Goal: Task Accomplishment & Management: Complete application form

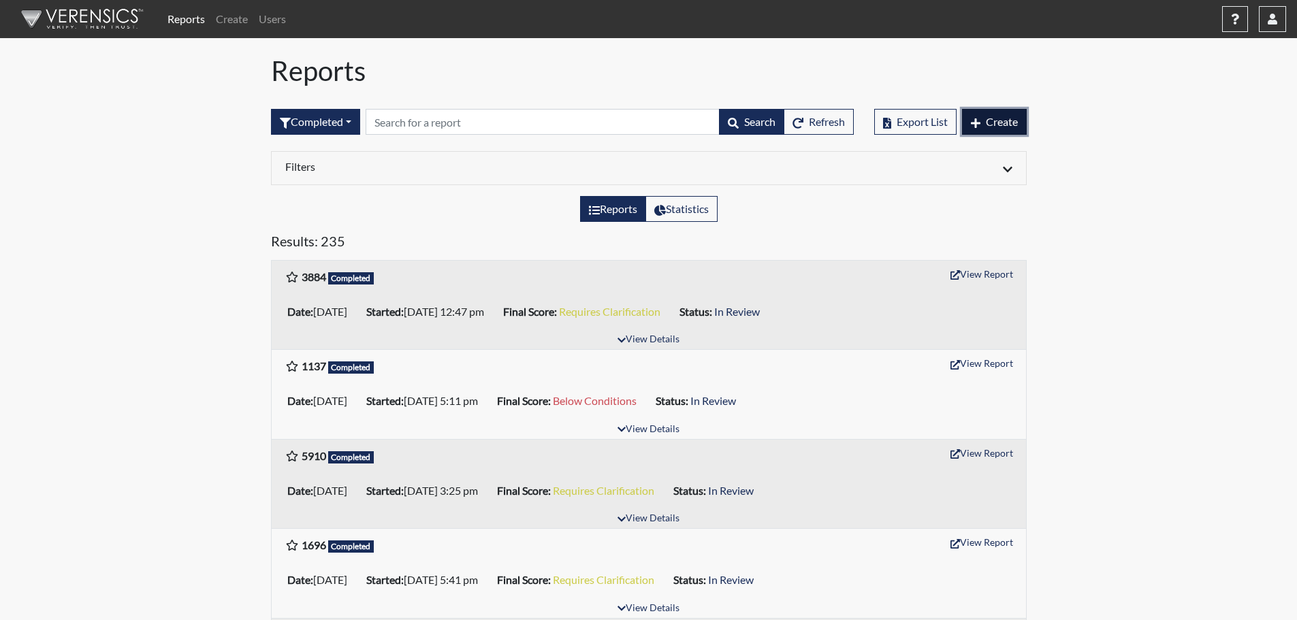
click at [1014, 119] on span "Create" at bounding box center [1002, 121] width 32 height 13
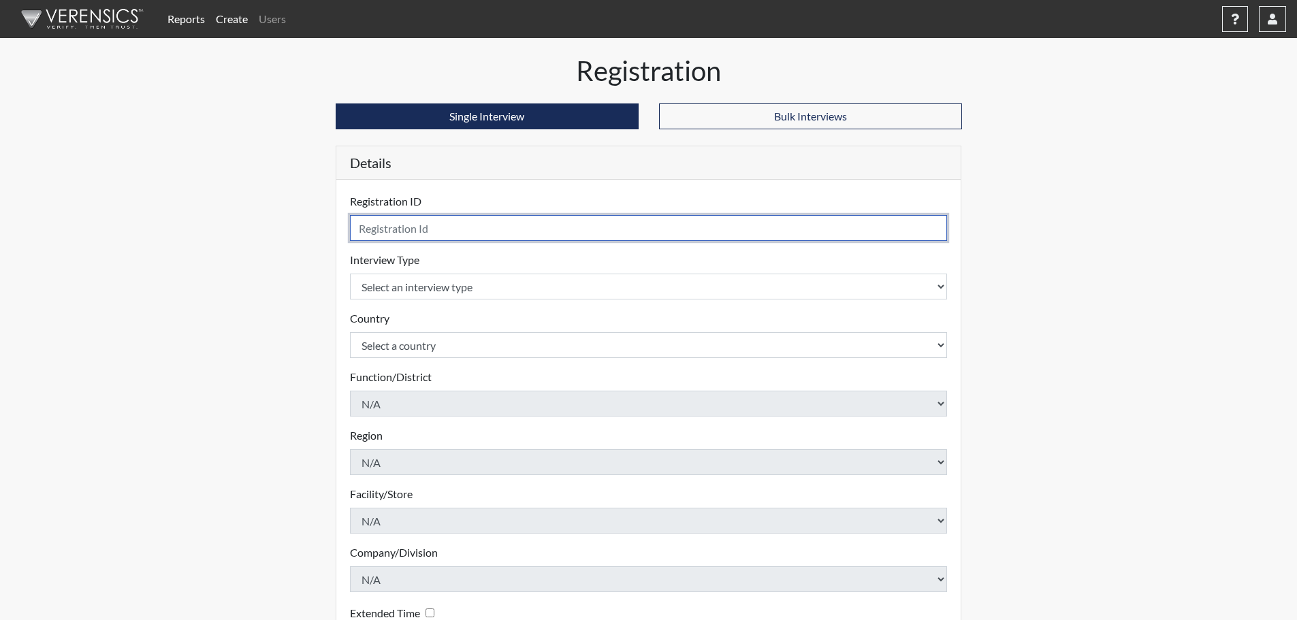
click at [455, 227] on input "text" at bounding box center [649, 228] width 598 height 26
type input "6522"
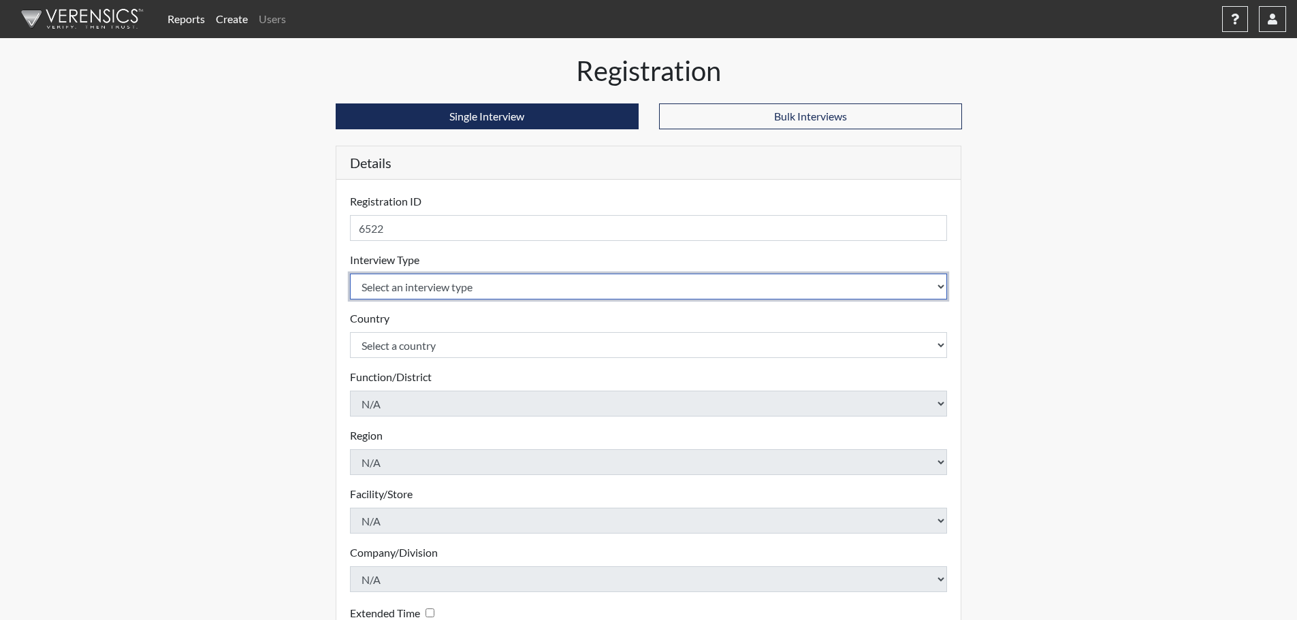
click at [402, 285] on body "Reports Create Users Help Center × Verensics Best Practices How to successfully…" at bounding box center [648, 310] width 1297 height 620
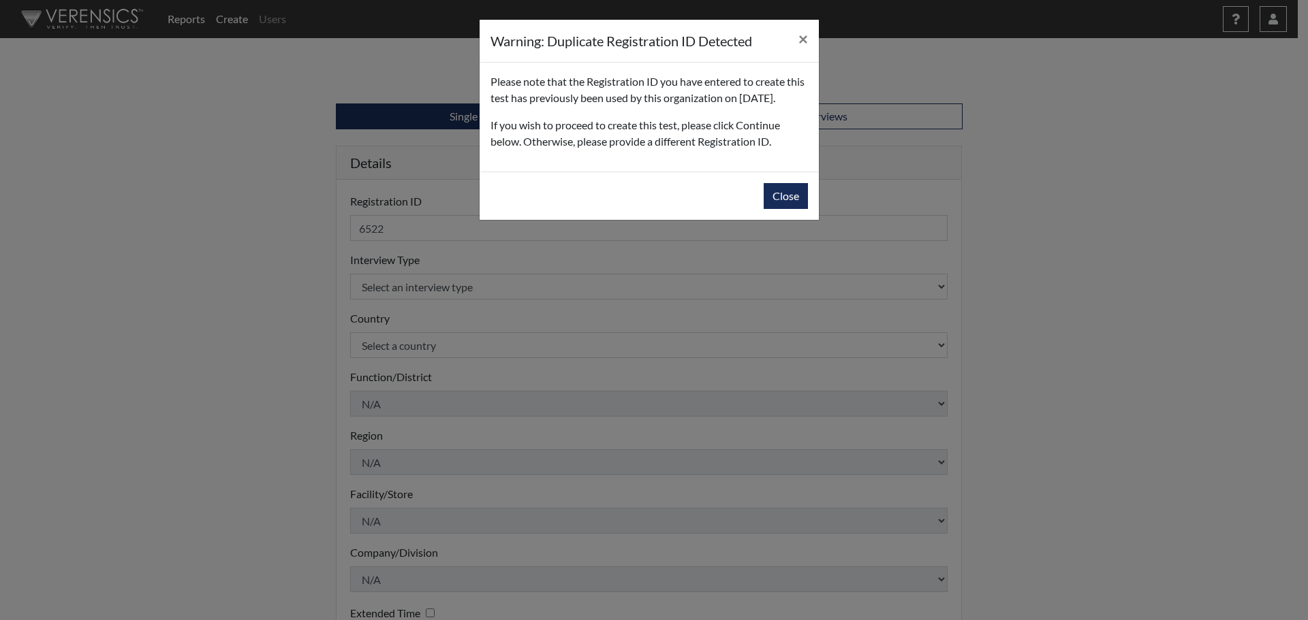
click at [395, 307] on div "Warning: Duplicate Registration ID Detected × Please note that the Registration…" at bounding box center [654, 310] width 1308 height 620
click at [794, 208] on button "Close" at bounding box center [785, 196] width 44 height 26
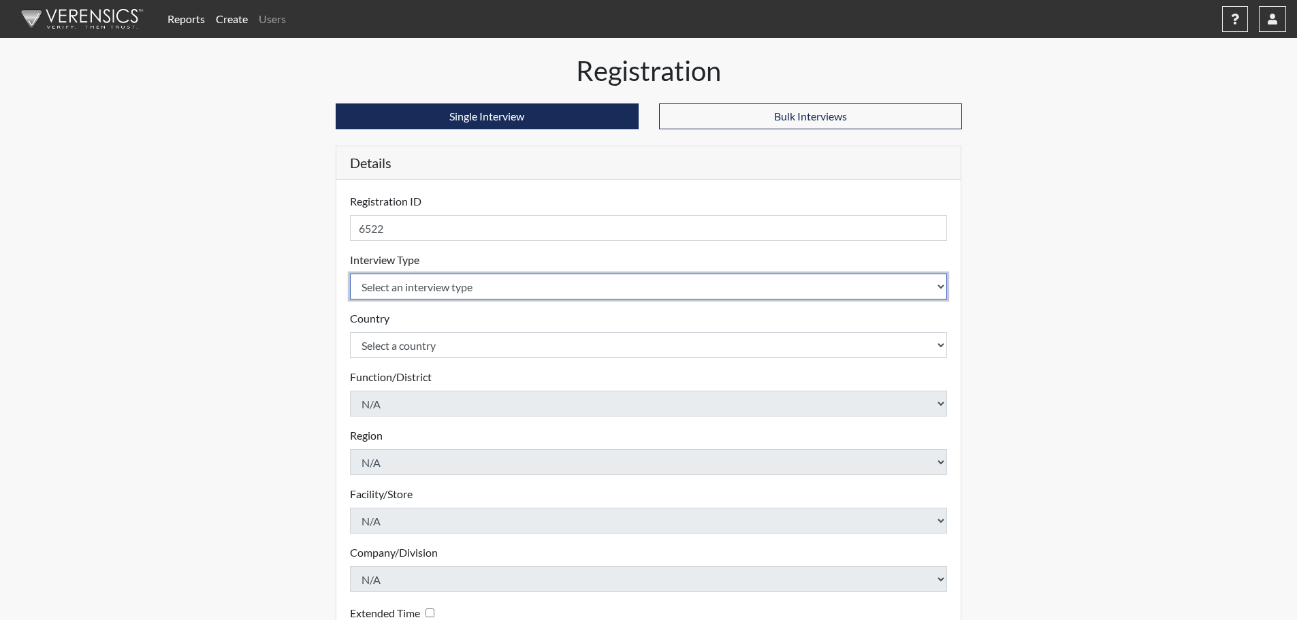
click at [413, 289] on select "Select an interview type Pre-Employment" at bounding box center [649, 287] width 598 height 26
select select "c2470aee-a530-11ea-a930-026c882af335"
click at [350, 274] on select "Select an interview type Pre-Employment" at bounding box center [649, 287] width 598 height 26
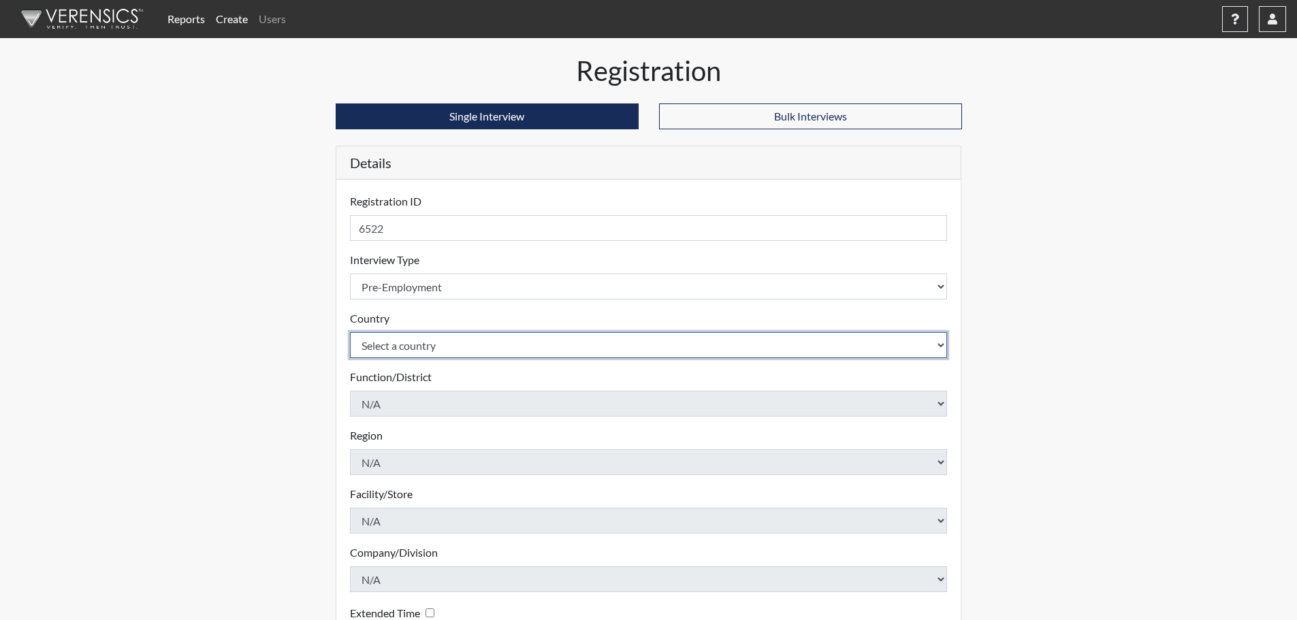
click at [402, 342] on select "Select a country United States Mexico" at bounding box center [649, 345] width 598 height 26
select select "united-states-of-america"
click at [350, 332] on select "Select a country United States Mexico" at bounding box center [649, 345] width 598 height 26
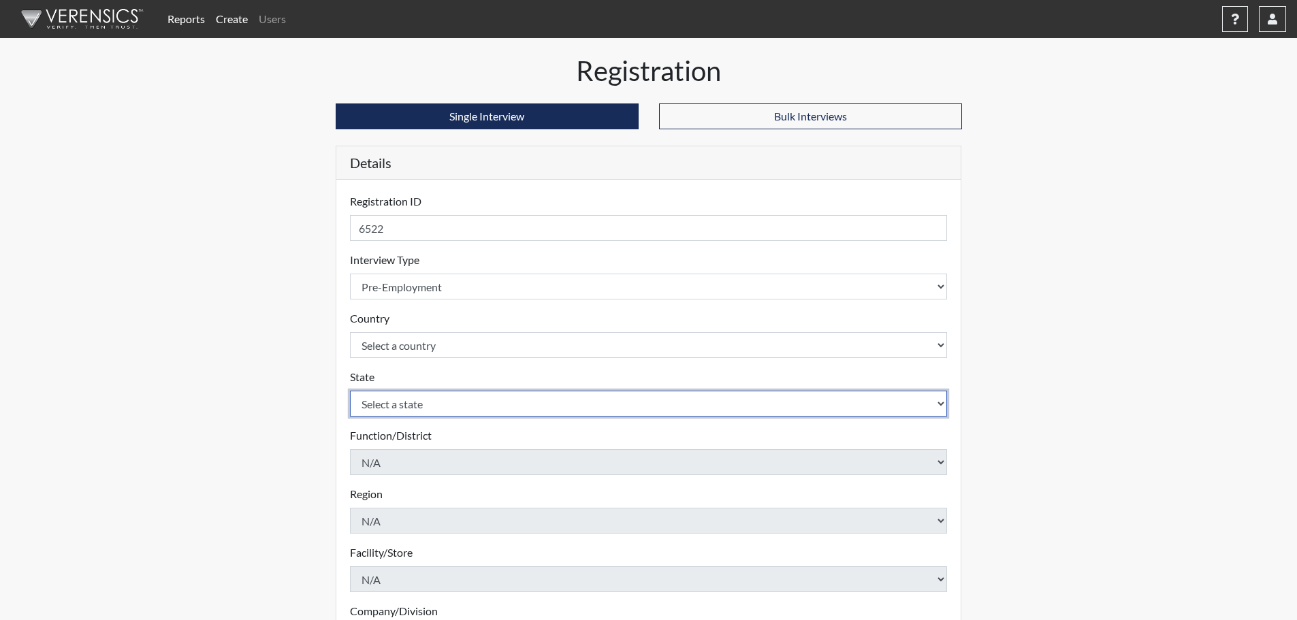
click at [400, 396] on select "Select a state Alabama Alaska Arizona Arkansas California Colorado Connecticut …" at bounding box center [649, 404] width 598 height 26
select select "NY"
click at [350, 391] on select "Select a state Alabama Alaska Arizona Arkansas California Colorado Connecticut …" at bounding box center [649, 404] width 598 height 26
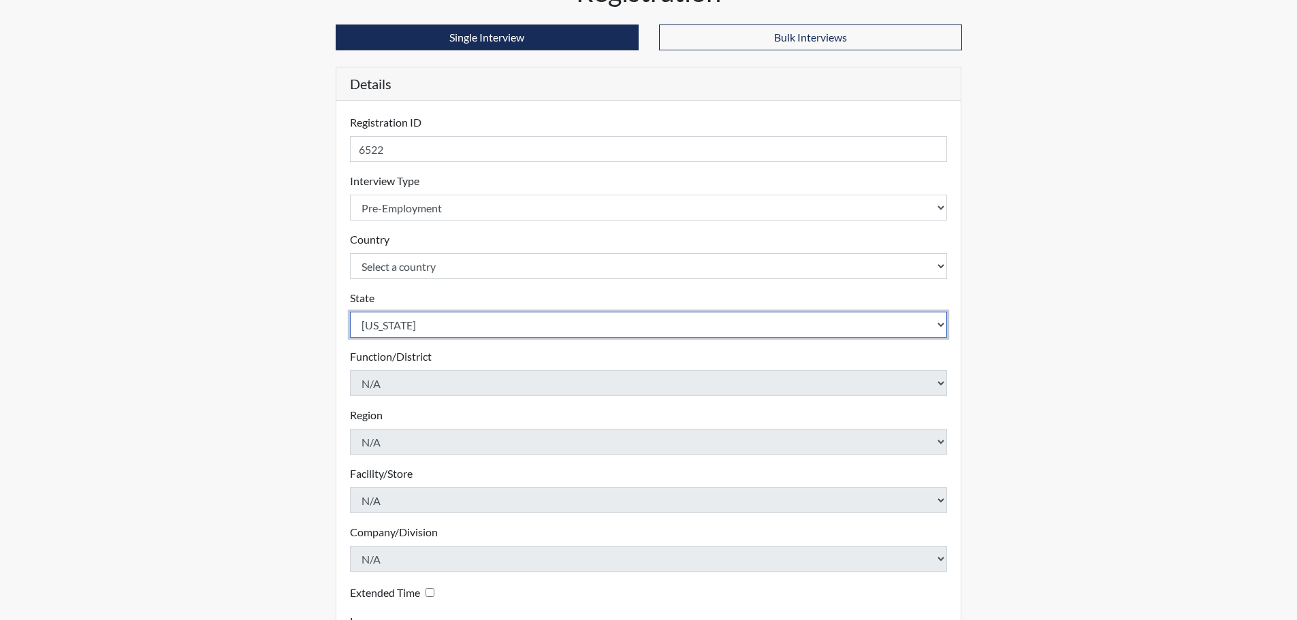
scroll to position [204, 0]
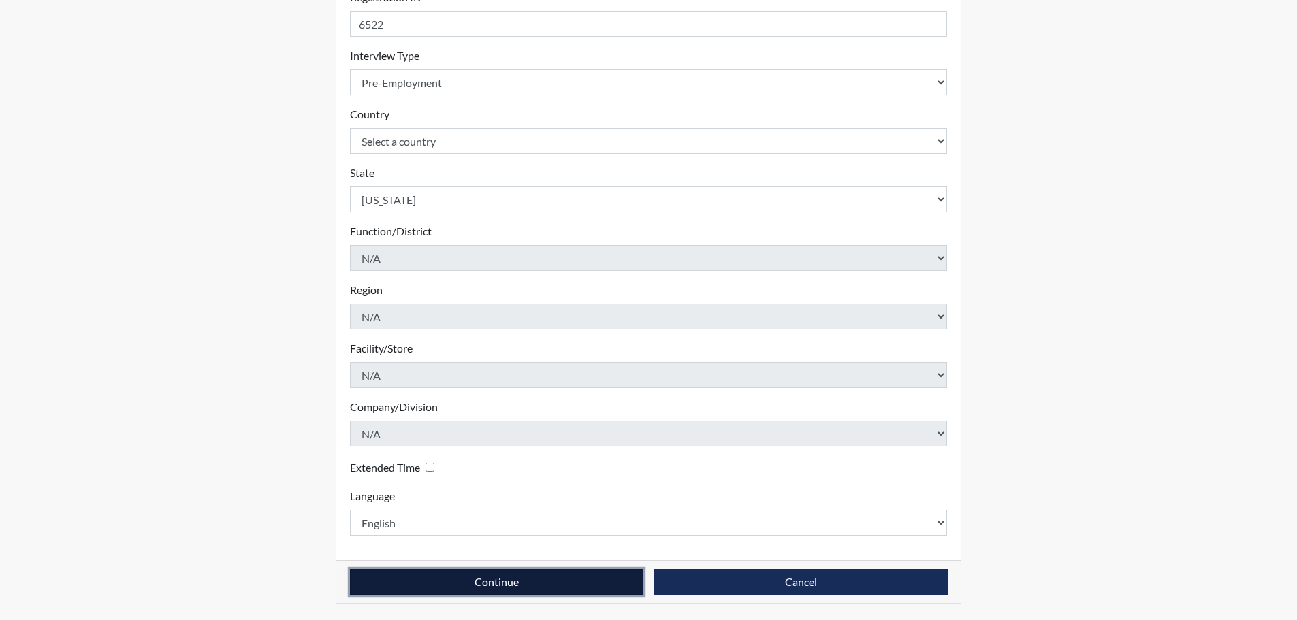
drag, startPoint x: 608, startPoint y: 588, endPoint x: 601, endPoint y: 588, distance: 7.5
click at [608, 588] on button "Continue" at bounding box center [497, 582] width 294 height 26
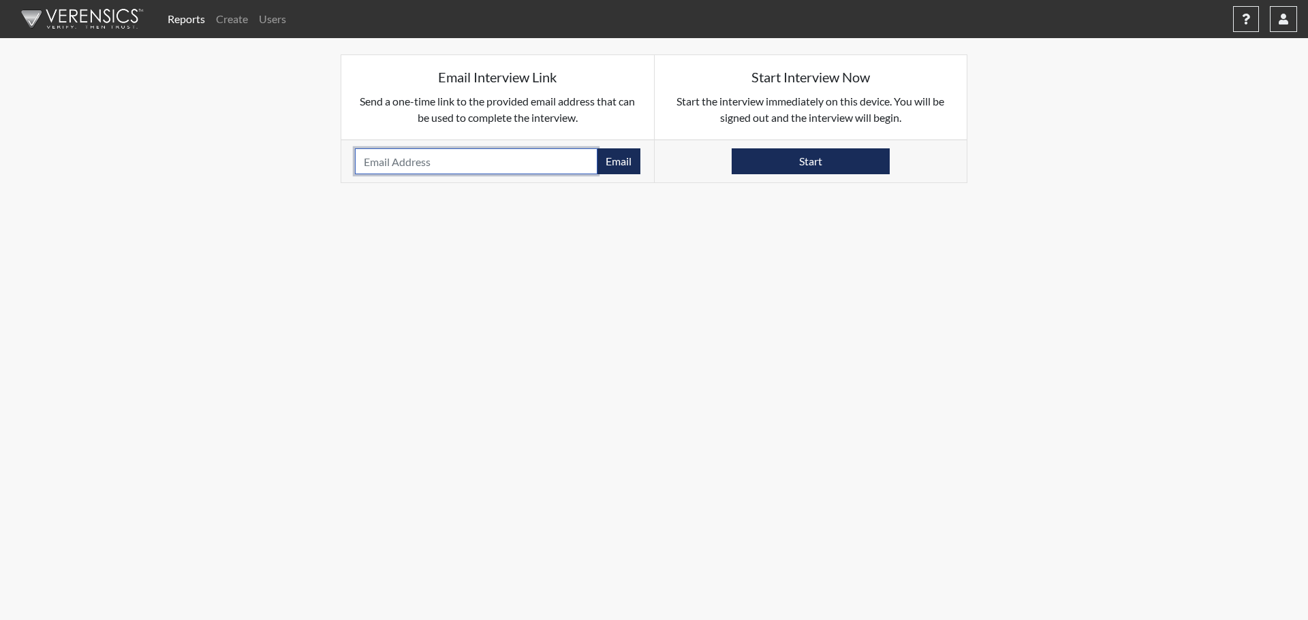
click at [545, 157] on input "email" at bounding box center [476, 161] width 242 height 26
paste input "rtyalmond@gmail.com"
type input "rtyalmond@gmail.com"
click at [616, 165] on button "Email" at bounding box center [619, 161] width 44 height 26
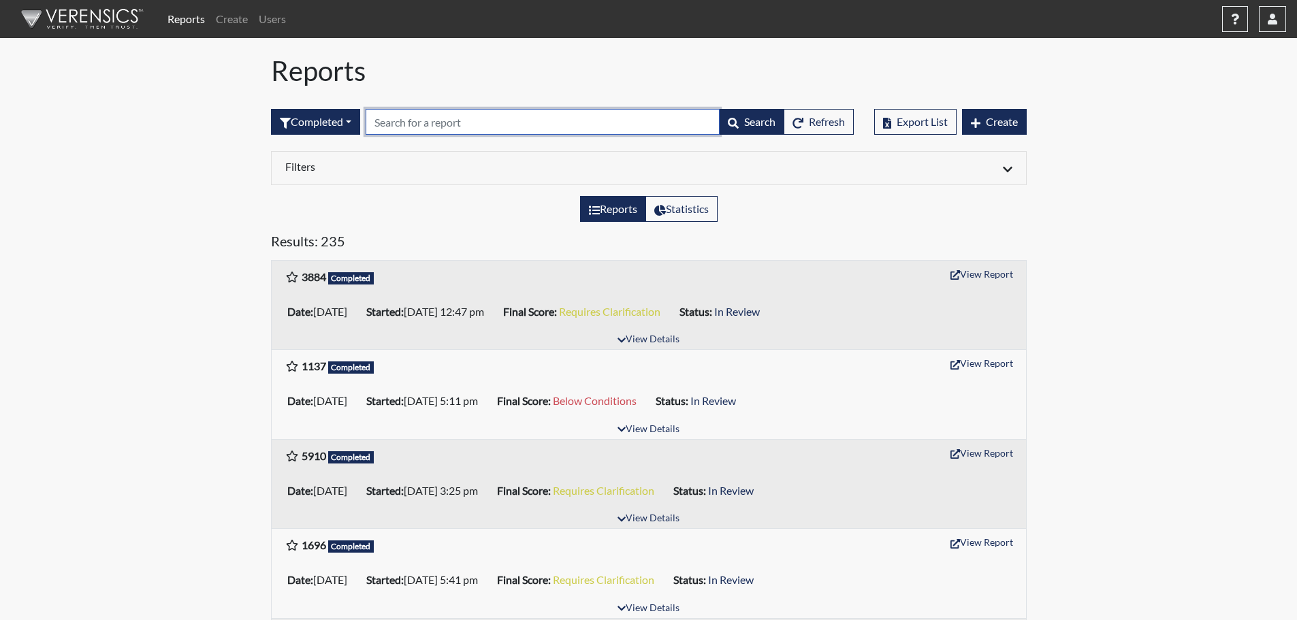
click at [383, 127] on input "text" at bounding box center [543, 122] width 354 height 26
drag, startPoint x: 407, startPoint y: 122, endPoint x: 345, endPoint y: 123, distance: 62.0
click at [345, 123] on form "Completed All Created Sent by email In Progress Declined Completed 1038 Search …" at bounding box center [562, 122] width 583 height 26
click at [377, 125] on input "1038" at bounding box center [543, 122] width 354 height 26
drag, startPoint x: 394, startPoint y: 121, endPoint x: 380, endPoint y: 121, distance: 14.3
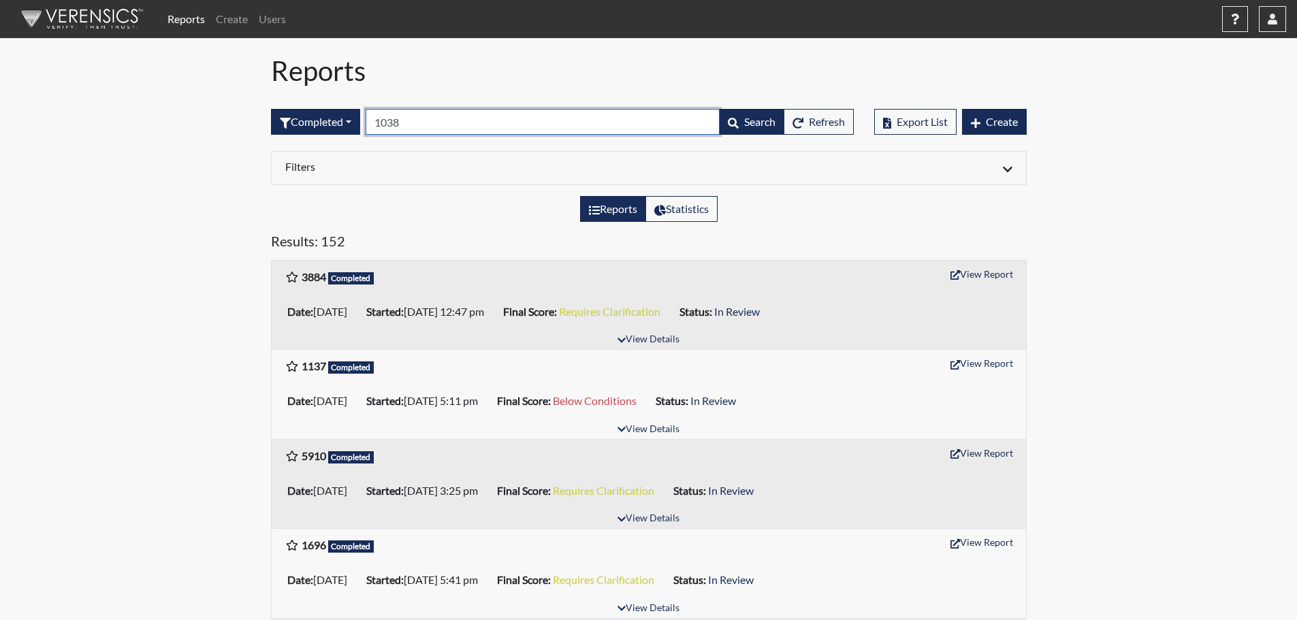
click at [380, 121] on input "1038" at bounding box center [543, 122] width 354 height 26
type input "0138"
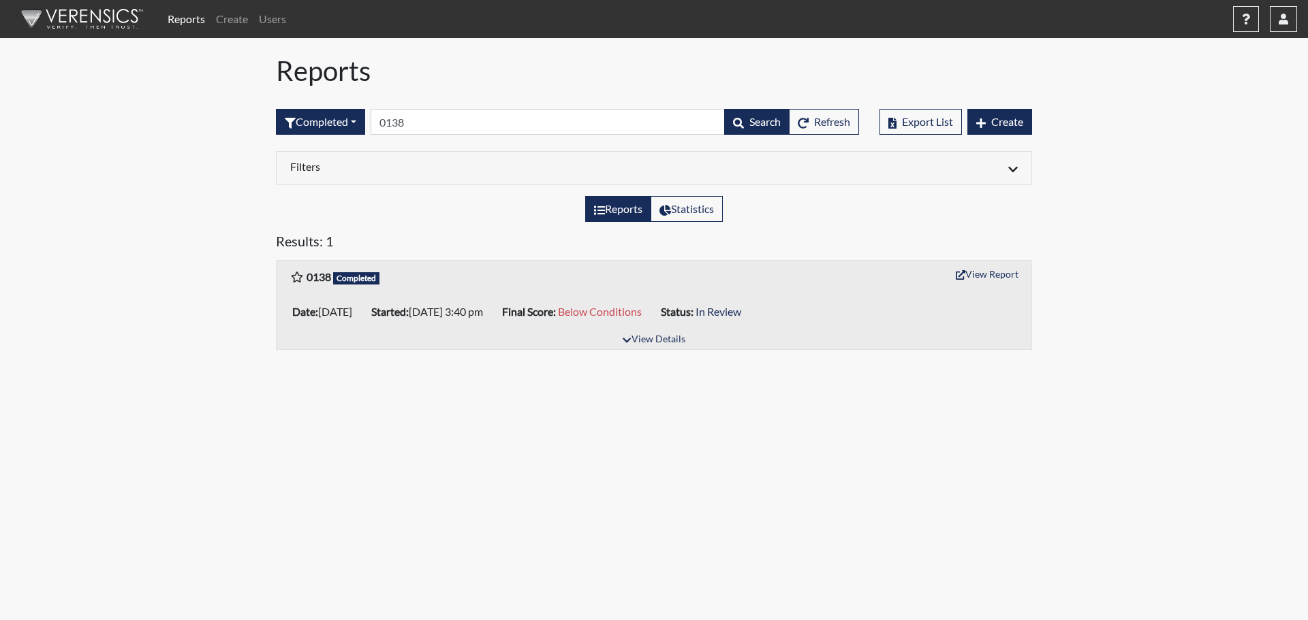
click at [409, 309] on b "Started:" at bounding box center [389, 311] width 37 height 13
click at [641, 342] on button "View Details" at bounding box center [653, 340] width 74 height 18
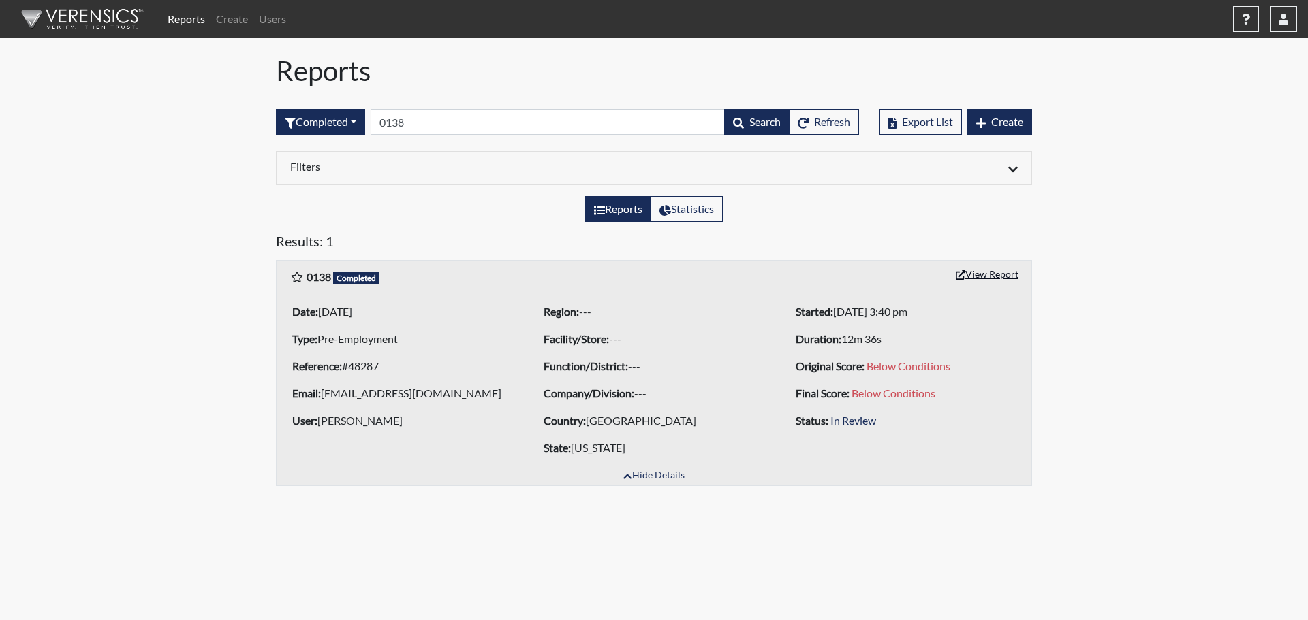
click at [975, 278] on button "View Report" at bounding box center [986, 274] width 75 height 21
click at [808, 127] on button "Refresh" at bounding box center [824, 122] width 70 height 26
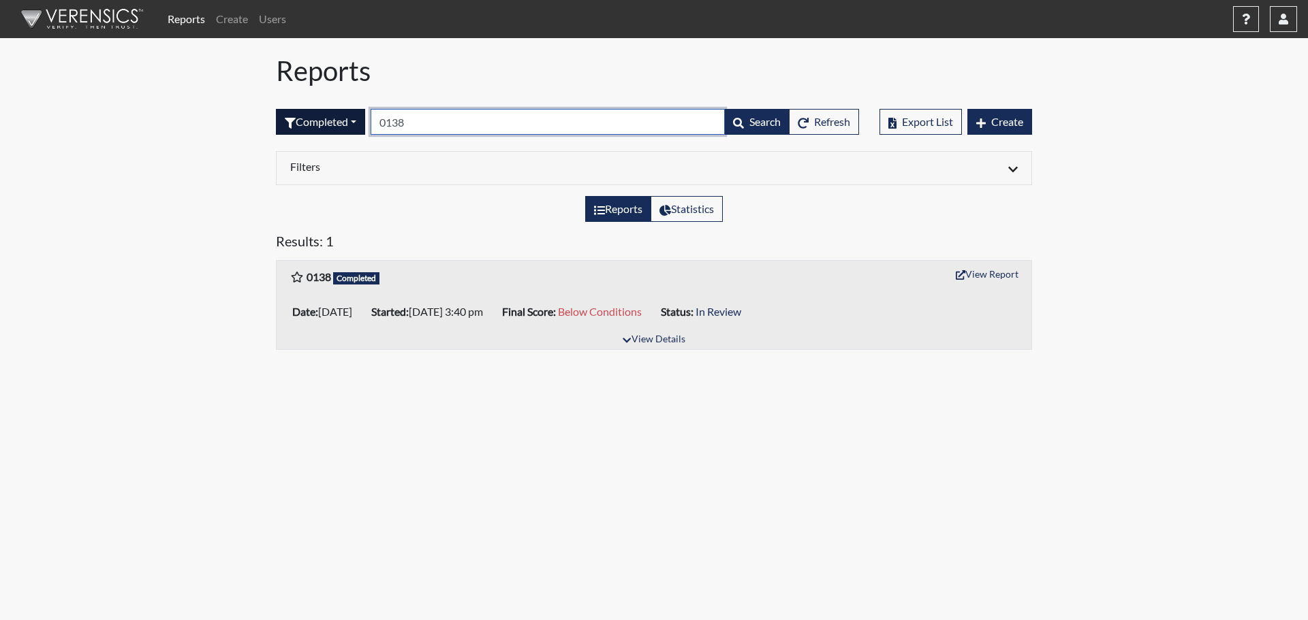
drag, startPoint x: 449, startPoint y: 125, endPoint x: 355, endPoint y: 121, distance: 94.0
click at [355, 121] on form "Completed All Created Sent by email In Progress Declined Completed 0138 Search …" at bounding box center [567, 122] width 583 height 26
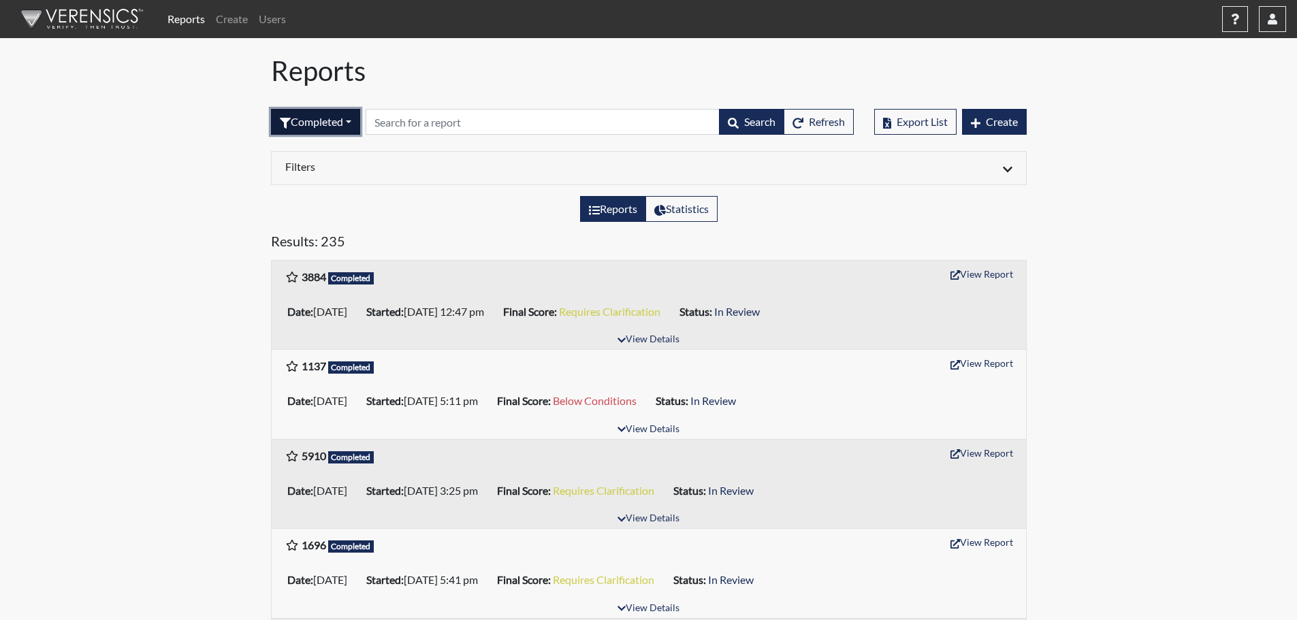
click at [347, 121] on button "Completed" at bounding box center [315, 122] width 89 height 26
click at [300, 199] on button "Sent by email" at bounding box center [326, 197] width 108 height 22
click at [300, 200] on div "Reports Statistics" at bounding box center [649, 214] width 776 height 37
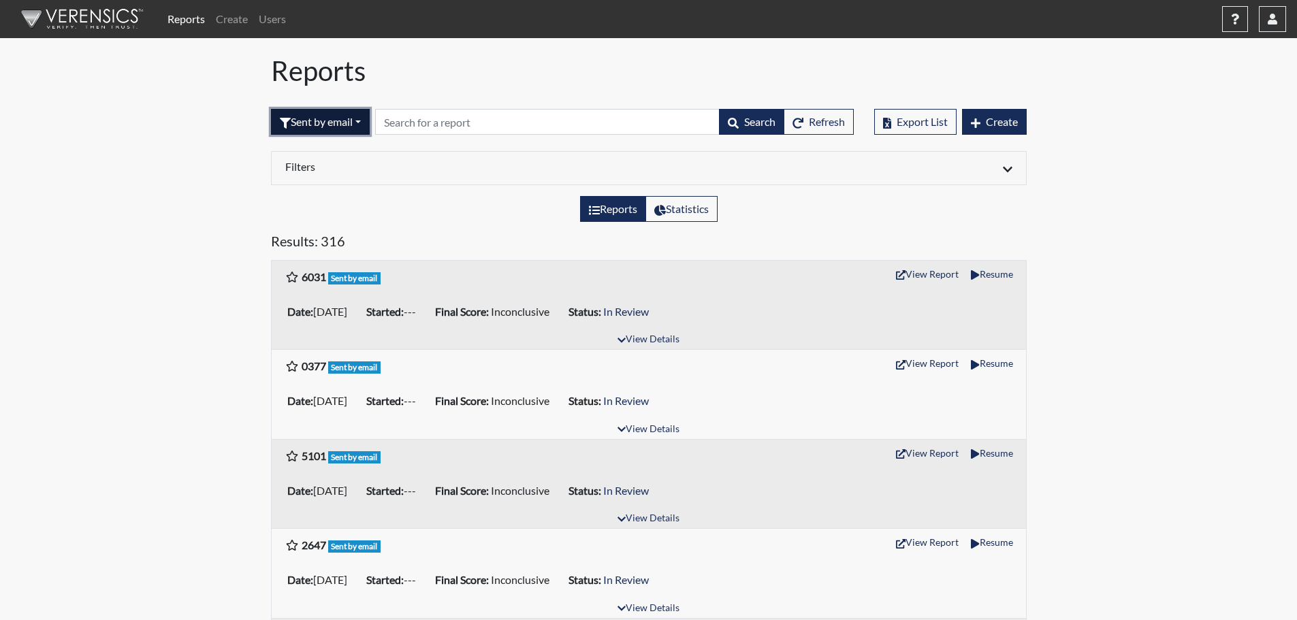
click at [331, 120] on button "Sent by email" at bounding box center [320, 122] width 99 height 26
click at [336, 148] on button "All" at bounding box center [326, 153] width 108 height 22
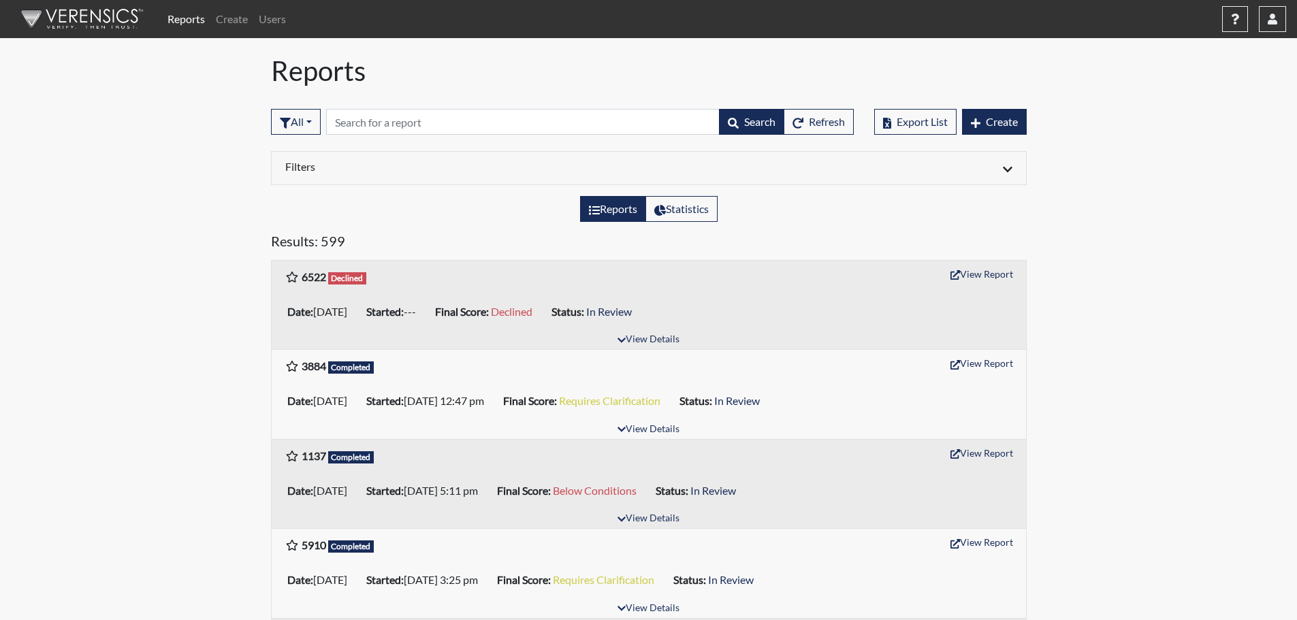
click at [546, 305] on li "Final Score: Declined" at bounding box center [488, 312] width 116 height 22
click at [655, 334] on button "View Details" at bounding box center [649, 340] width 74 height 18
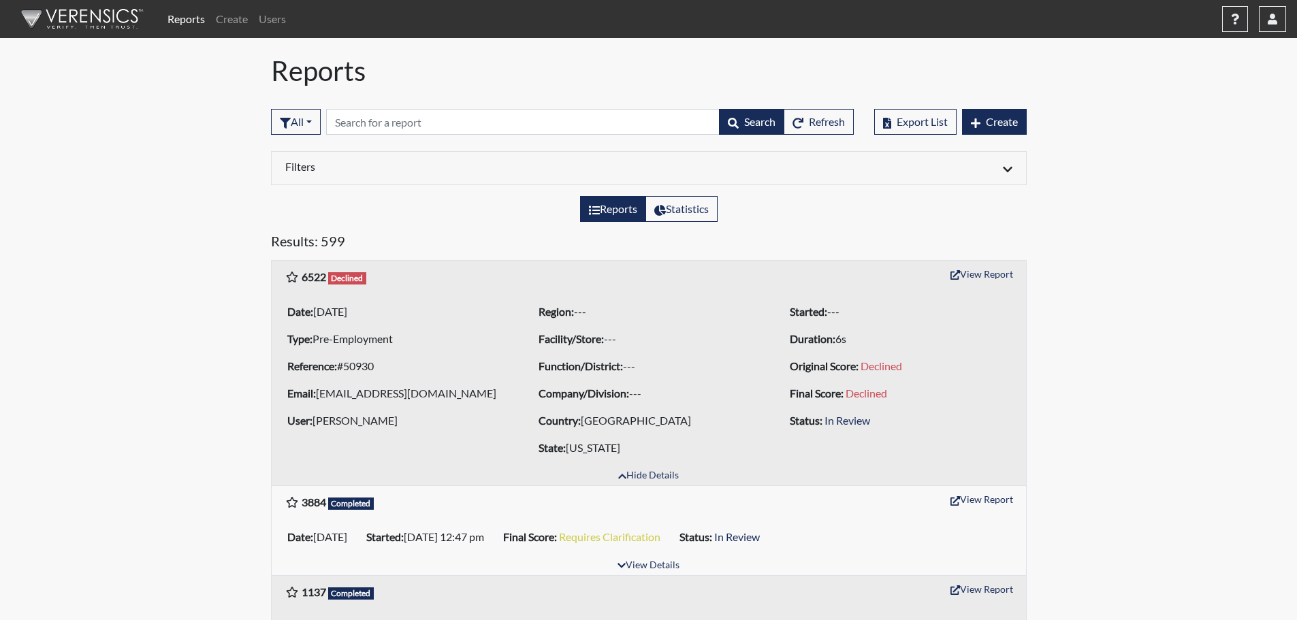
click at [855, 424] on span "In Review" at bounding box center [848, 420] width 46 height 13
click at [342, 280] on span "Declined" at bounding box center [347, 278] width 39 height 12
click at [375, 131] on input "text" at bounding box center [523, 122] width 394 height 26
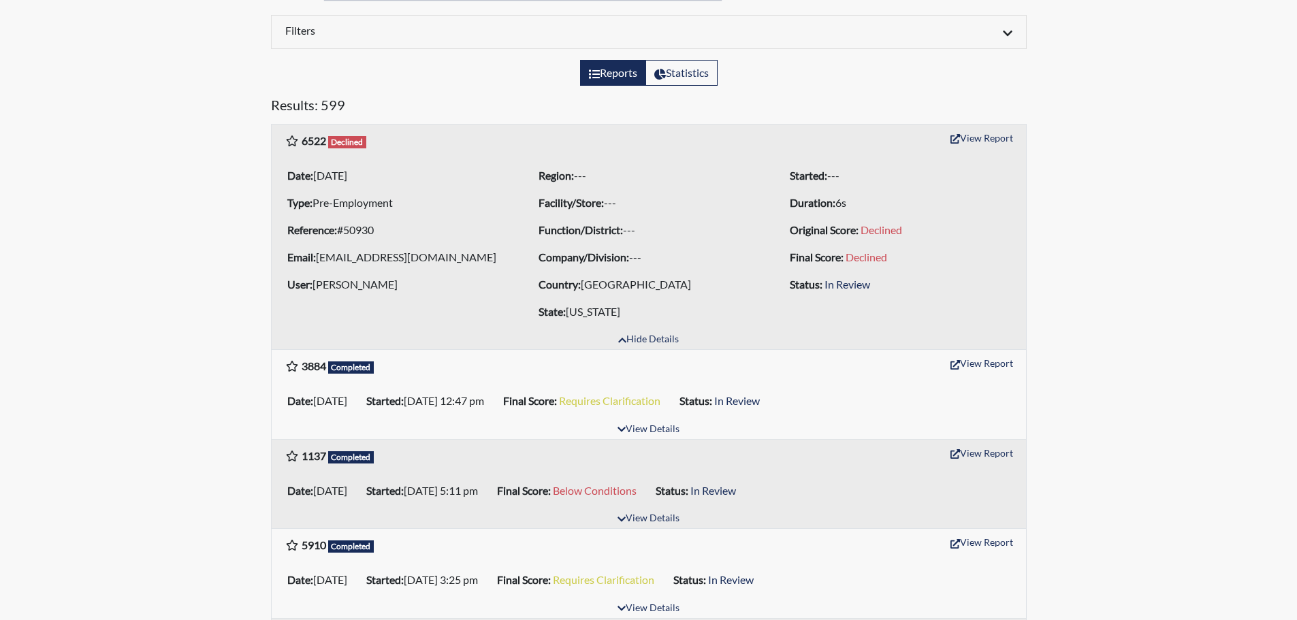
scroll to position [204, 0]
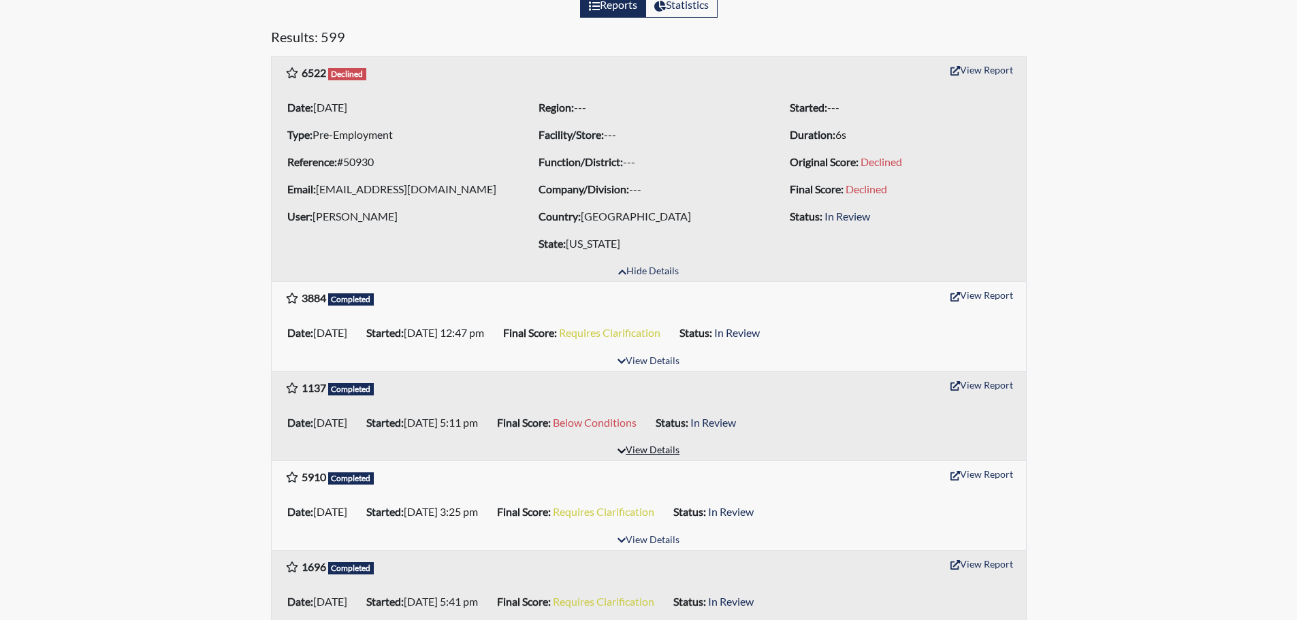
click at [661, 450] on button "View Details" at bounding box center [649, 451] width 74 height 18
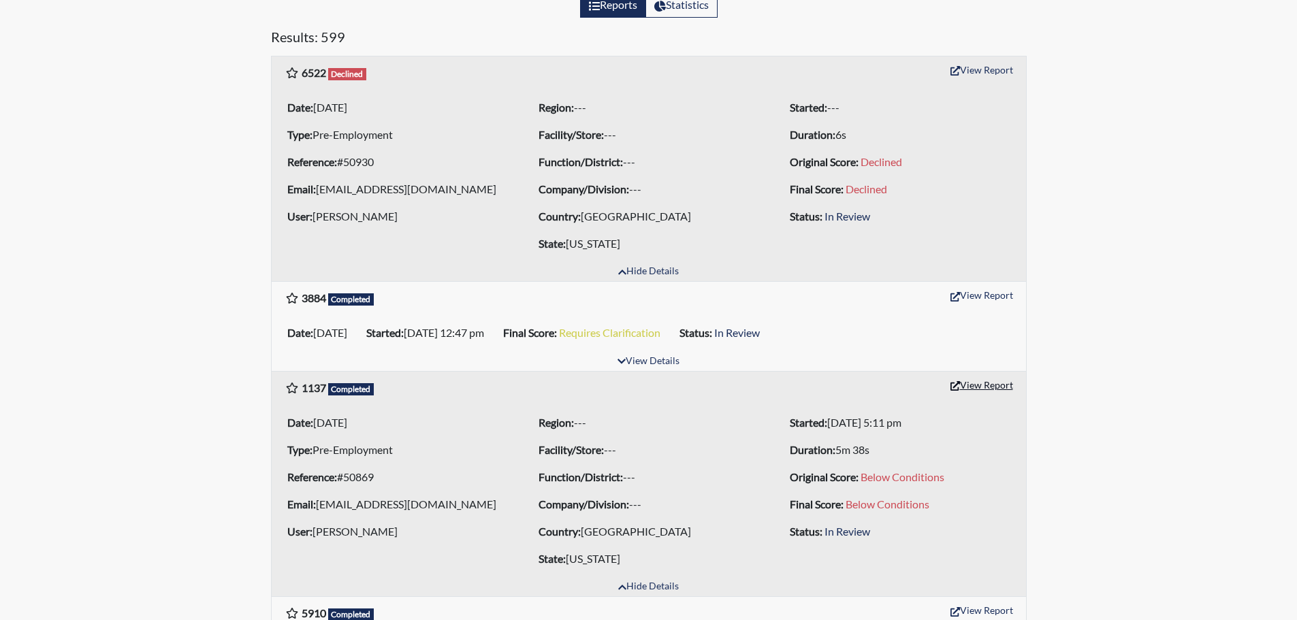
click at [1009, 389] on button "View Report" at bounding box center [982, 385] width 75 height 21
click at [953, 297] on icon "button" at bounding box center [956, 297] width 10 height 10
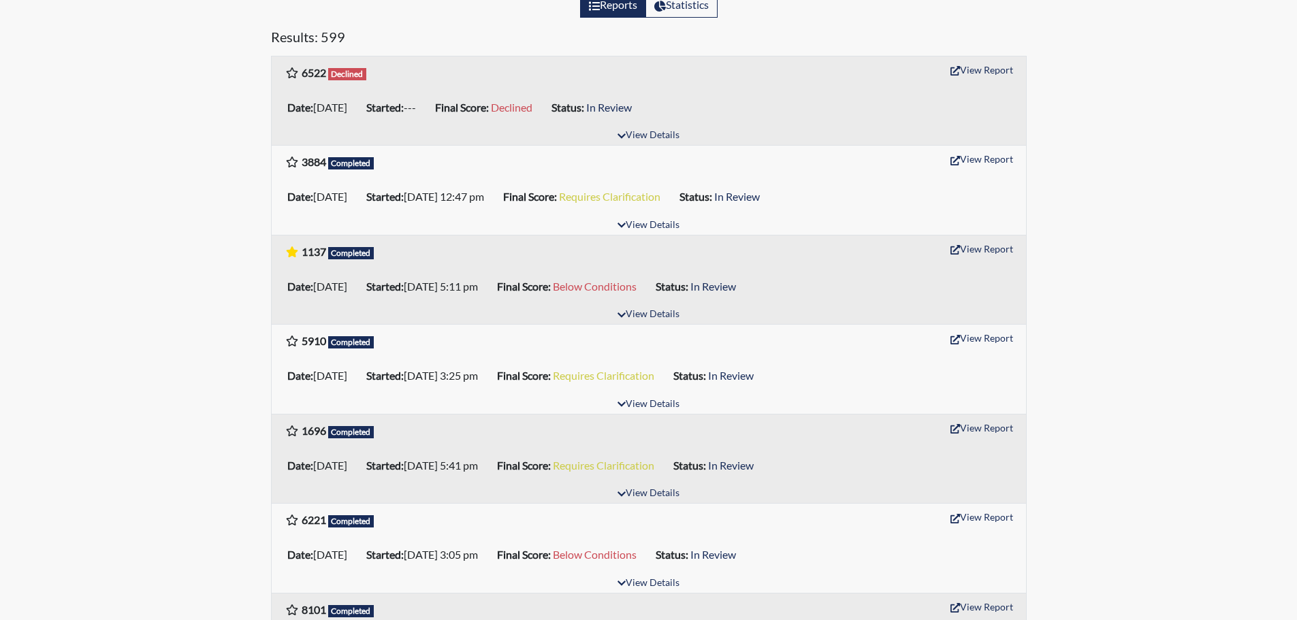
click at [292, 255] on icon at bounding box center [292, 252] width 14 height 11
drag, startPoint x: 350, startPoint y: 553, endPoint x: 491, endPoint y: 566, distance: 141.6
click at [361, 557] on li "Date: 08/21/2025" at bounding box center [321, 555] width 79 height 22
click at [664, 572] on div "Date: 08/21/2025 Started: 08/21/2025 3:05 pm Final Score: Below Conditions Stat…" at bounding box center [649, 555] width 755 height 38
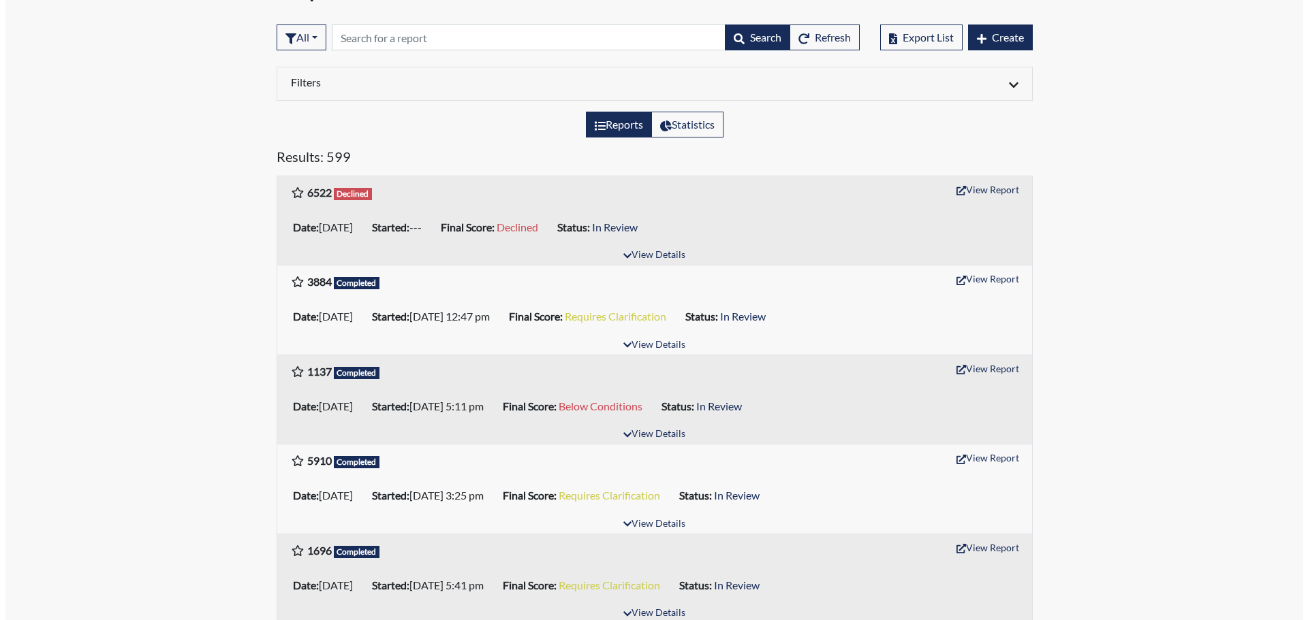
scroll to position [0, 0]
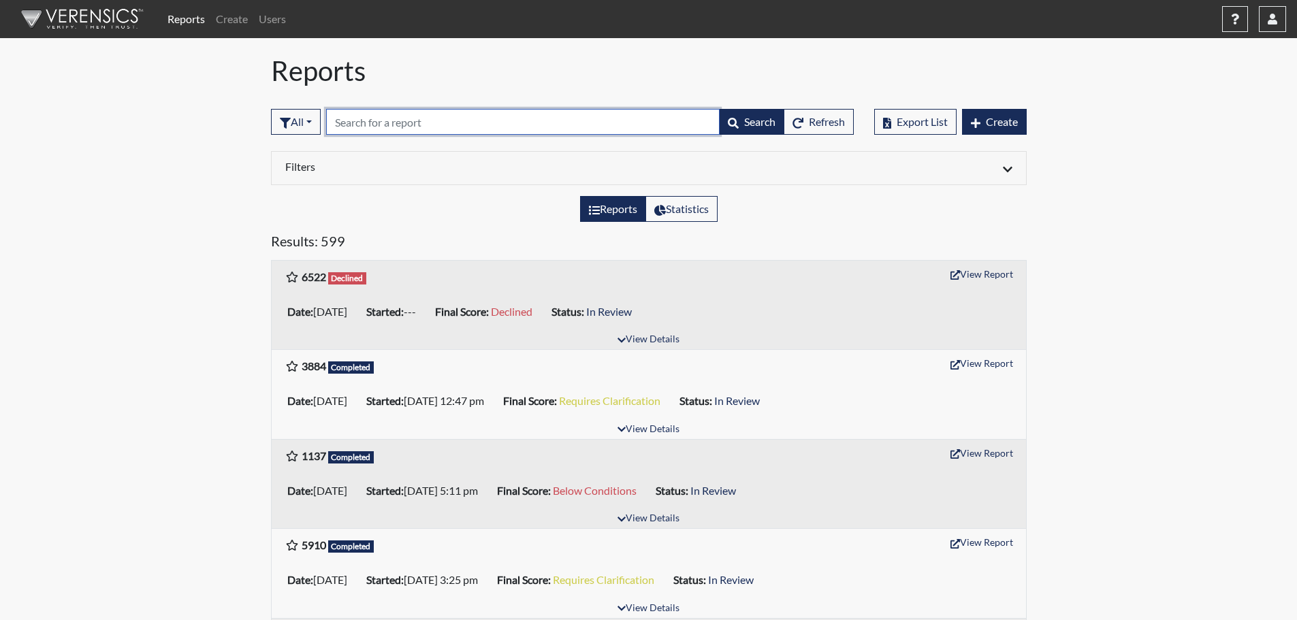
click at [395, 116] on input "text" at bounding box center [523, 122] width 394 height 26
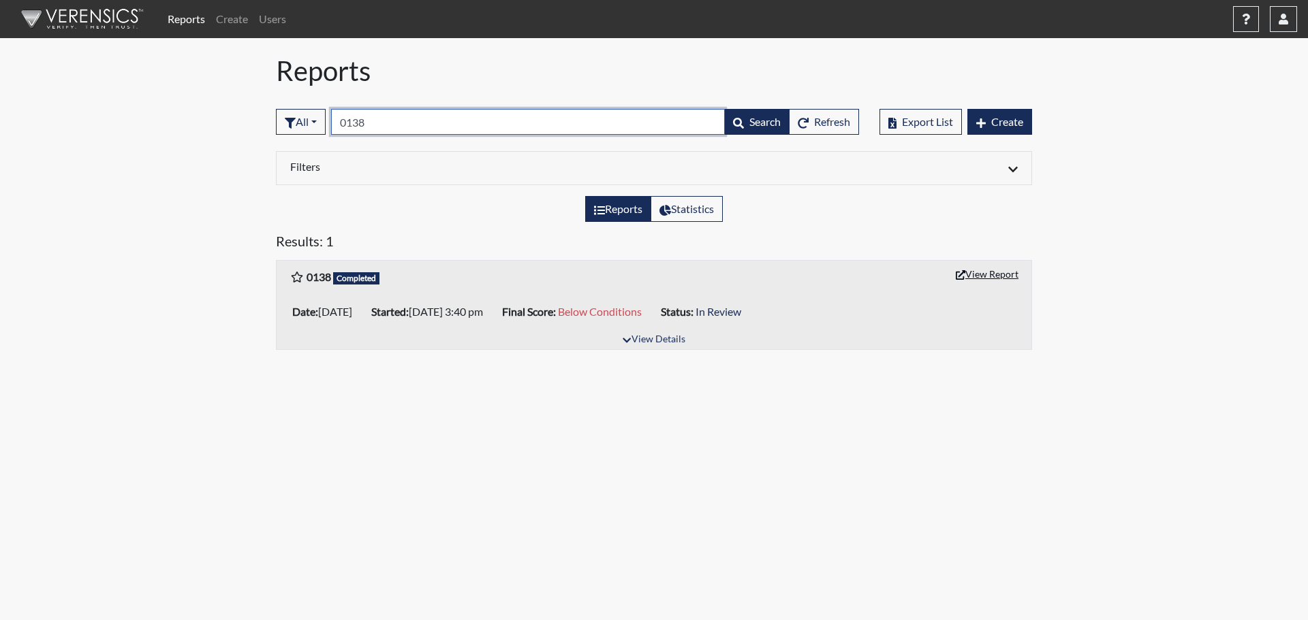
type input "0138"
click at [965, 274] on button "View Report" at bounding box center [986, 274] width 75 height 21
click at [188, 18] on link "Reports" at bounding box center [186, 18] width 48 height 27
click at [232, 17] on link "Create" at bounding box center [231, 18] width 43 height 27
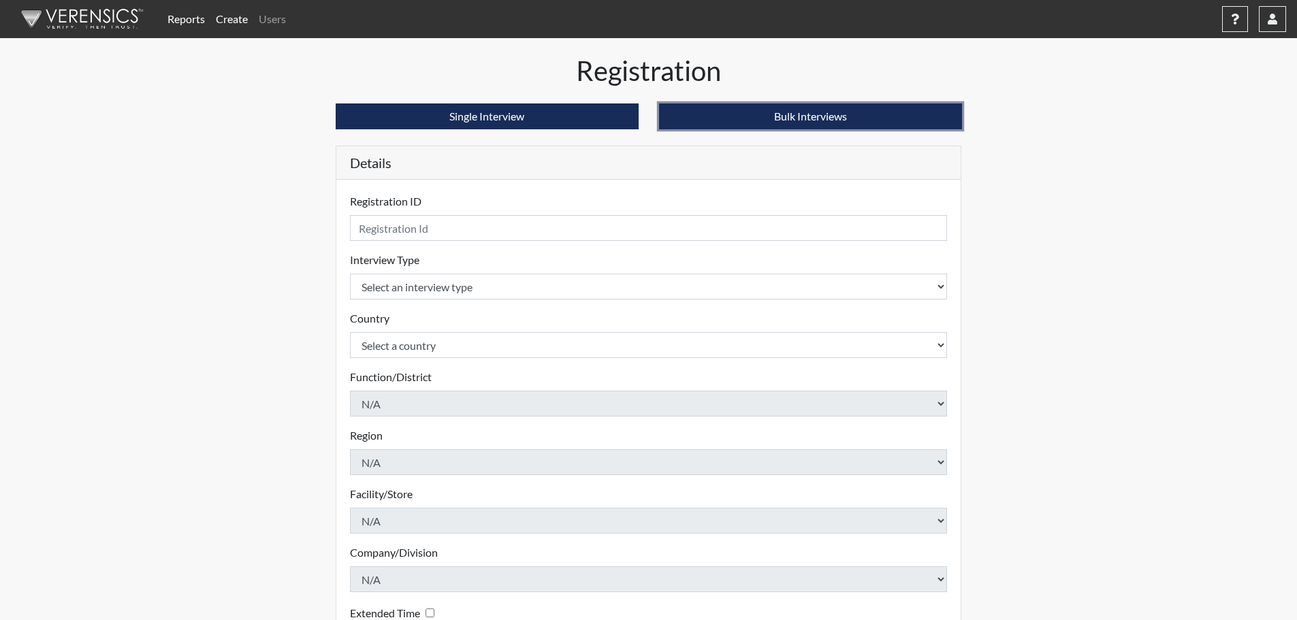
click at [842, 116] on button "Bulk Interviews" at bounding box center [810, 117] width 303 height 26
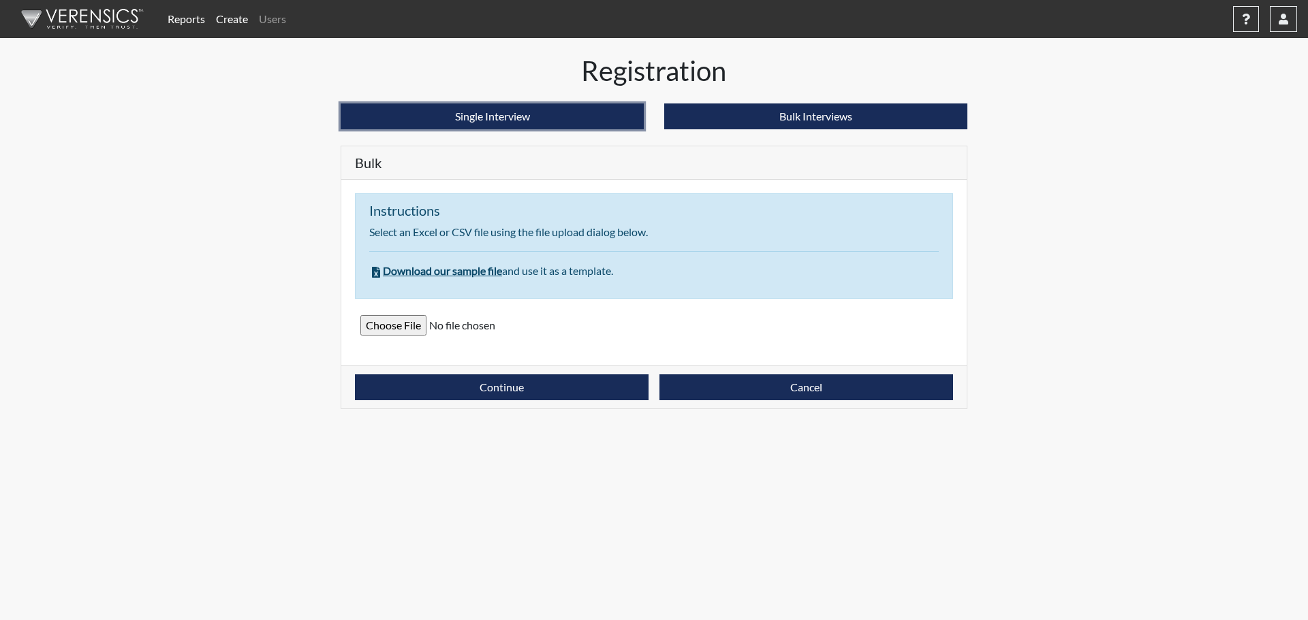
click at [550, 121] on button "Single Interview" at bounding box center [492, 117] width 303 height 26
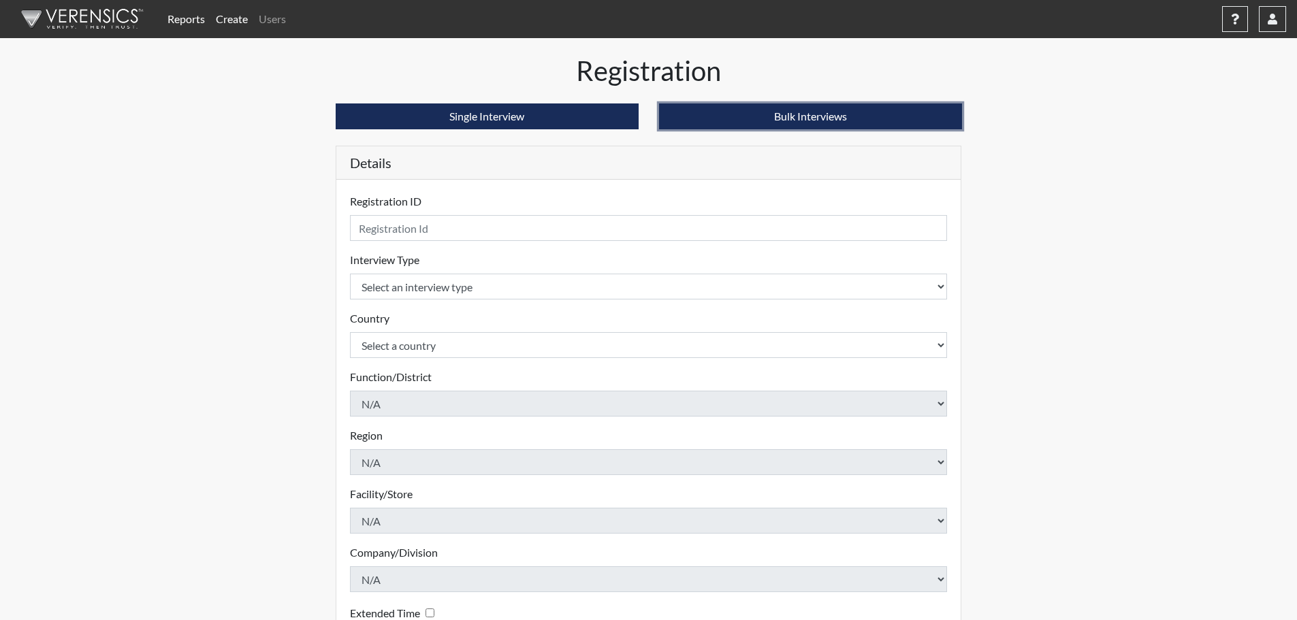
click at [708, 123] on button "Bulk Interviews" at bounding box center [810, 117] width 303 height 26
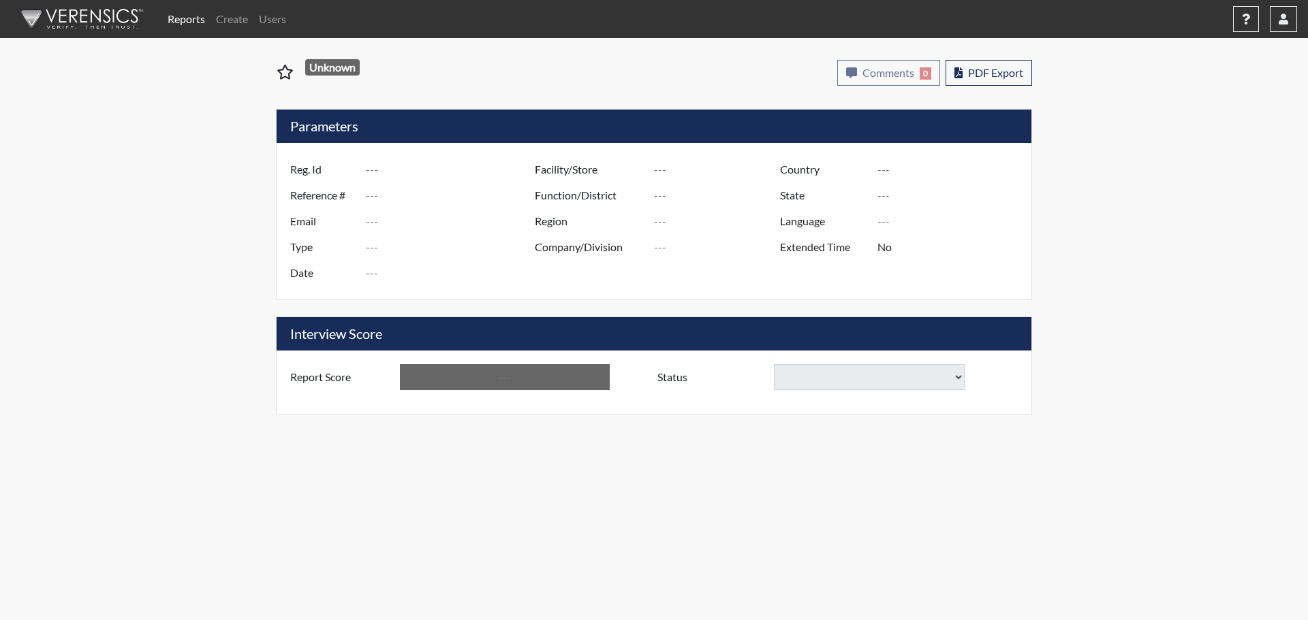
type input "0138"
type input "48287"
type input "tmiller@usisecurity.com"
type input "Pre-Employment"
type input "Jun 30, 2025"
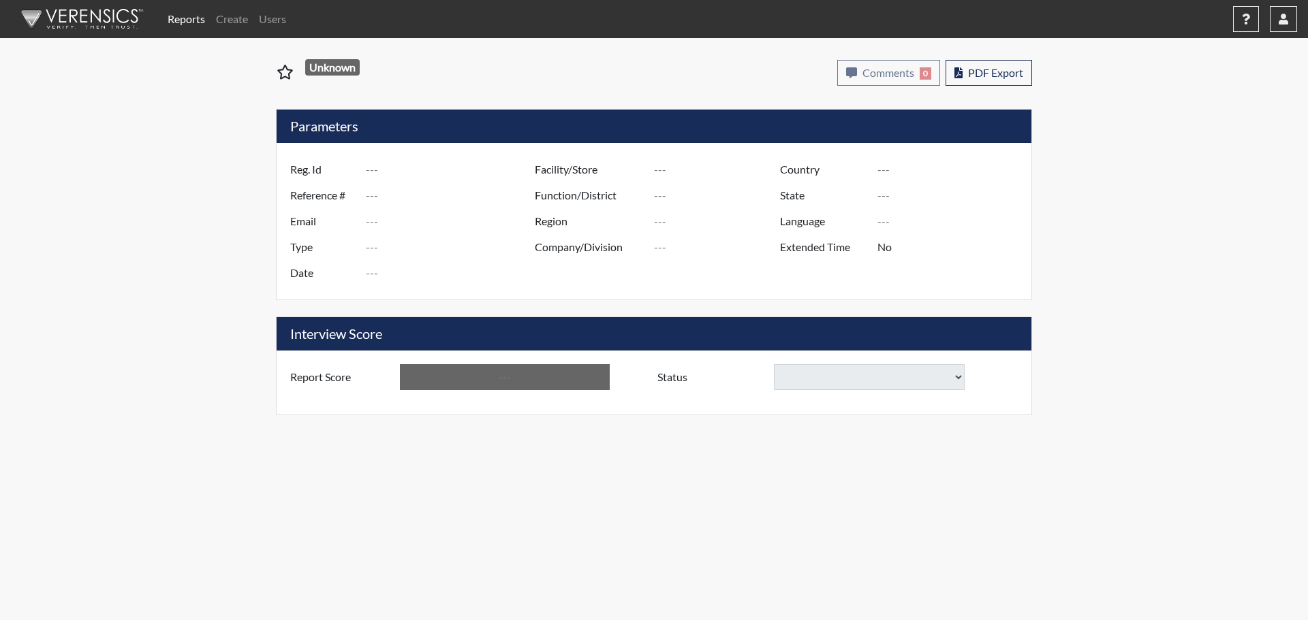
type input "[GEOGRAPHIC_DATA]"
type input "[US_STATE]"
type input "English"
type input "Below Conditions"
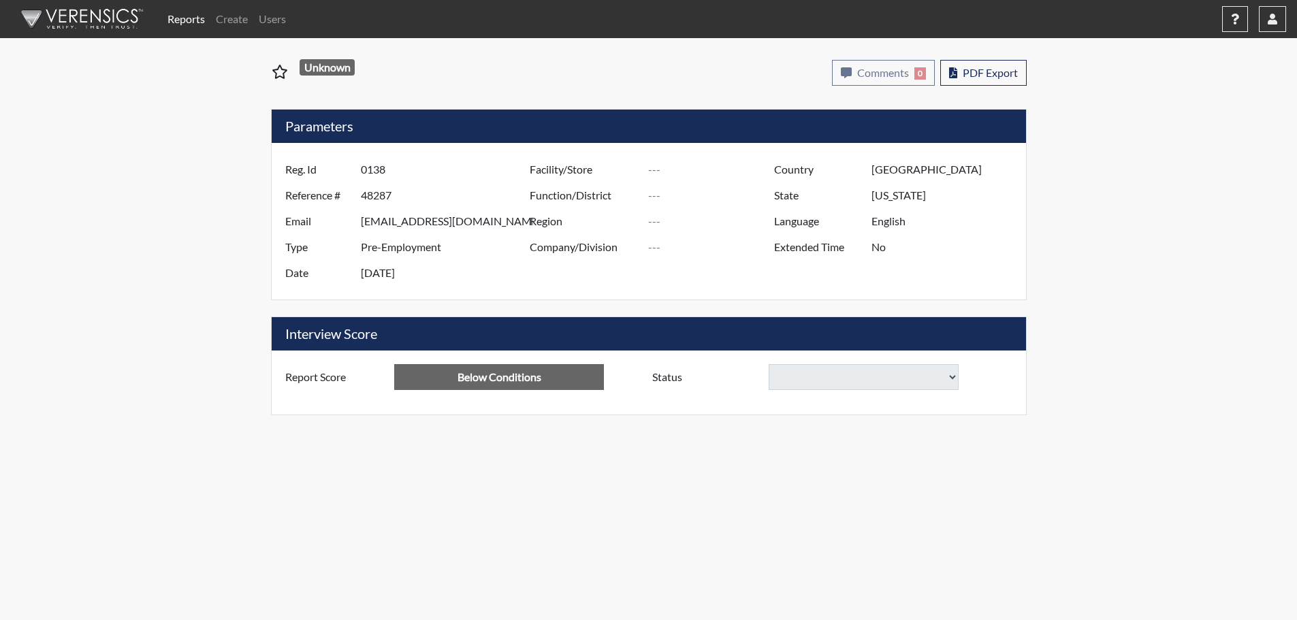
select select
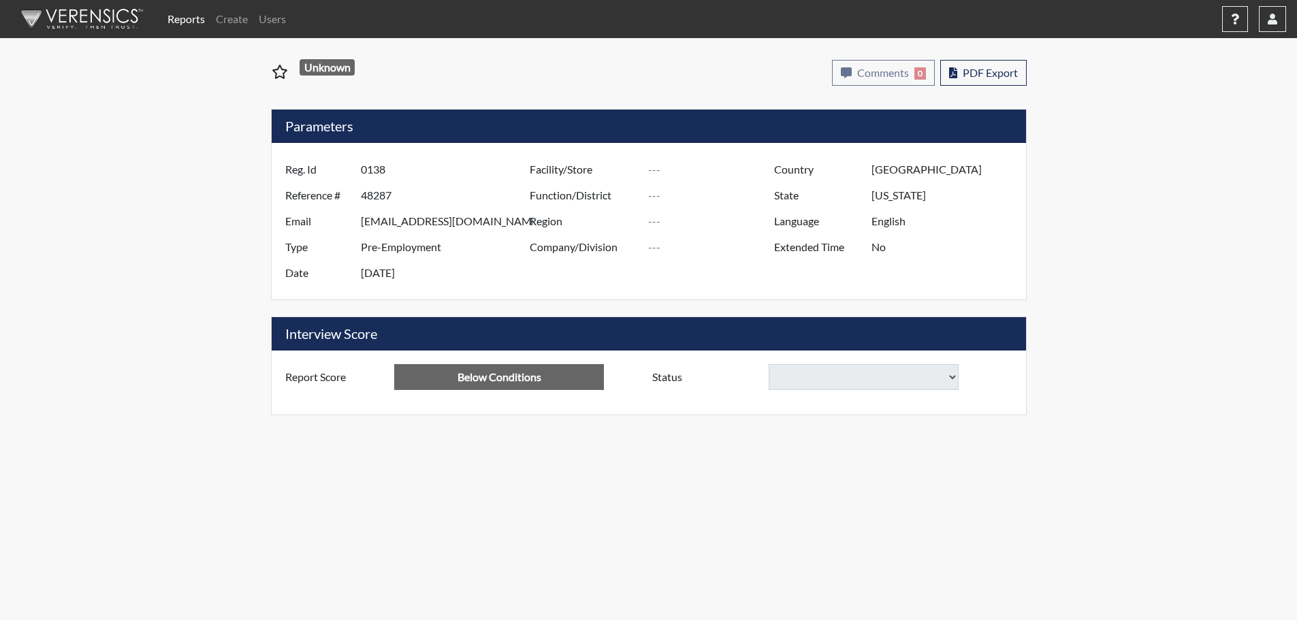
select select
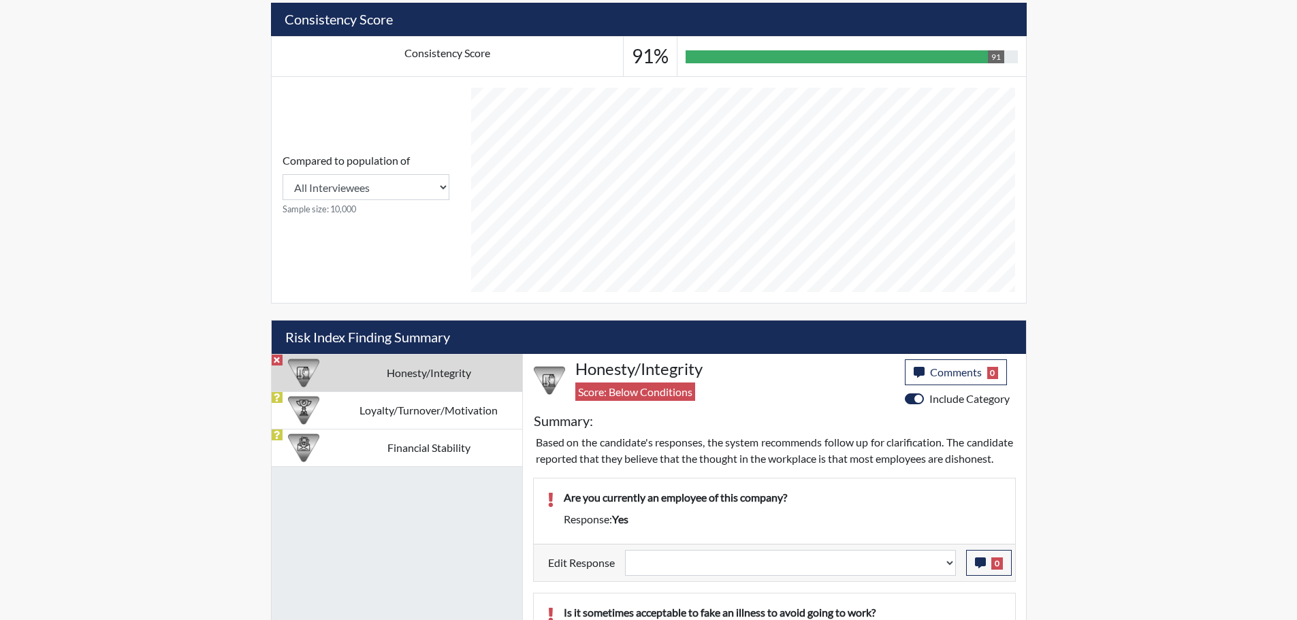
scroll to position [477, 0]
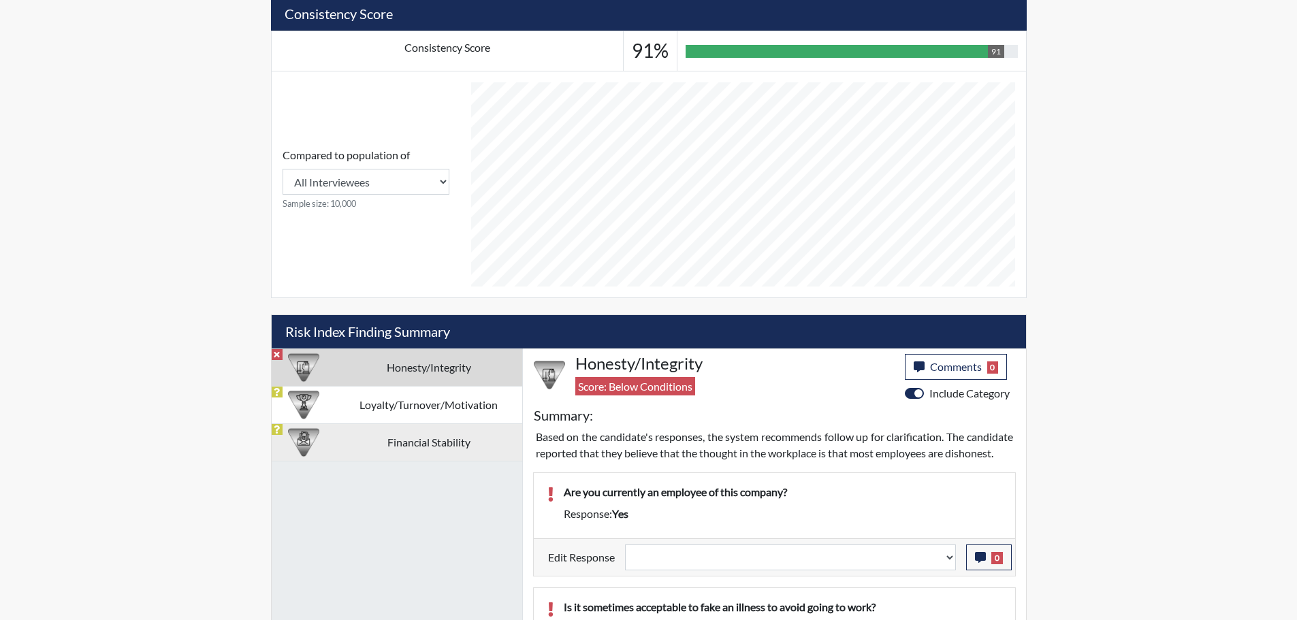
click at [343, 445] on td "Financial Stability" at bounding box center [429, 442] width 187 height 37
select select
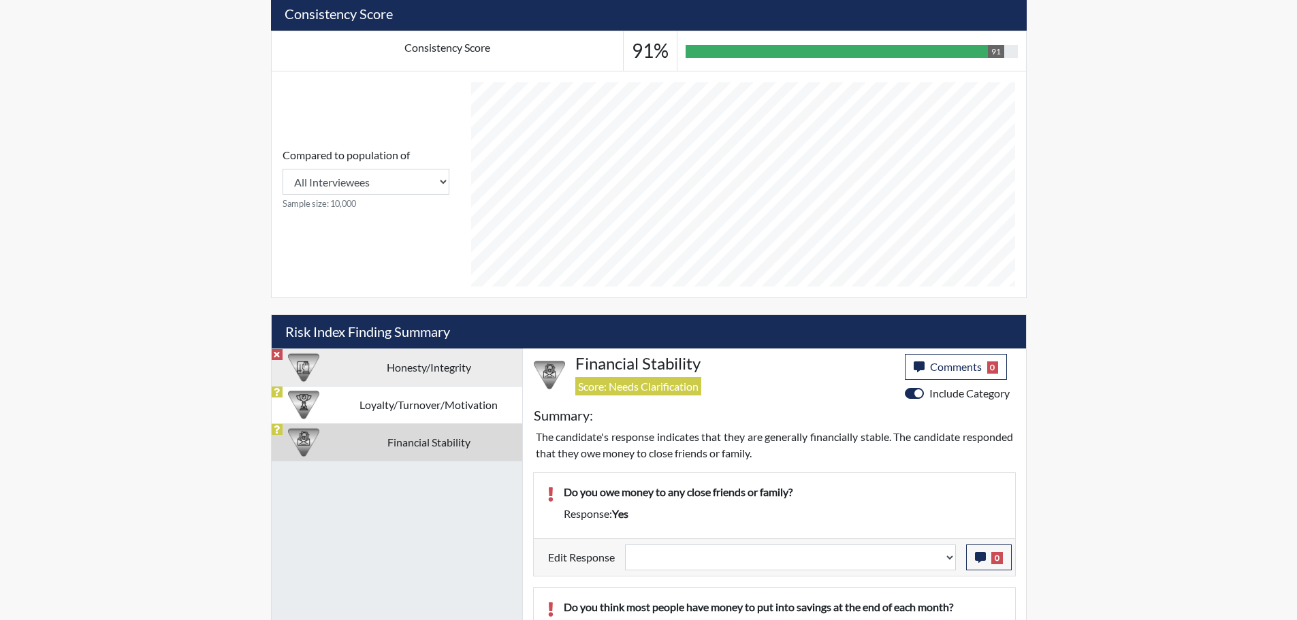
click at [478, 377] on td "Honesty/Integrity" at bounding box center [429, 367] width 187 height 37
select select
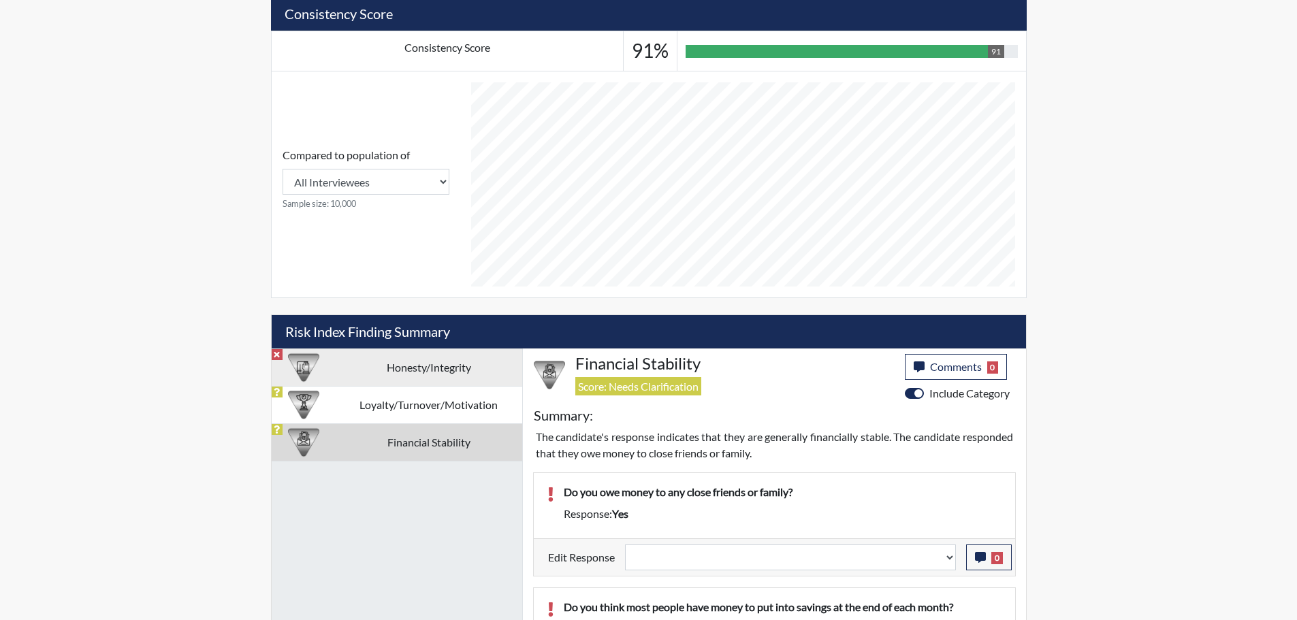
select select
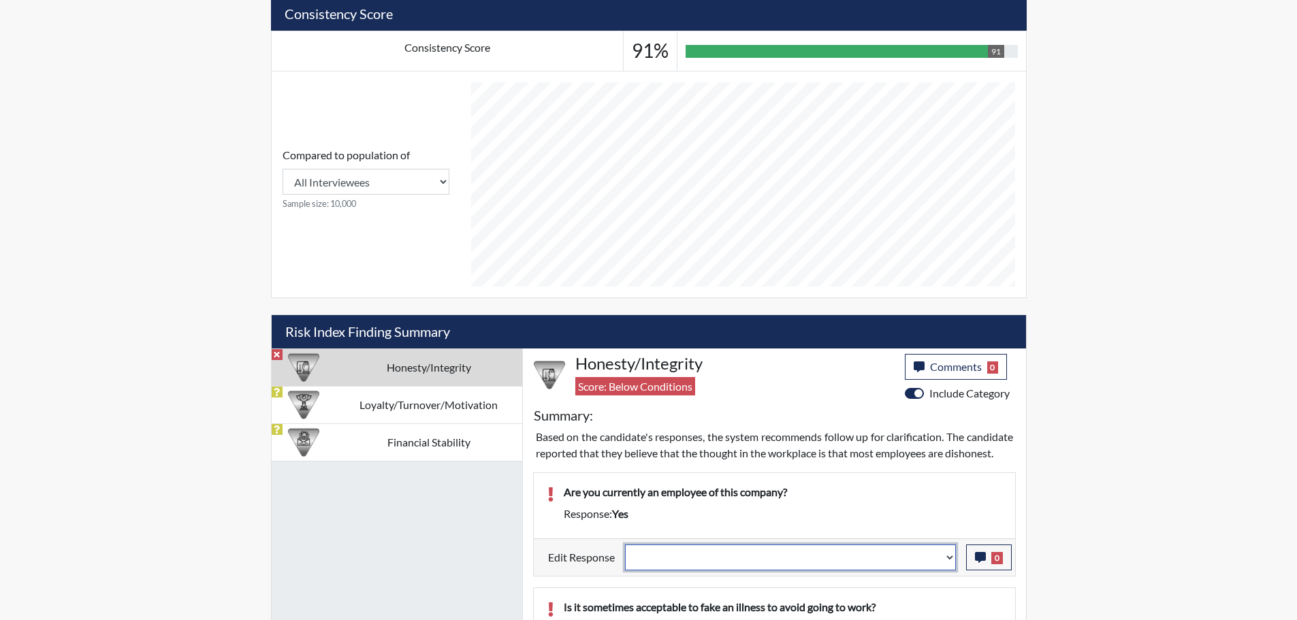
click at [830, 571] on select "Question is not relevant. Results will be updated. Reasonable explanation provi…" at bounding box center [790, 558] width 331 height 26
select select "reasonable-explanation-provided"
click at [625, 561] on select "Question is not relevant. Results will be updated. Reasonable explanation provi…" at bounding box center [790, 558] width 331 height 26
select select
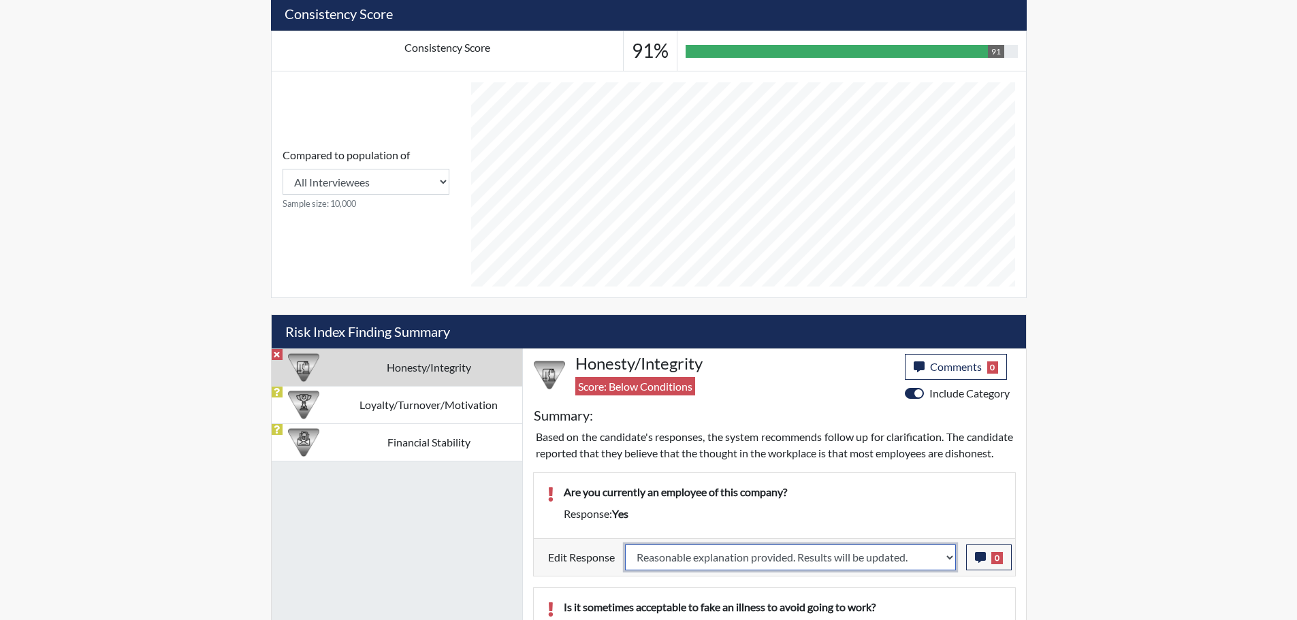
select select
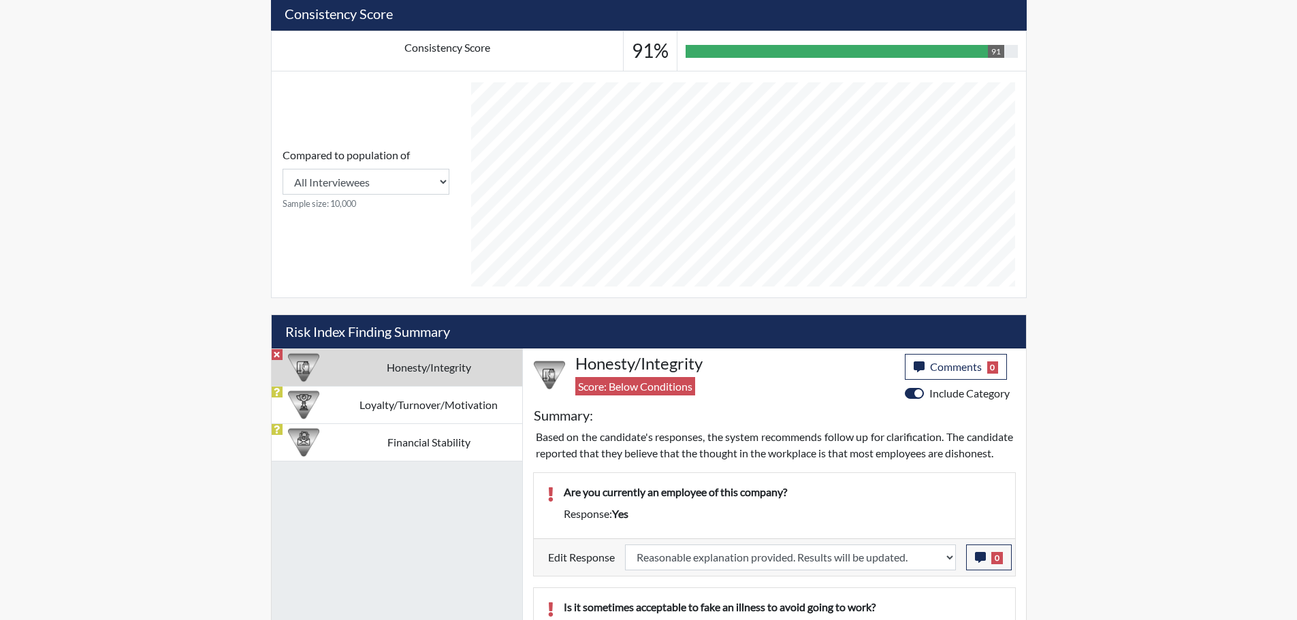
select select
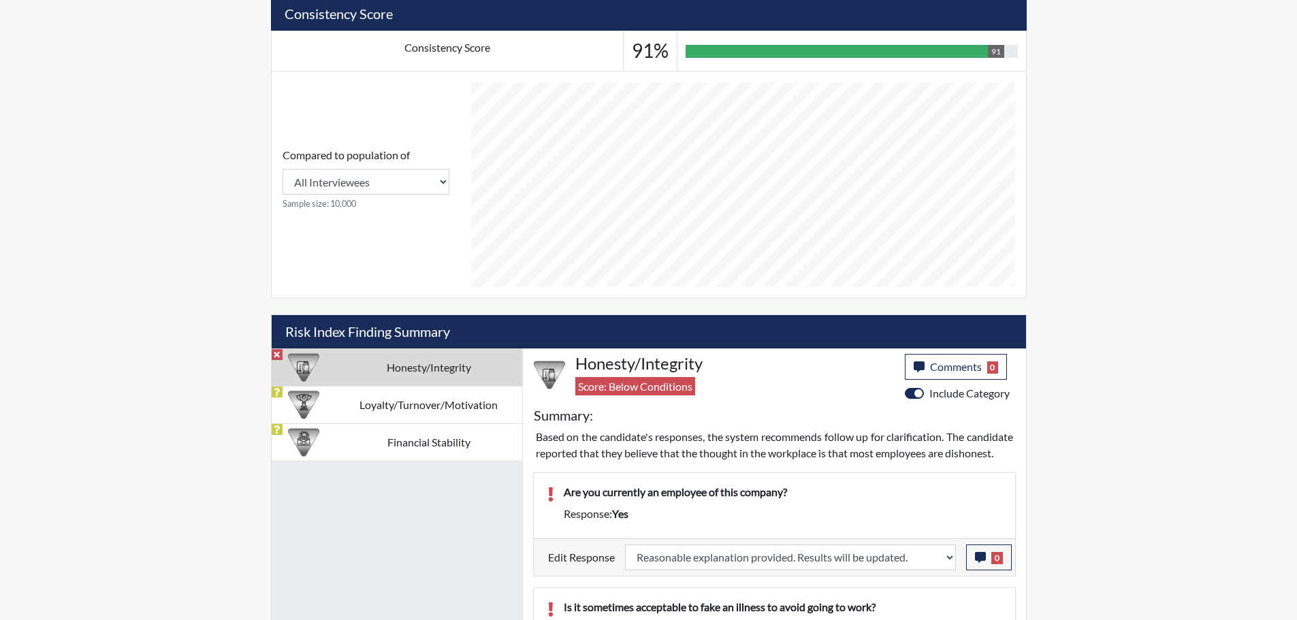
select select
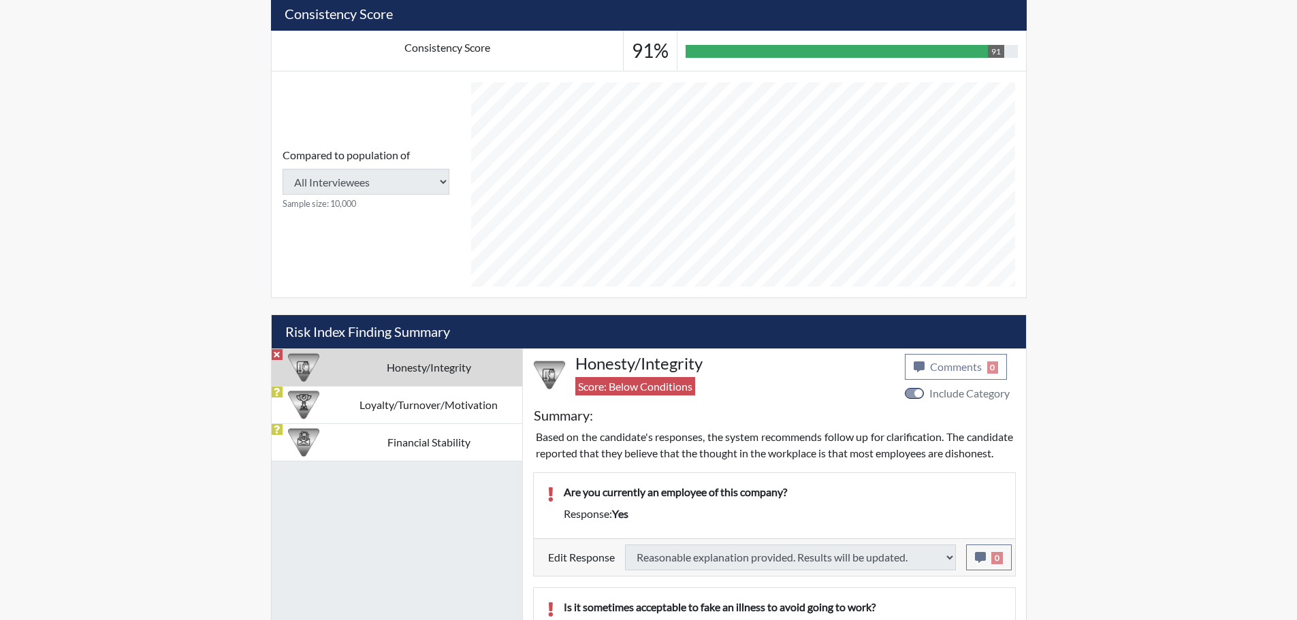
select select
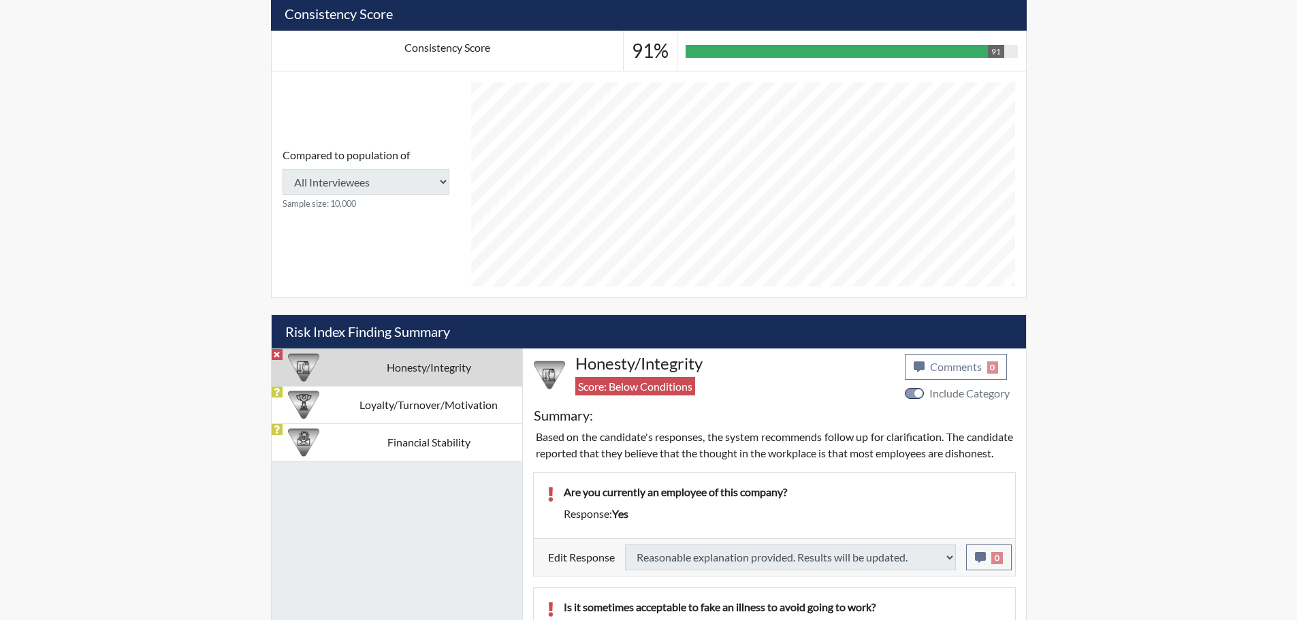
select select
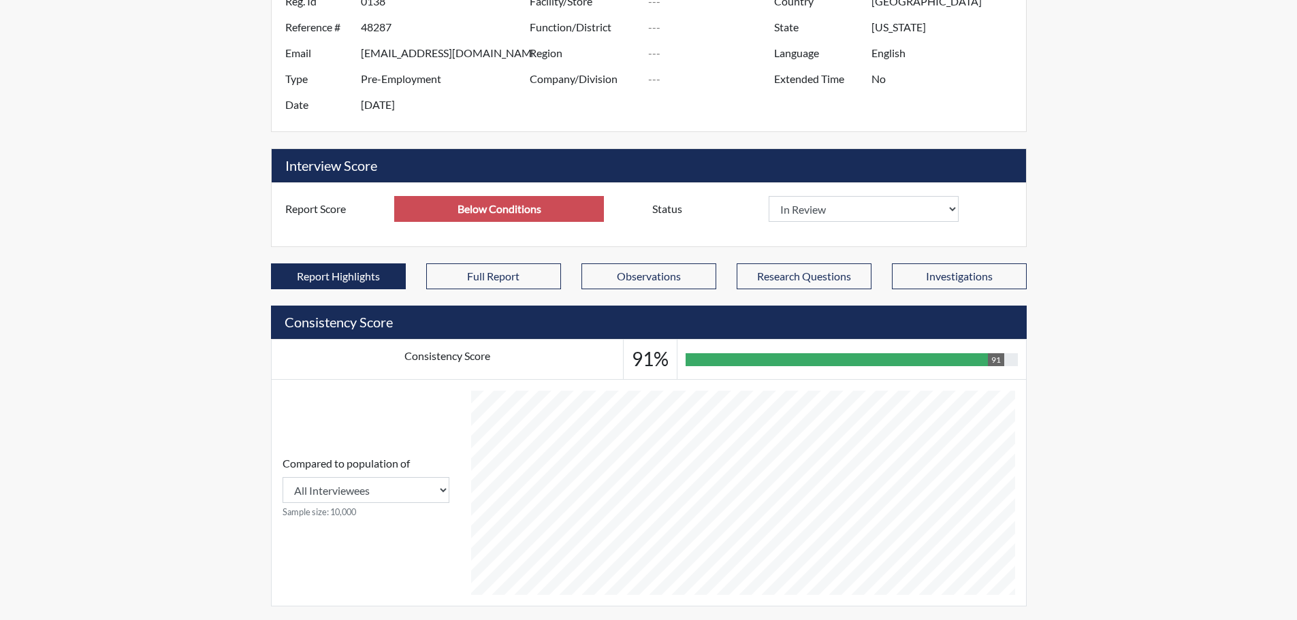
scroll to position [136, 0]
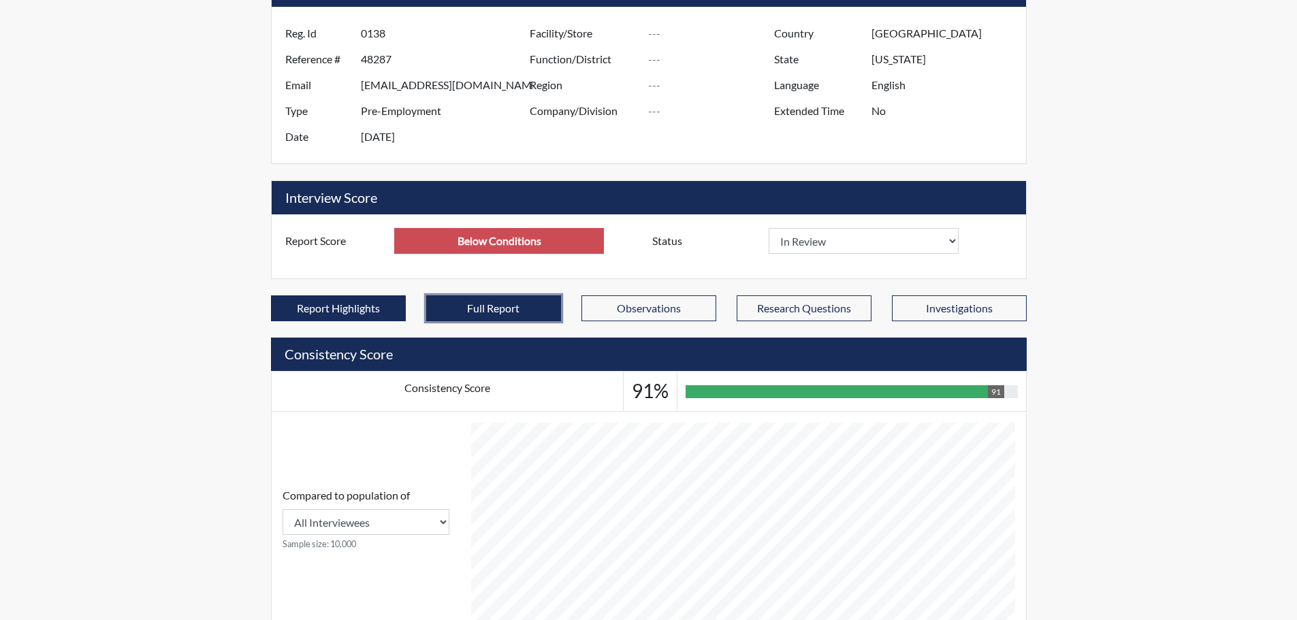
click at [484, 302] on button "Full Report" at bounding box center [493, 309] width 135 height 26
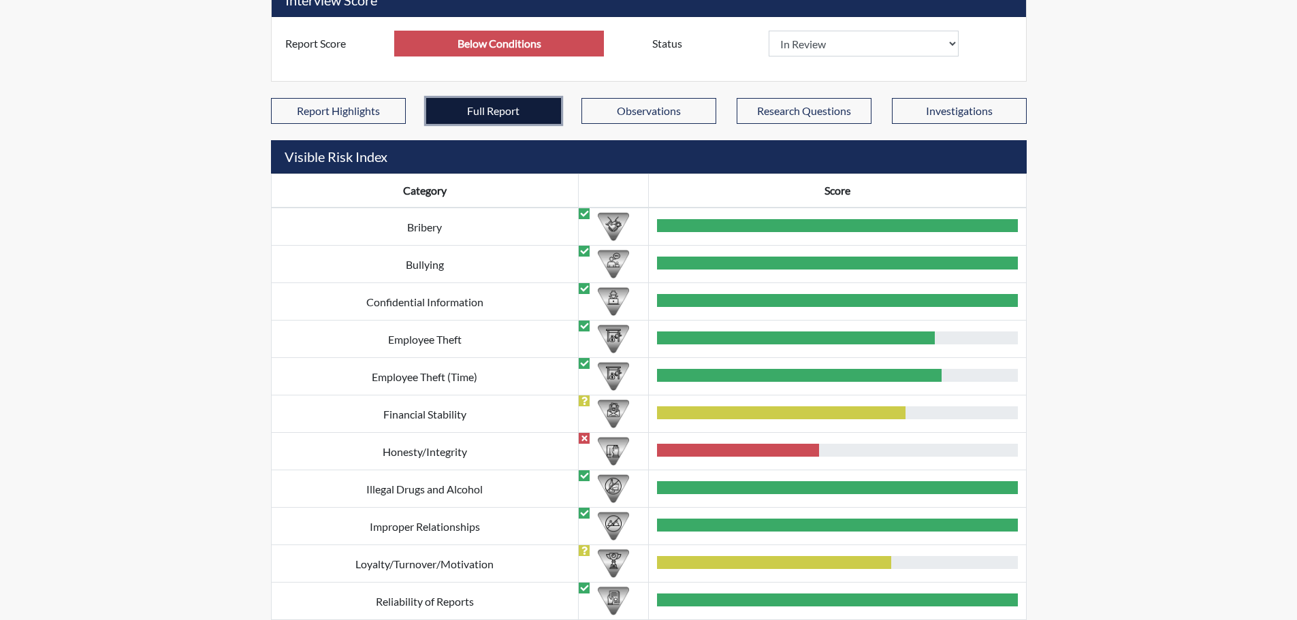
scroll to position [409, 0]
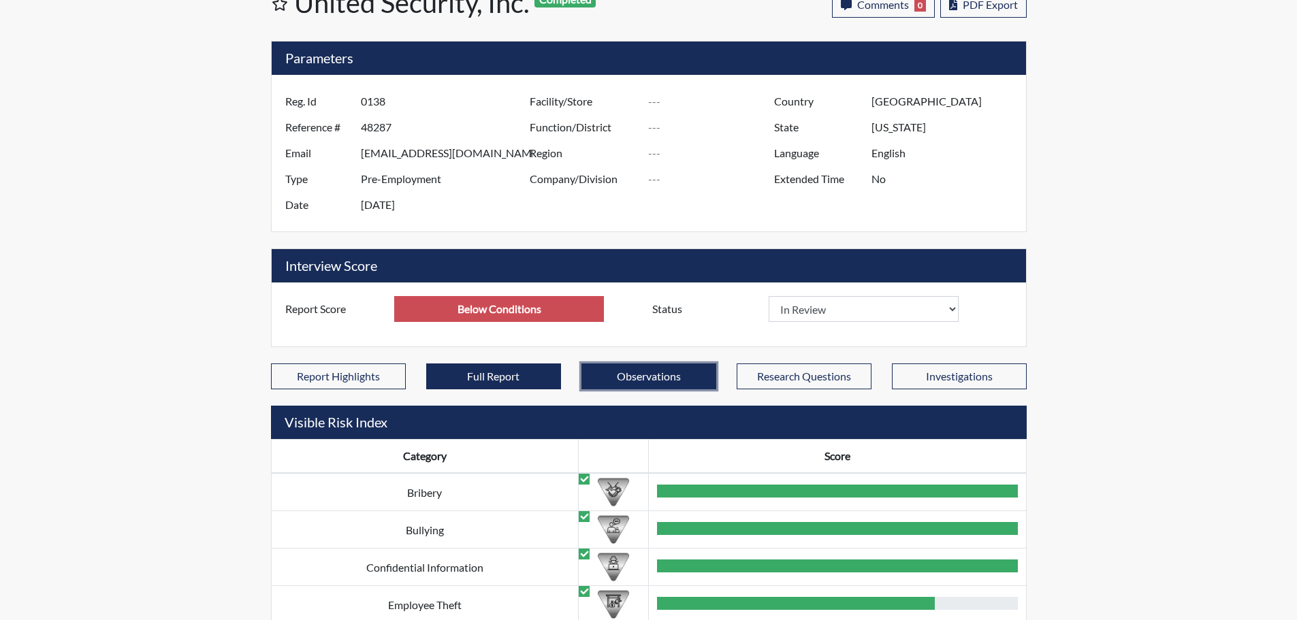
click at [689, 375] on button "Observations" at bounding box center [649, 377] width 135 height 26
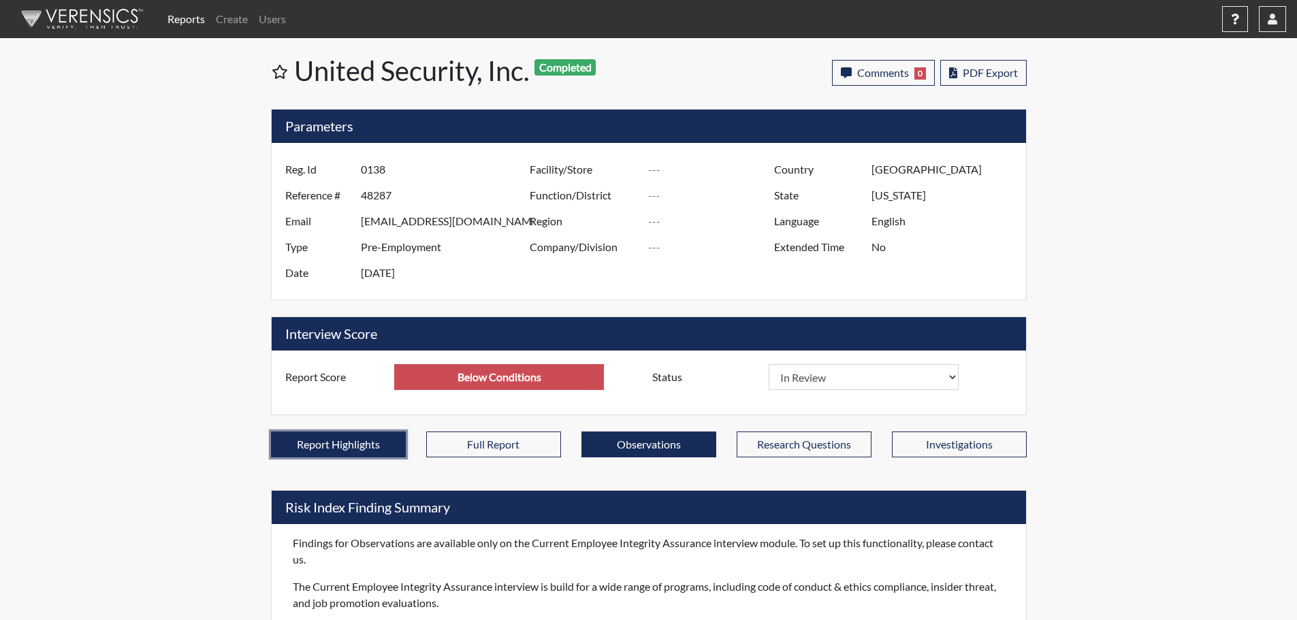
click at [345, 443] on button "Report Highlights" at bounding box center [338, 445] width 135 height 26
select select "reasonable-explanation-provided"
select select
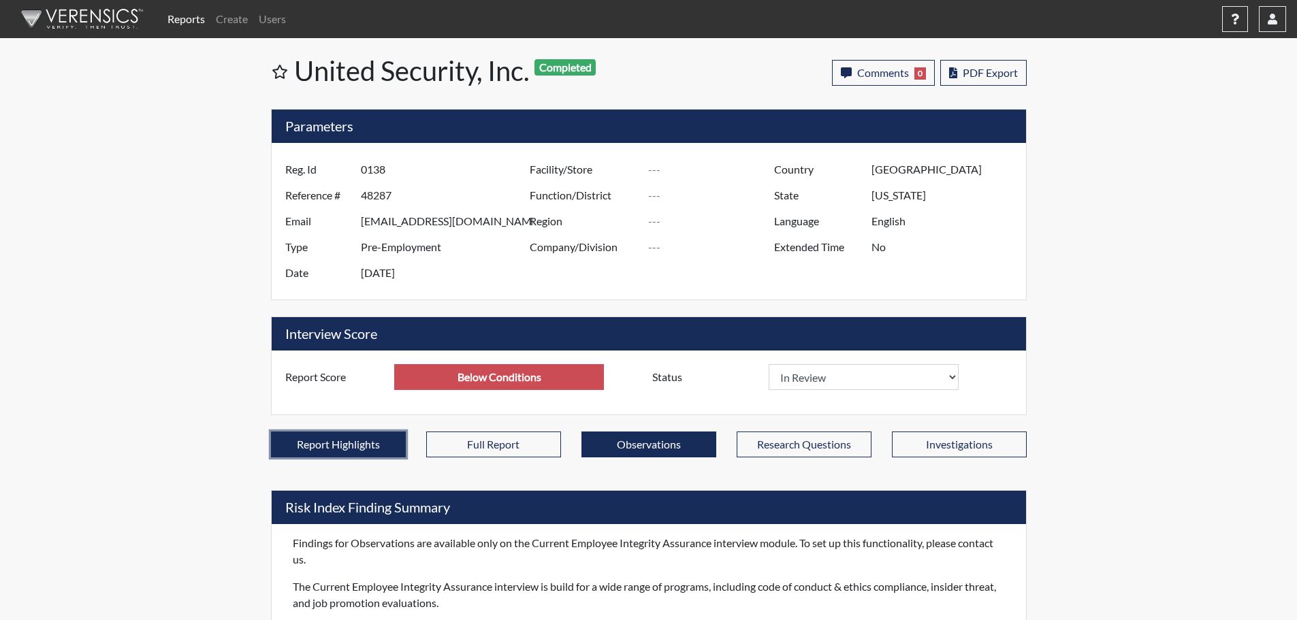
select select
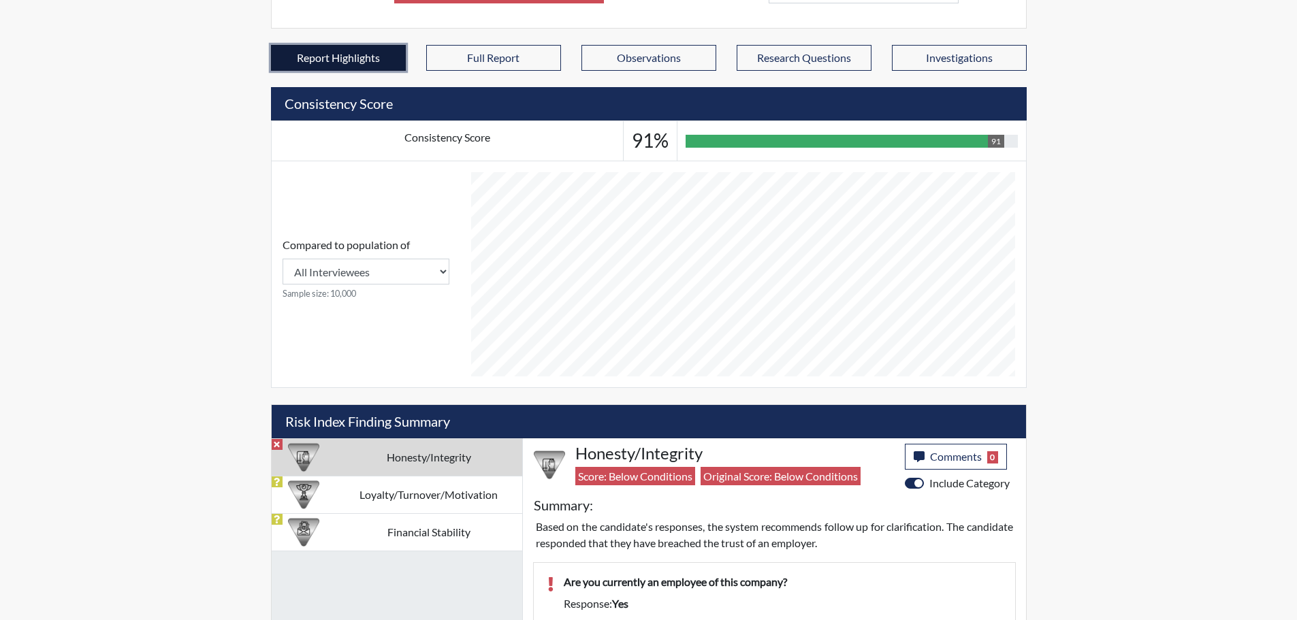
scroll to position [409, 0]
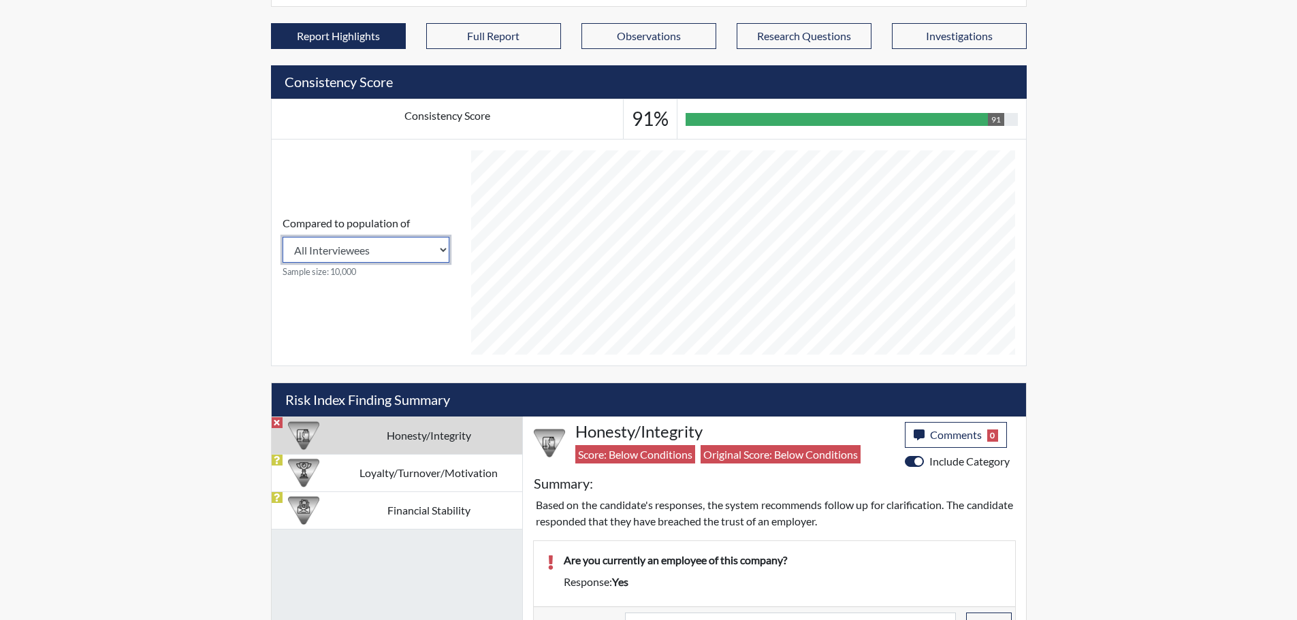
click at [379, 251] on select "All Interviewees United Security, Inc." at bounding box center [366, 250] width 167 height 26
select select "organization"
click at [283, 237] on select "All Interviewees United Security, Inc." at bounding box center [366, 250] width 167 height 26
click at [812, 42] on button "Research Questions" at bounding box center [804, 36] width 135 height 26
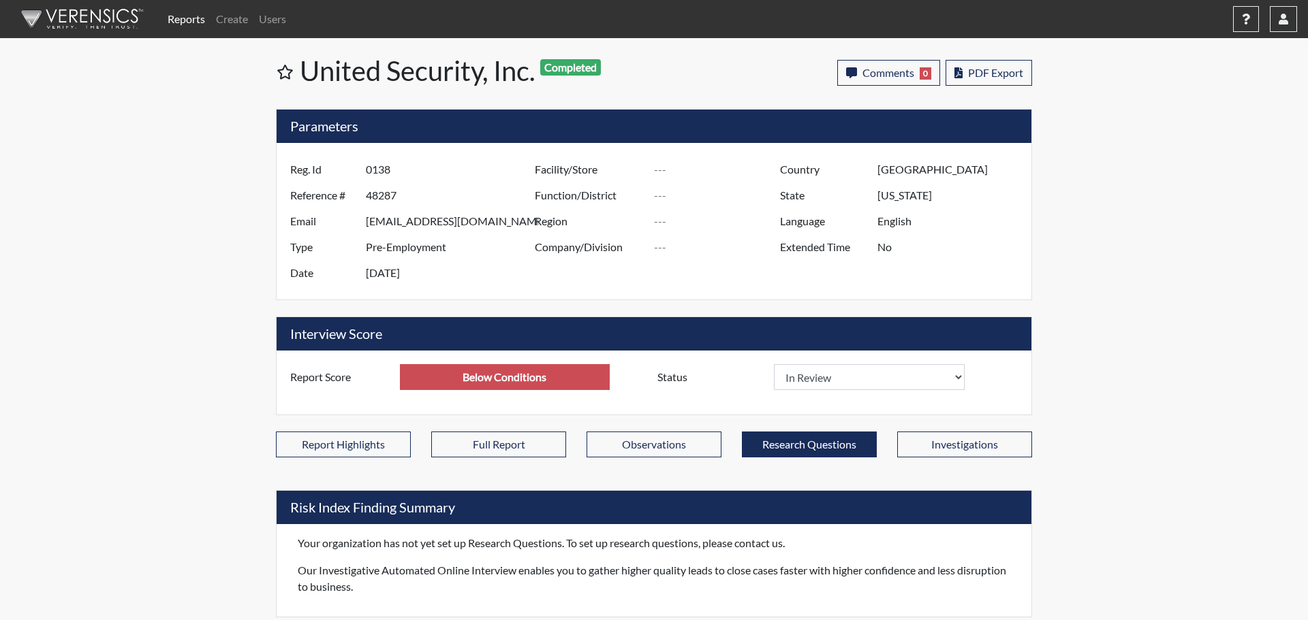
drag, startPoint x: 731, startPoint y: 265, endPoint x: 714, endPoint y: 325, distance: 62.5
drag, startPoint x: 714, startPoint y: 325, endPoint x: 638, endPoint y: 496, distance: 186.9
click at [638, 496] on h5 "Risk Index Finding Summary" at bounding box center [654, 507] width 755 height 33
click at [224, 492] on div "Reports Create Users Help Center × Verensics Best Practices How to successfully…" at bounding box center [654, 309] width 1308 height 618
click at [485, 453] on button "Full Report" at bounding box center [498, 445] width 135 height 26
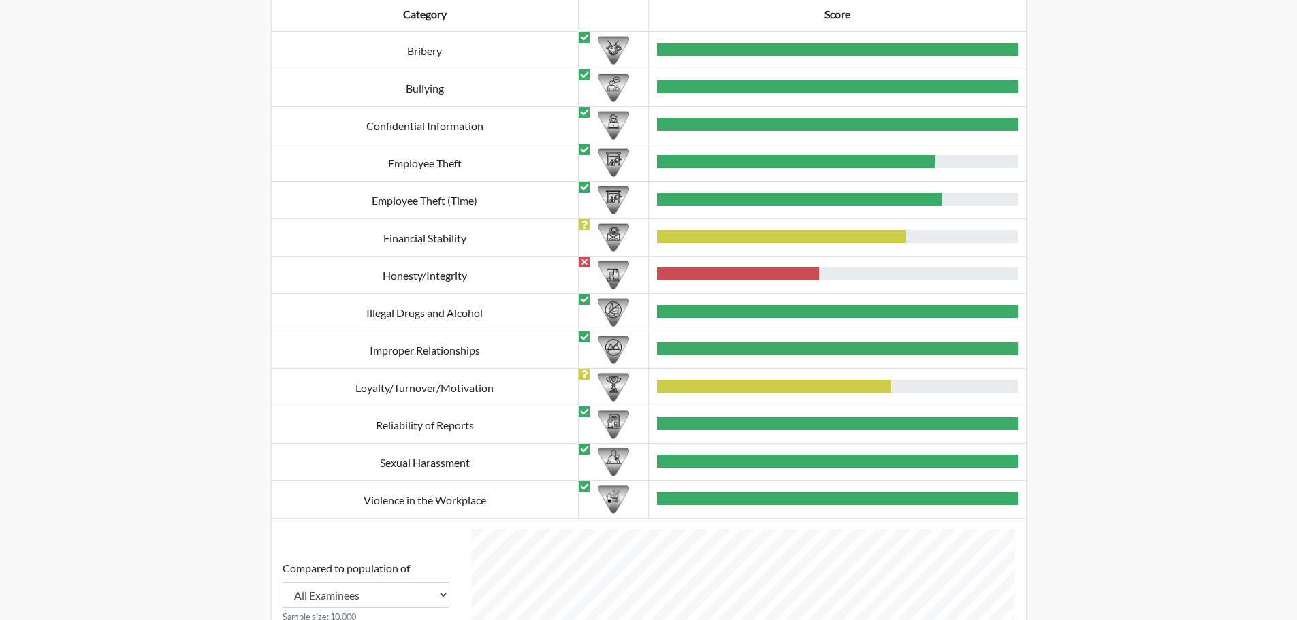
scroll to position [545, 0]
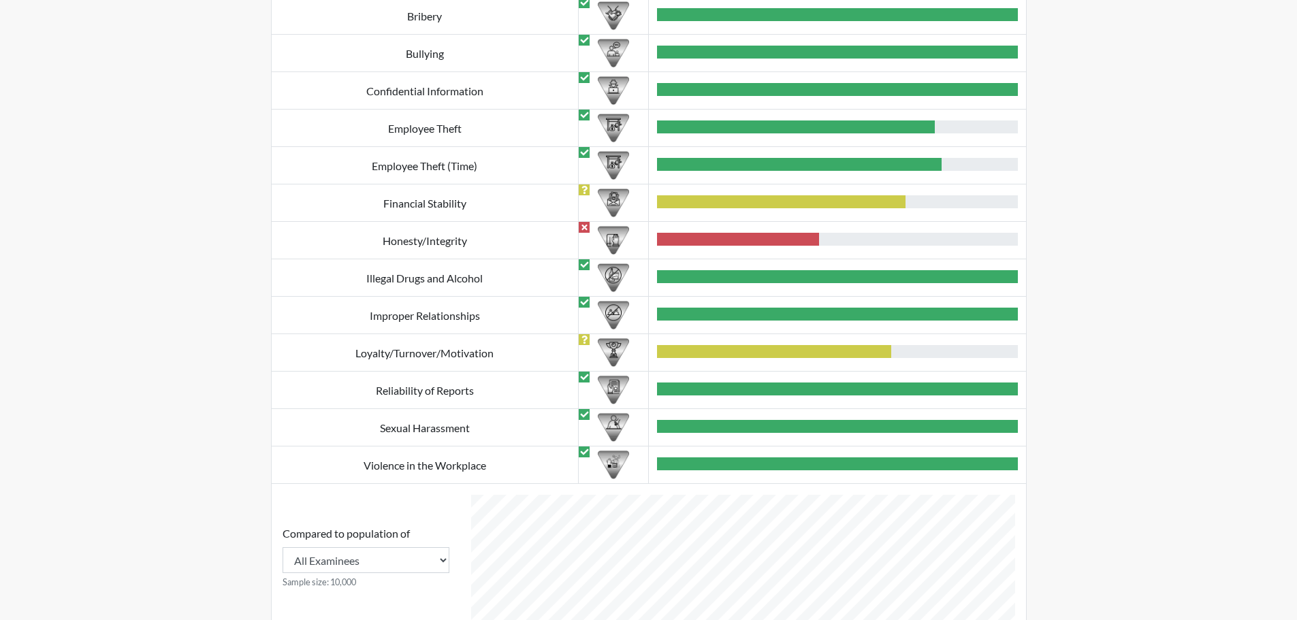
click at [710, 234] on div at bounding box center [738, 239] width 162 height 13
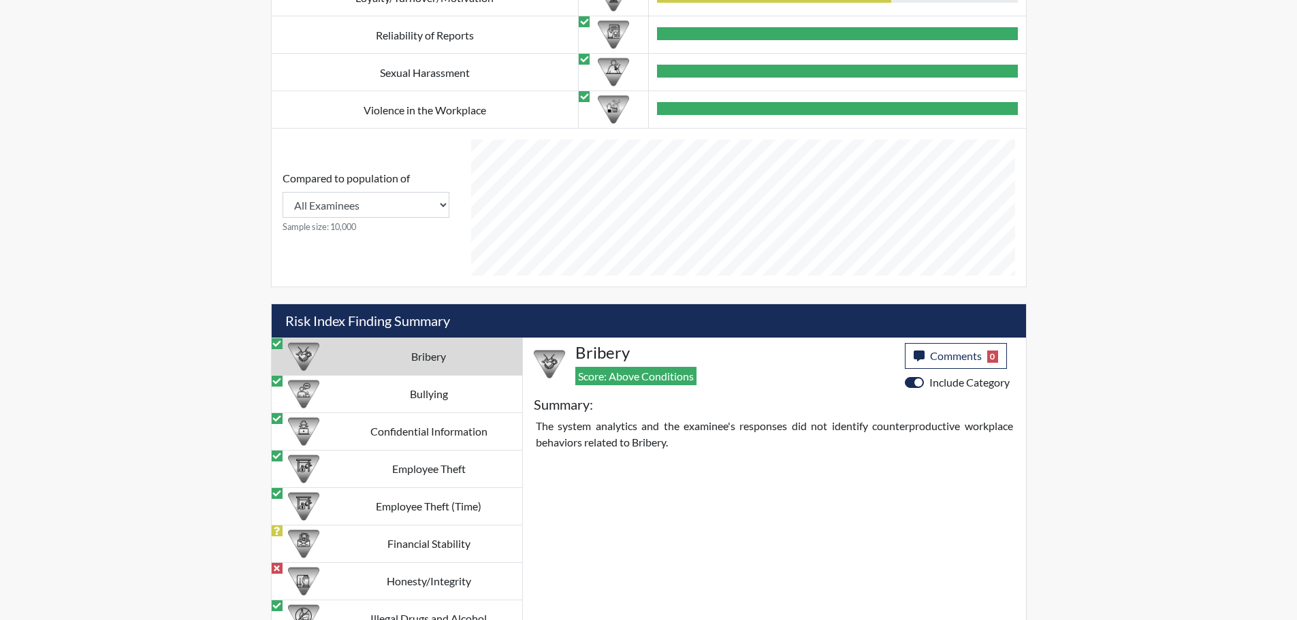
scroll to position [1090, 0]
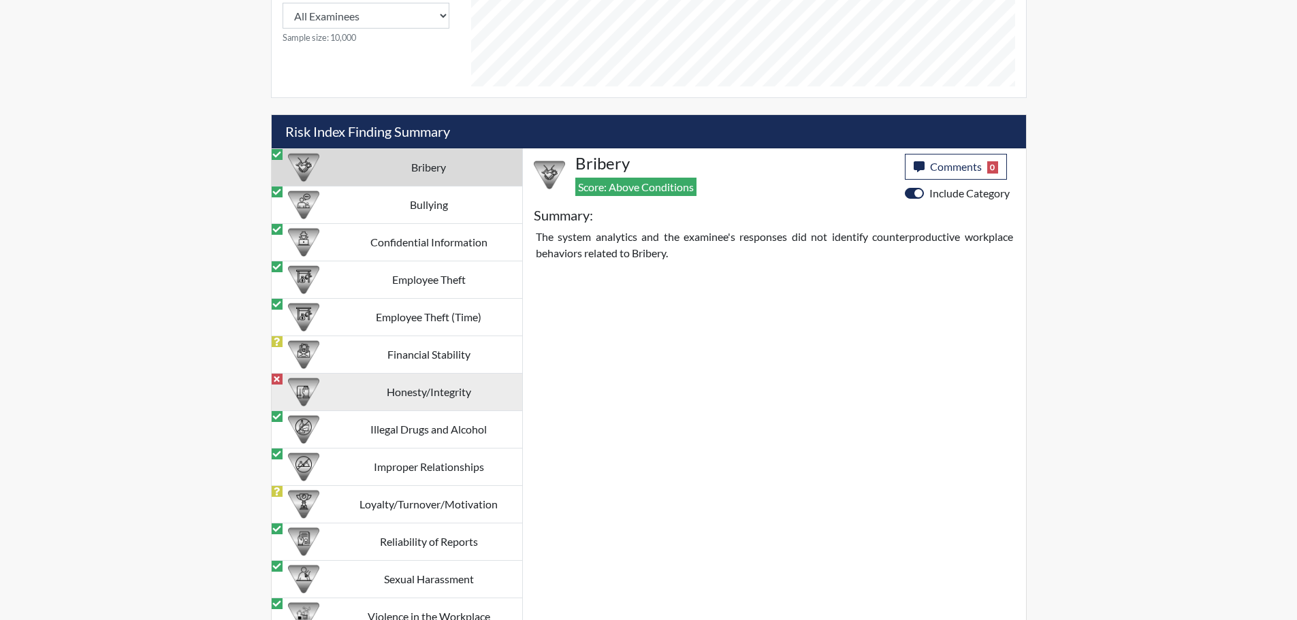
click at [450, 392] on td "Honesty/Integrity" at bounding box center [429, 392] width 187 height 37
select select "reasonable-explanation-provided"
select select
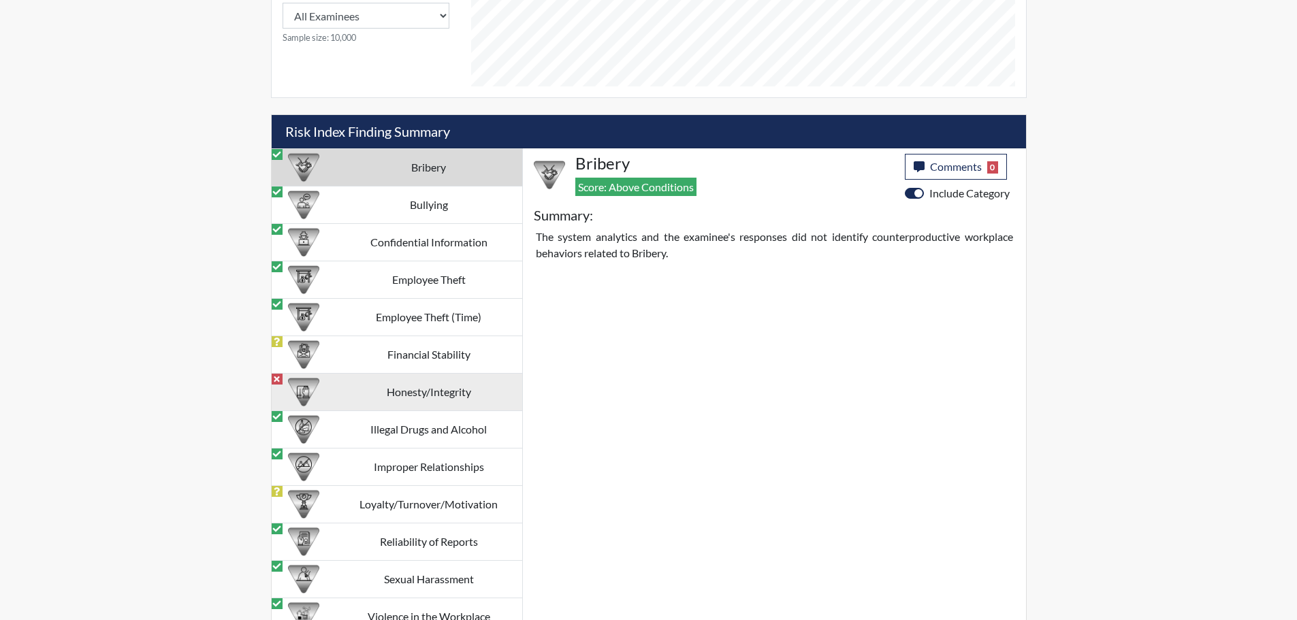
select select
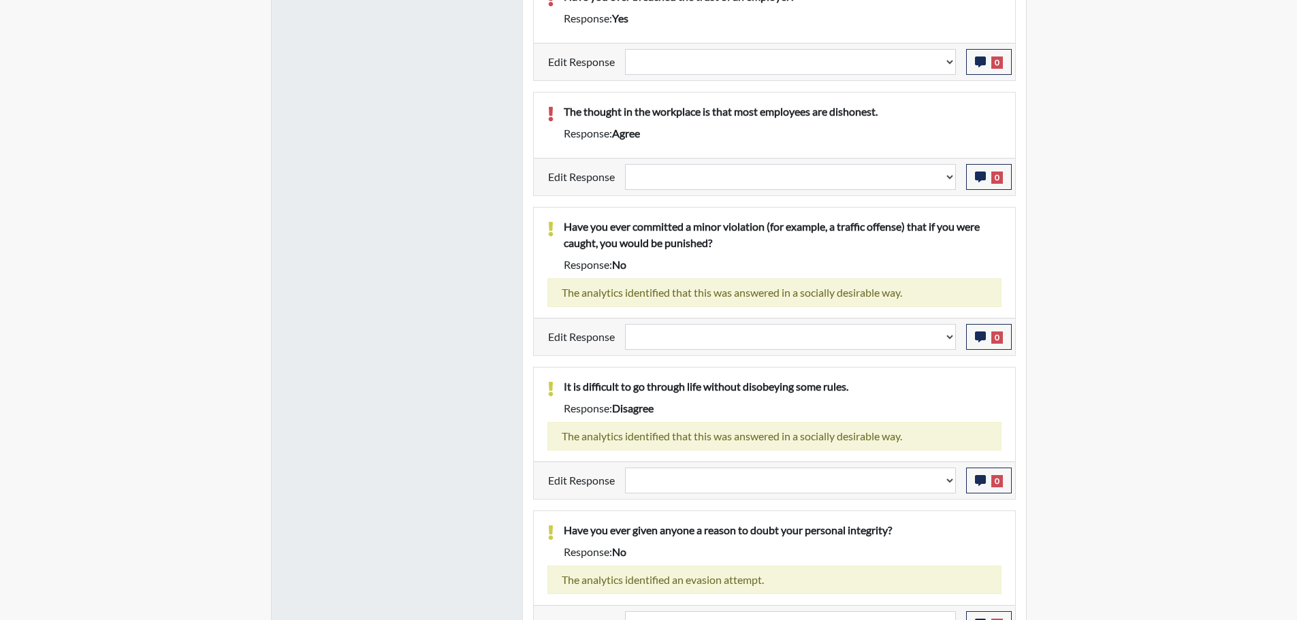
scroll to position [1770, 0]
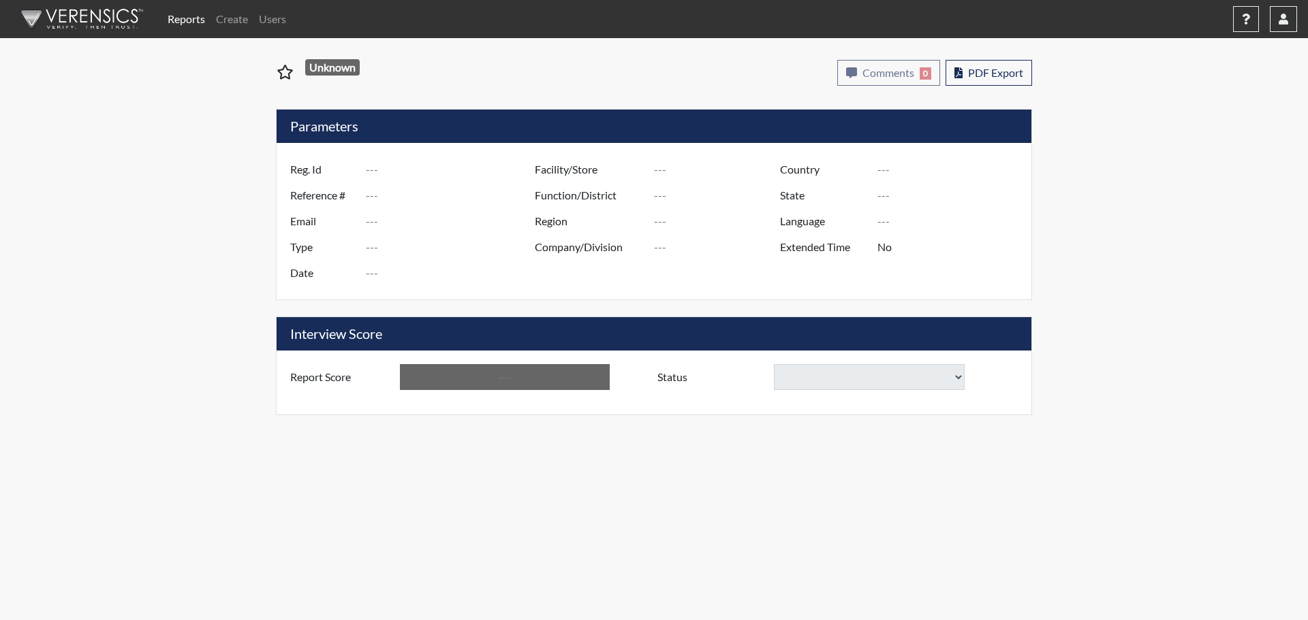
type input "1137"
type input "50869"
type input "[EMAIL_ADDRESS][DOMAIN_NAME]"
type input "Pre-Employment"
type input "[DATE]"
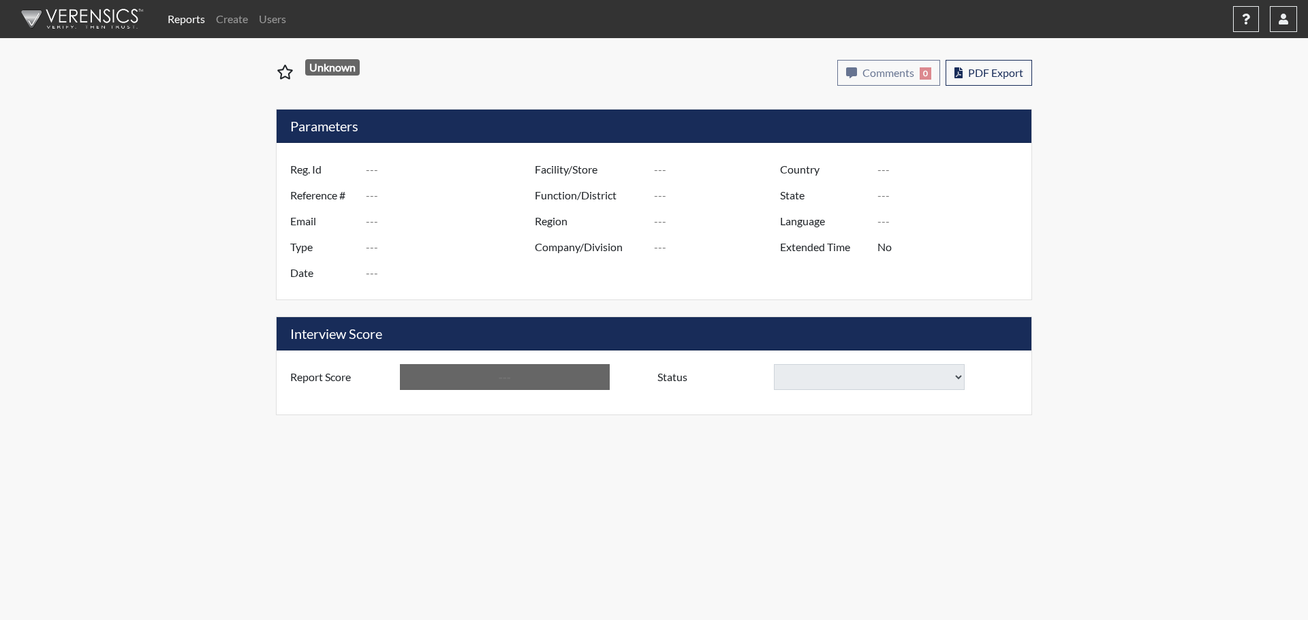
type input "[GEOGRAPHIC_DATA]"
type input "[US_STATE]"
type input "English"
type input "Below Conditions"
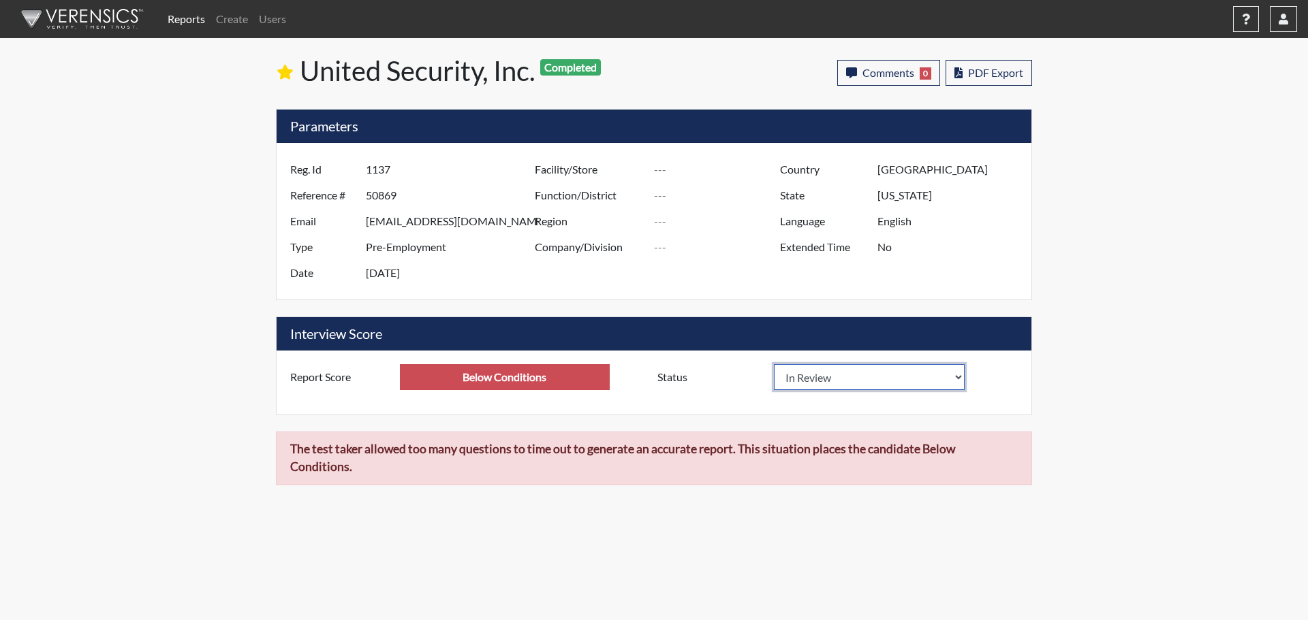
click at [898, 378] on select "In Review Hire Decline" at bounding box center [869, 377] width 191 height 26
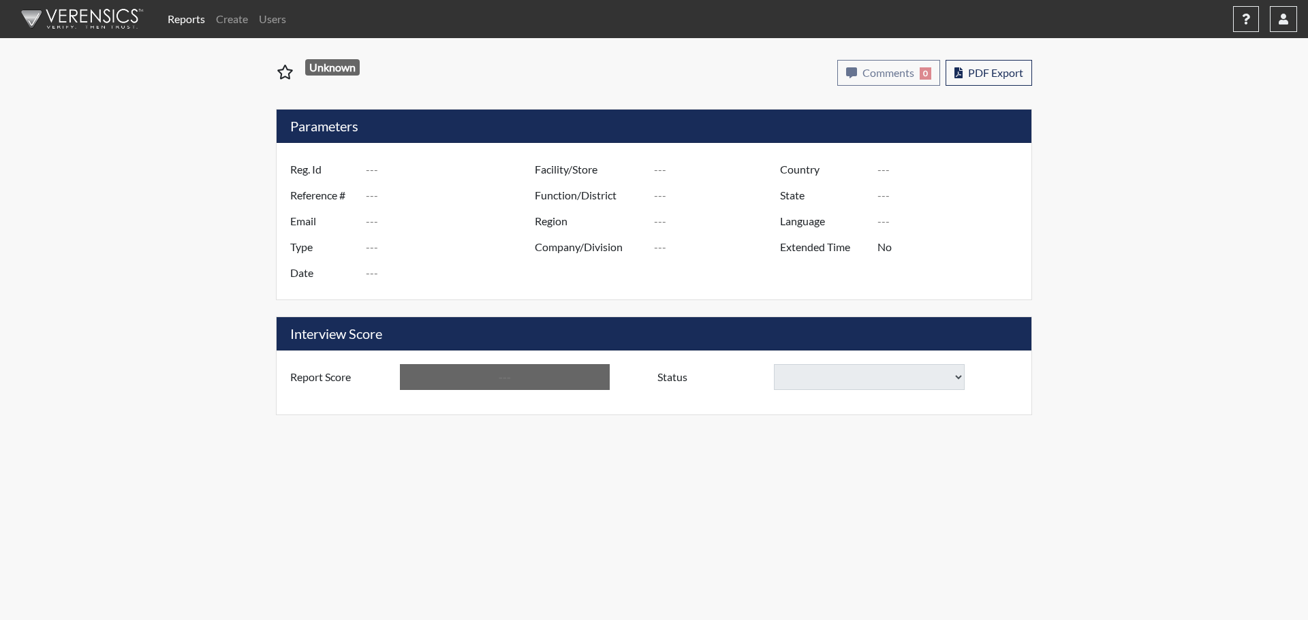
type input "3884"
type input "50915"
type input "[EMAIL_ADDRESS][DOMAIN_NAME]"
type input "Pre-Employment"
type input "[DATE]"
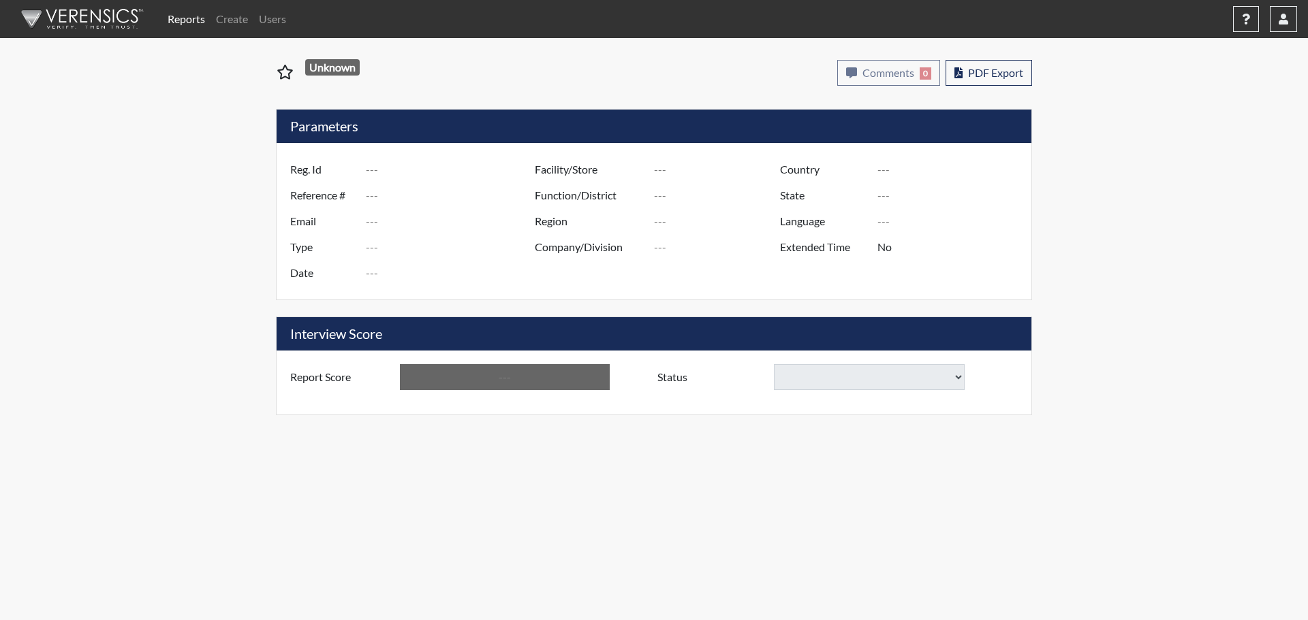
type input "[GEOGRAPHIC_DATA]"
type input "[US_STATE]"
type input "English"
type input "Requires Clarification"
select select
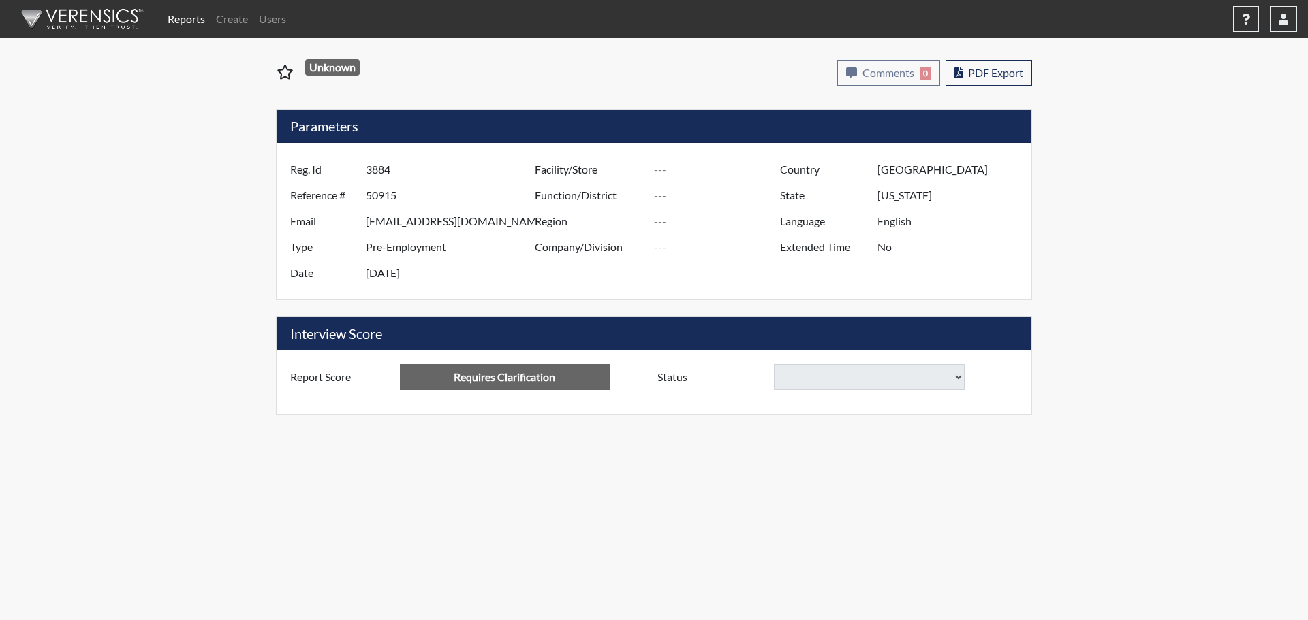
select select
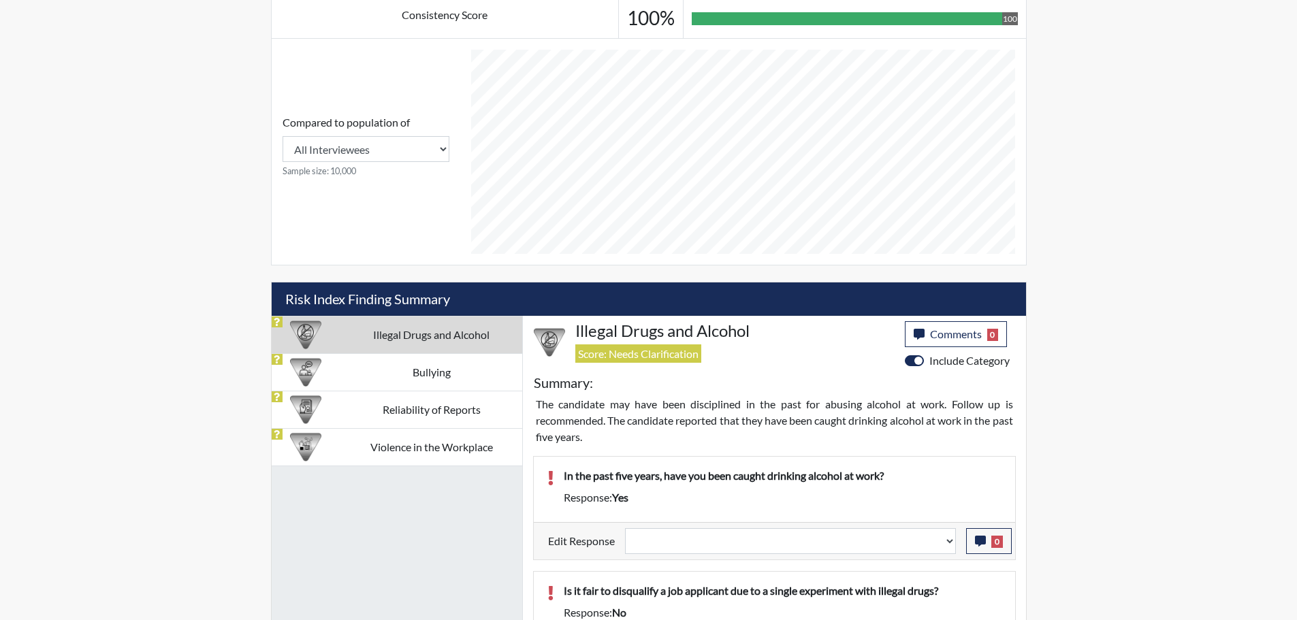
scroll to position [613, 0]
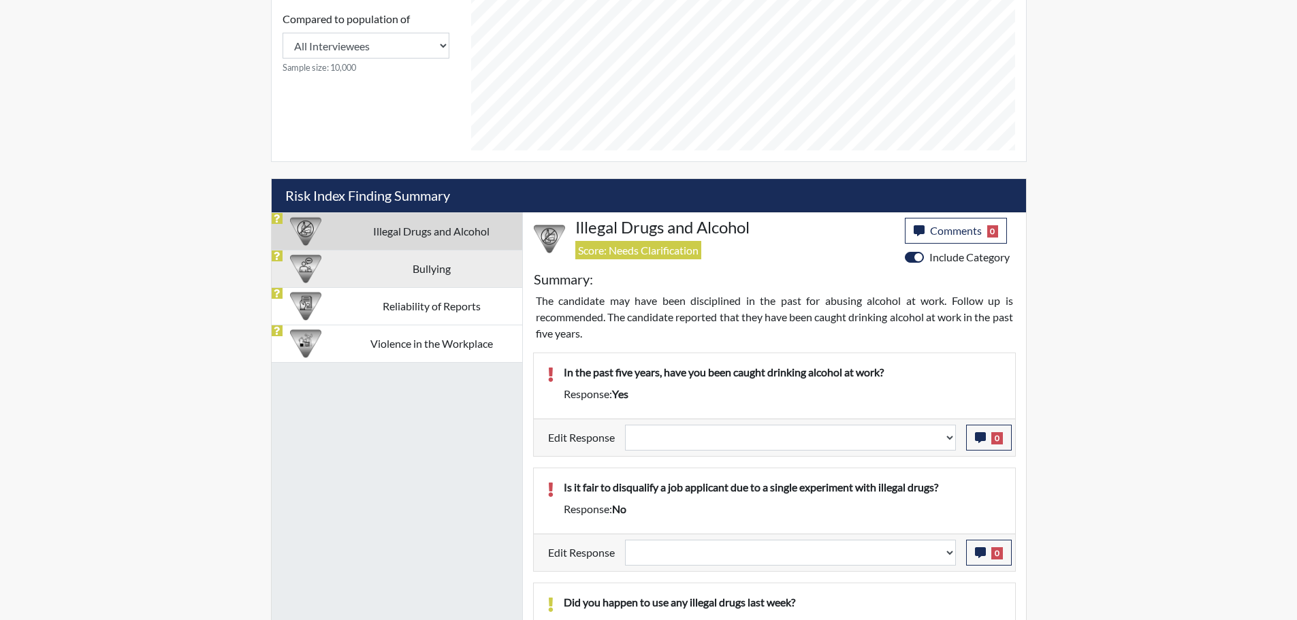
click at [460, 260] on td "Bullying" at bounding box center [431, 268] width 181 height 37
select select
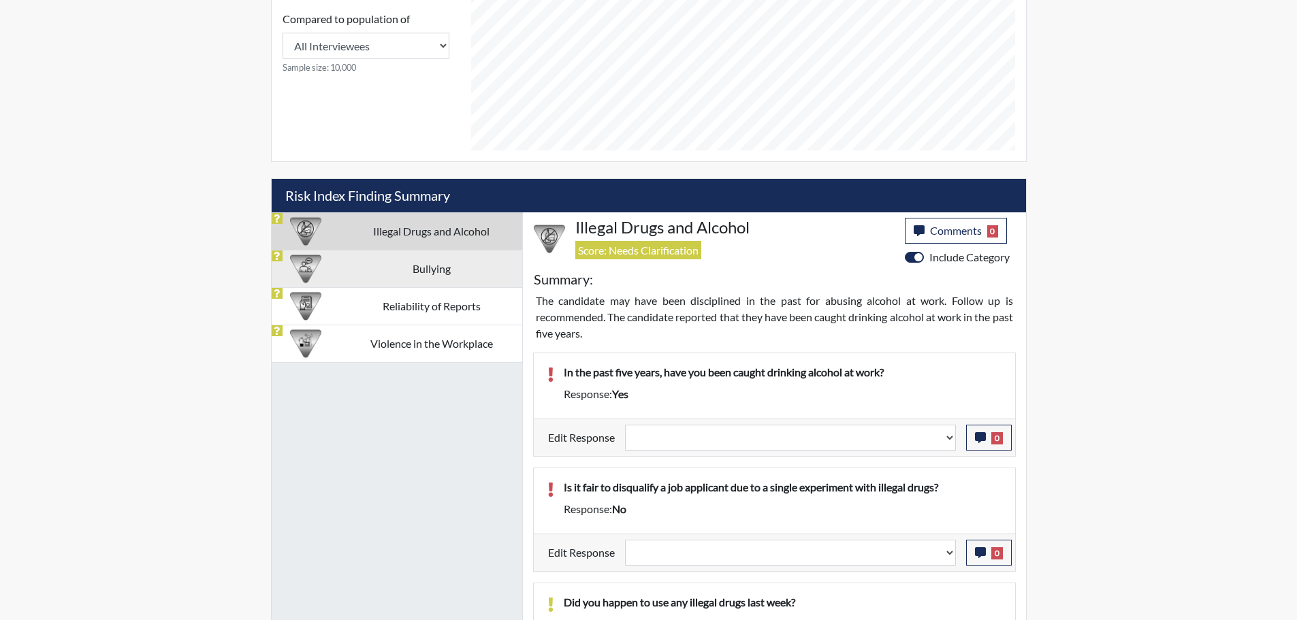
select select
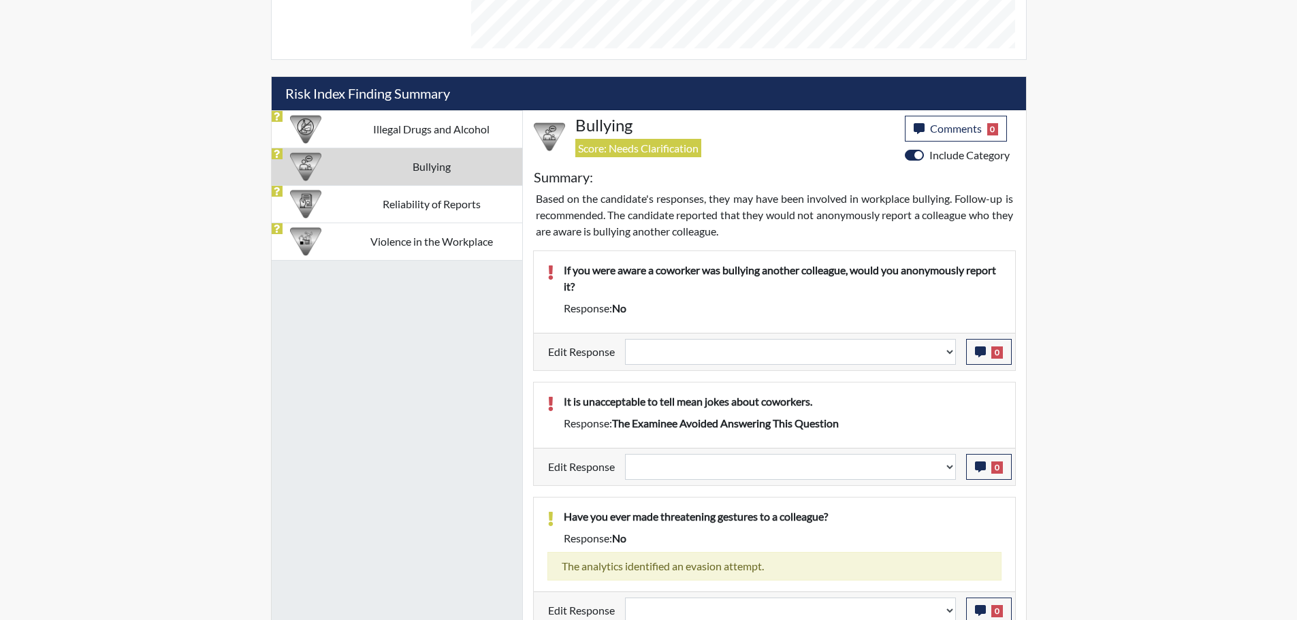
scroll to position [672, 0]
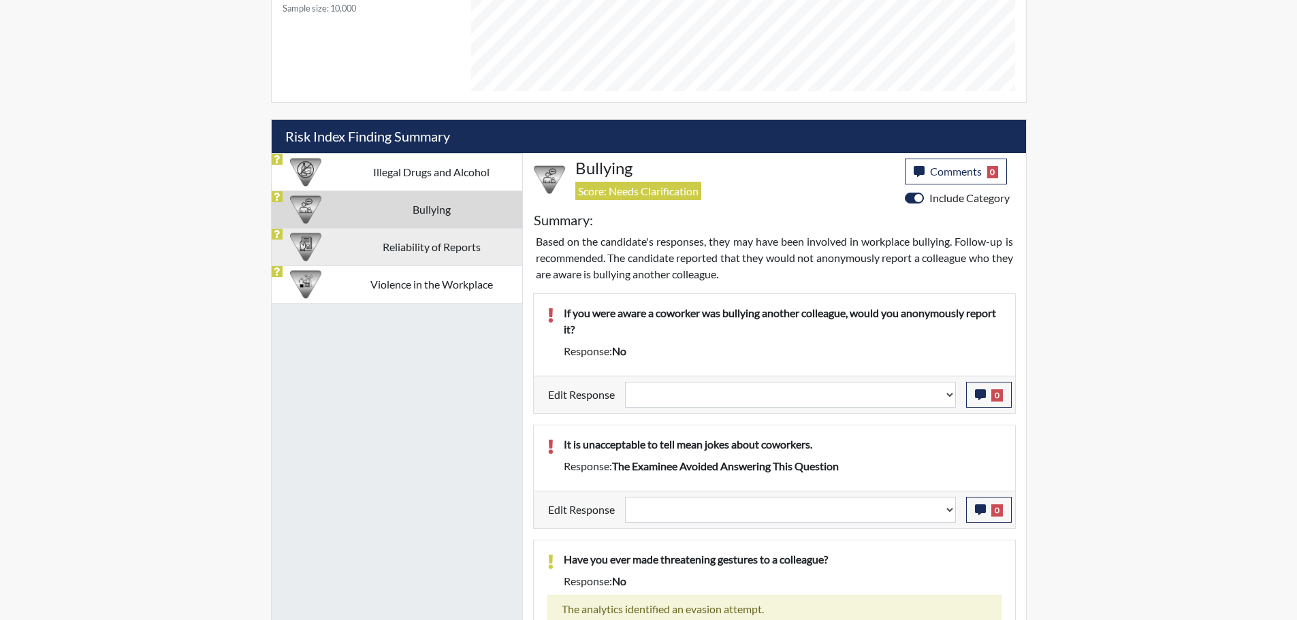
click at [368, 259] on td "Reliability of Reports" at bounding box center [431, 246] width 181 height 37
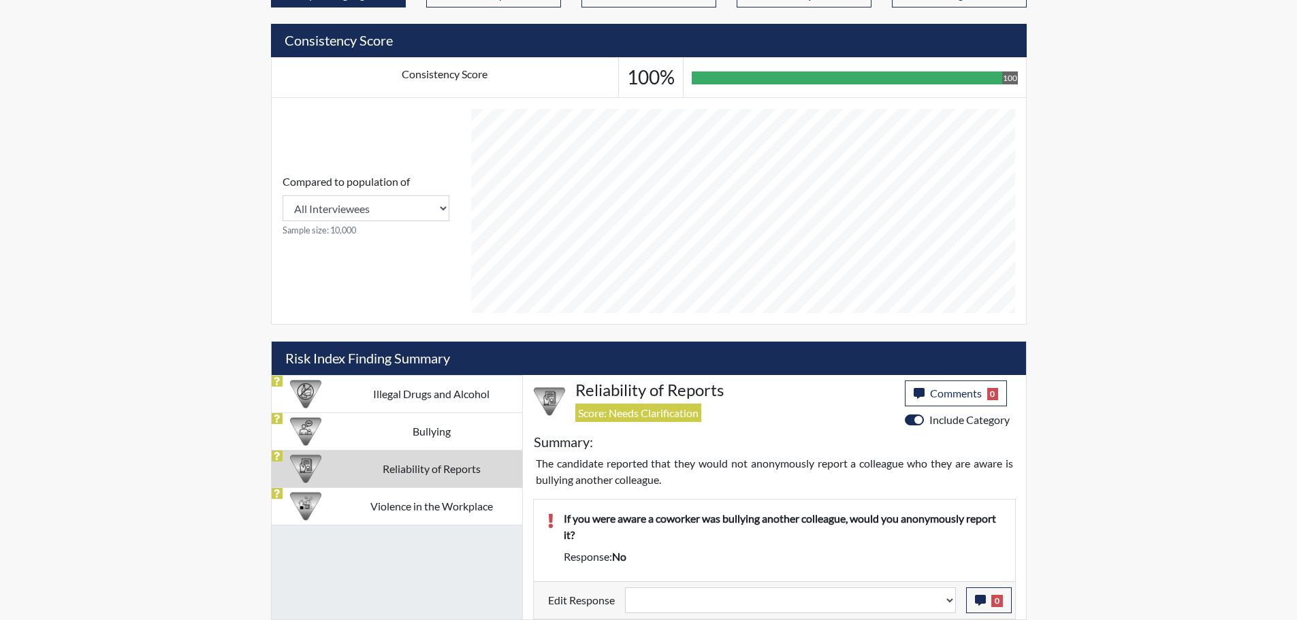
scroll to position [450, 0]
click at [470, 554] on div "Illegal Drugs and Alcohol Bullying Reliability of Reports Violence in the Workp…" at bounding box center [397, 497] width 251 height 244
click at [410, 420] on td "Bullying" at bounding box center [431, 431] width 181 height 37
select select
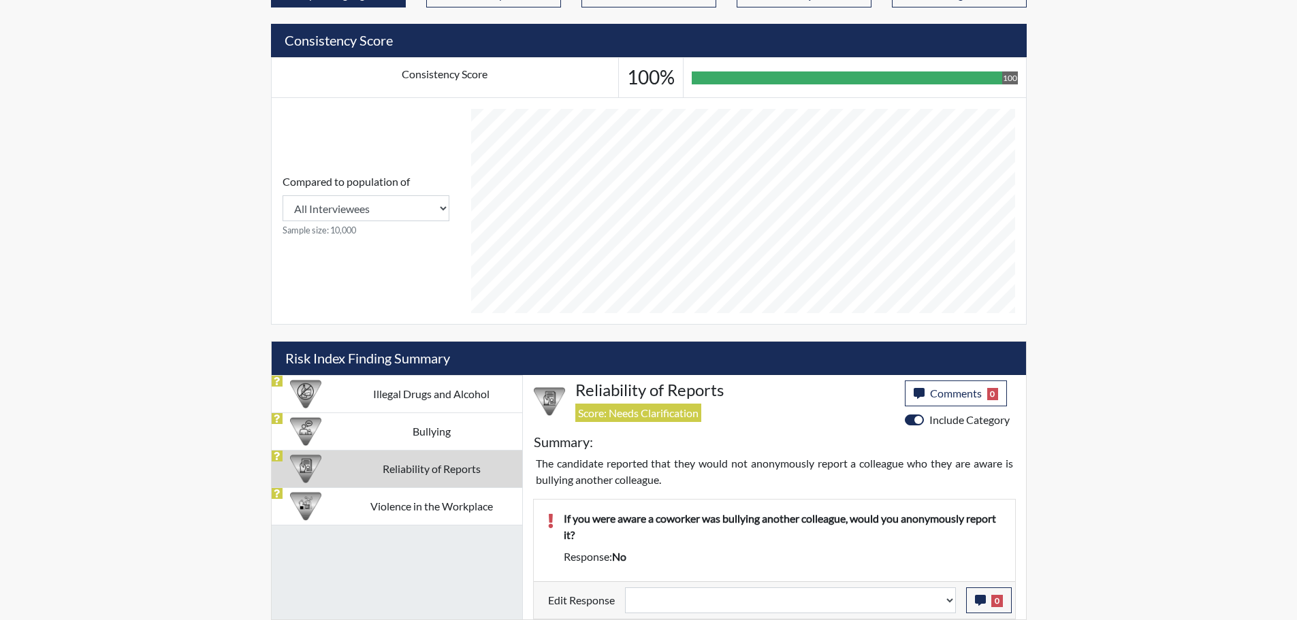
select select
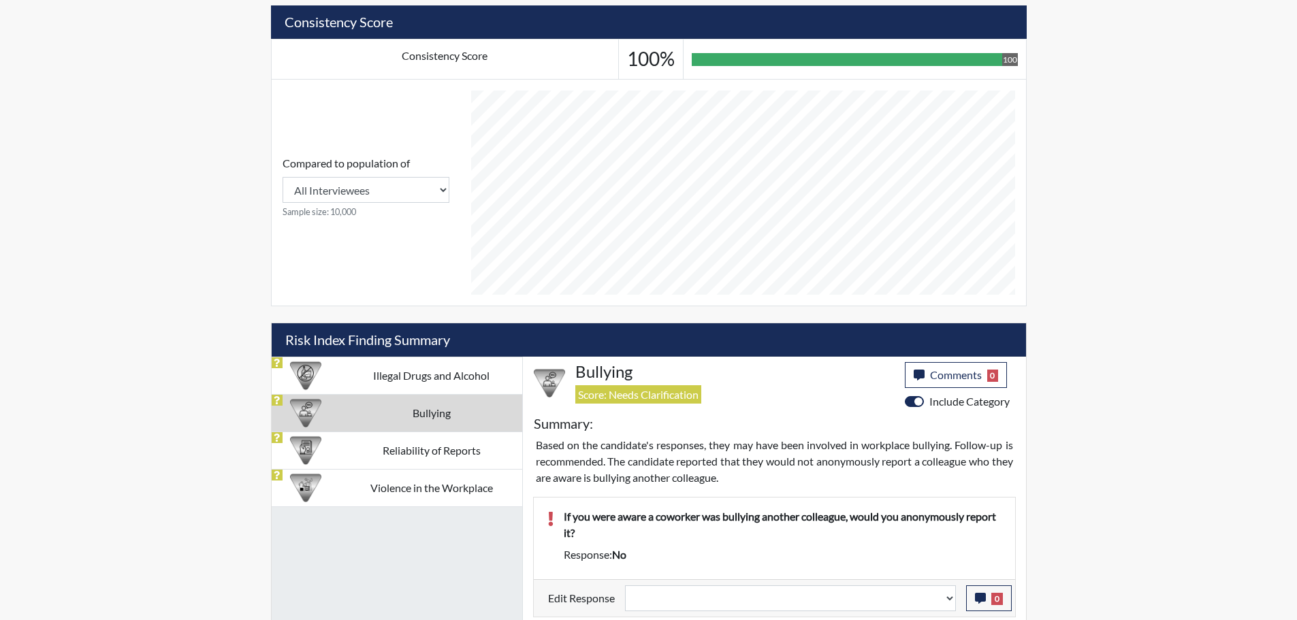
scroll to position [468, 0]
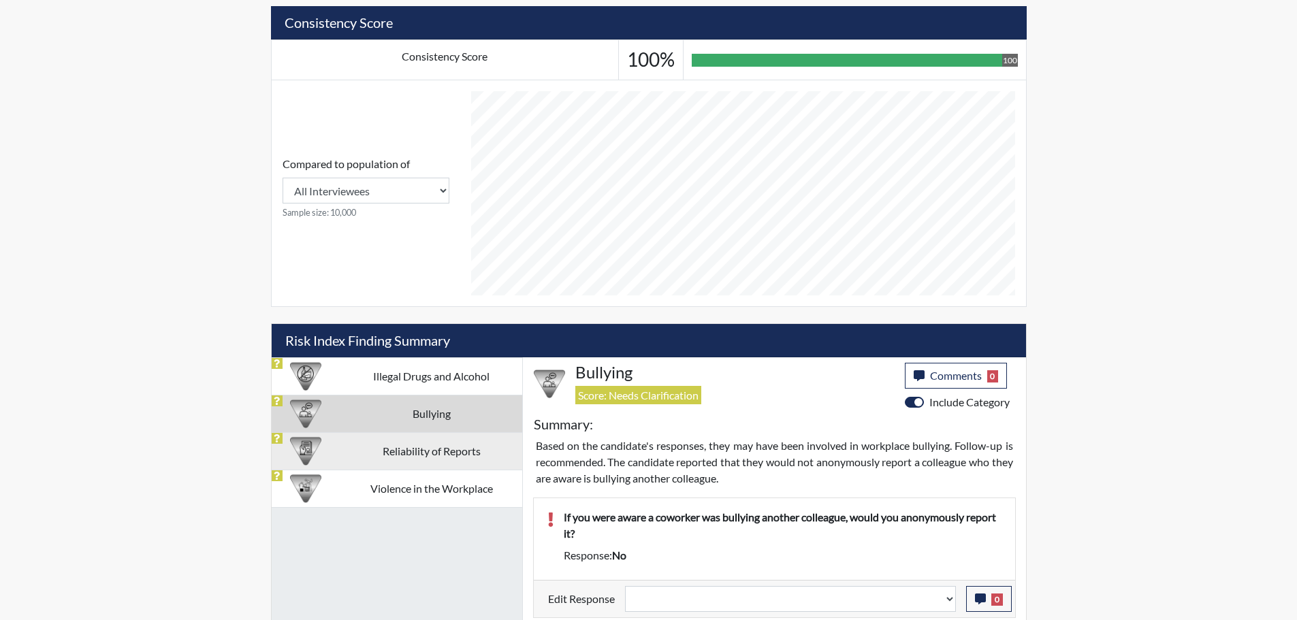
click at [470, 453] on td "Reliability of Reports" at bounding box center [431, 450] width 181 height 37
select select
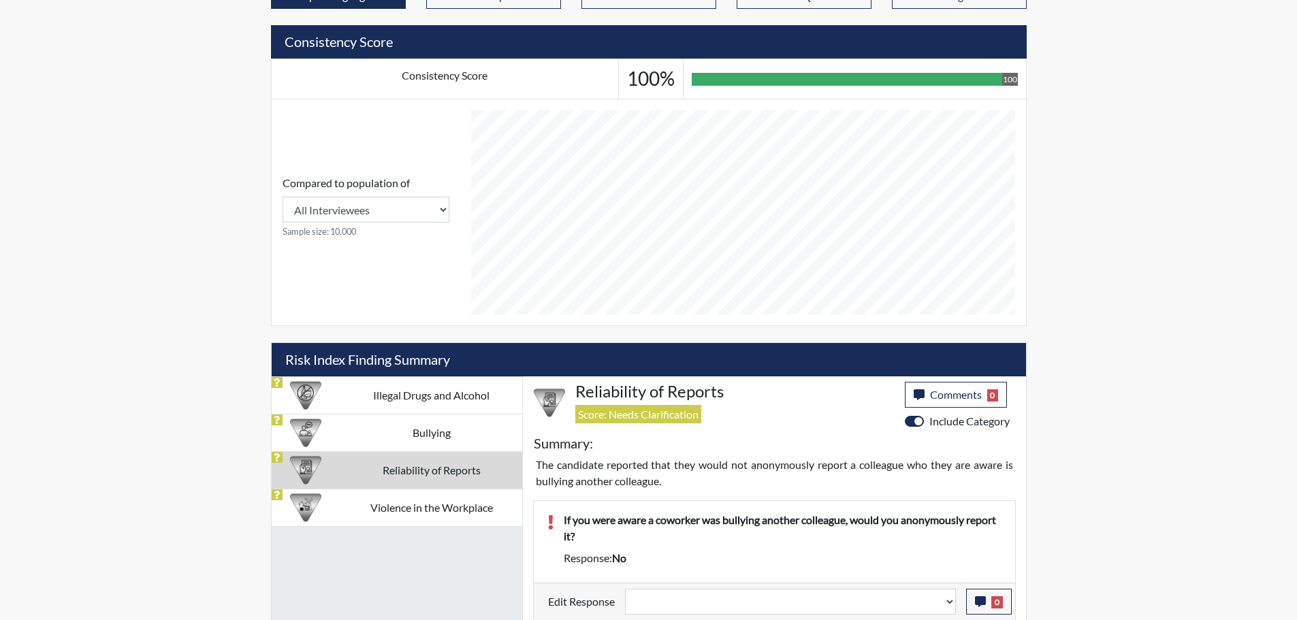
scroll to position [450, 0]
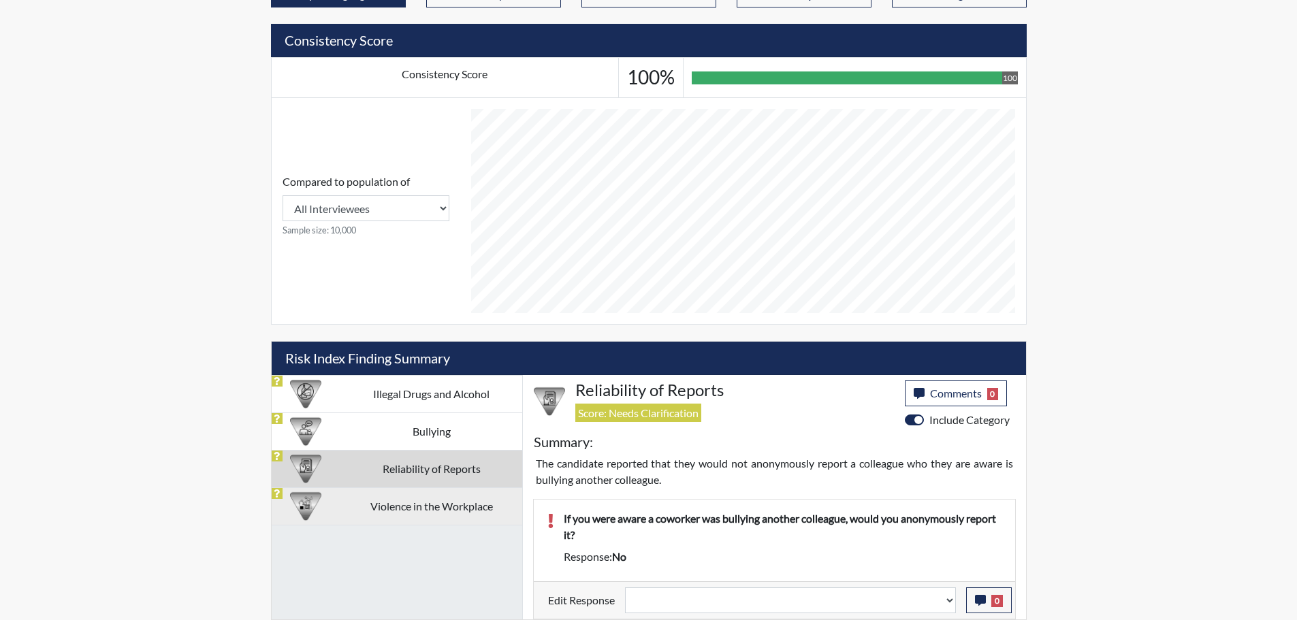
click at [390, 503] on td "Violence in the Workplace" at bounding box center [431, 506] width 181 height 37
select select
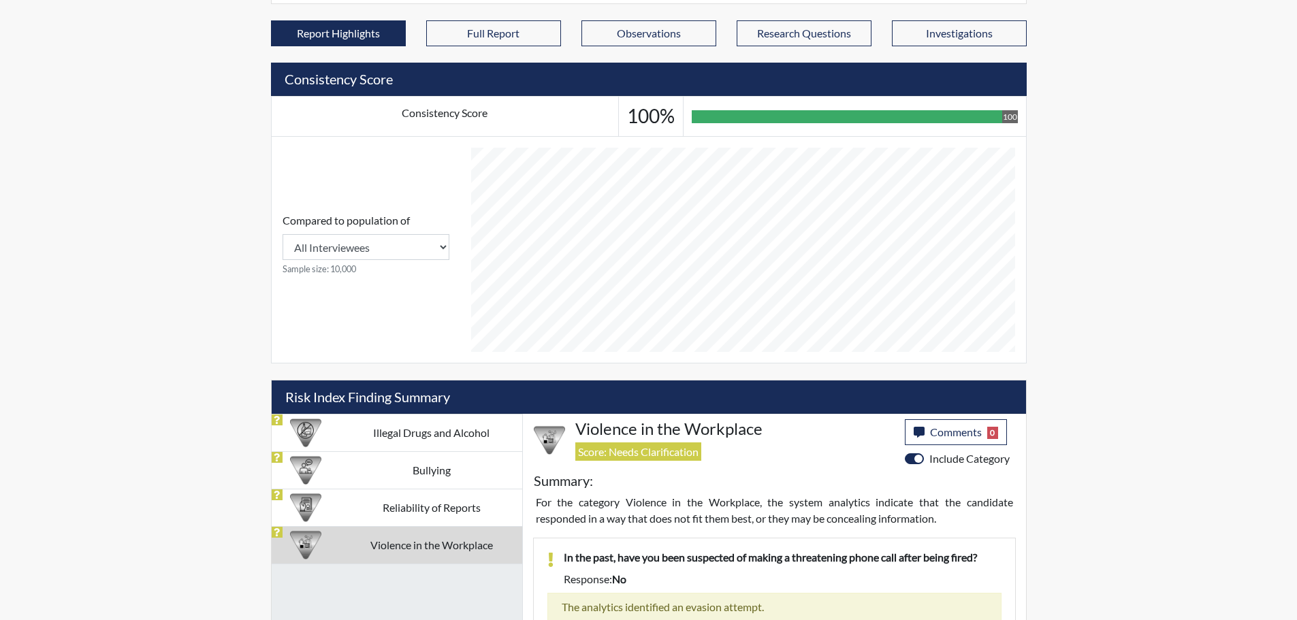
scroll to position [409, 0]
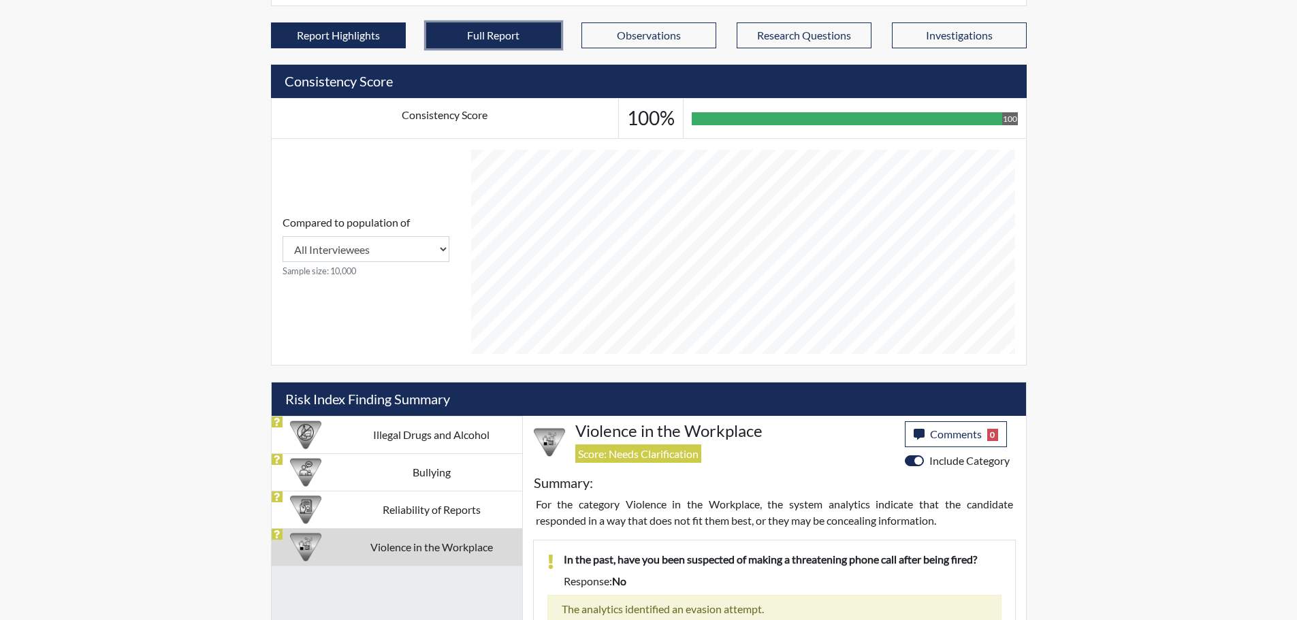
click at [444, 39] on button "Full Report" at bounding box center [493, 35] width 135 height 26
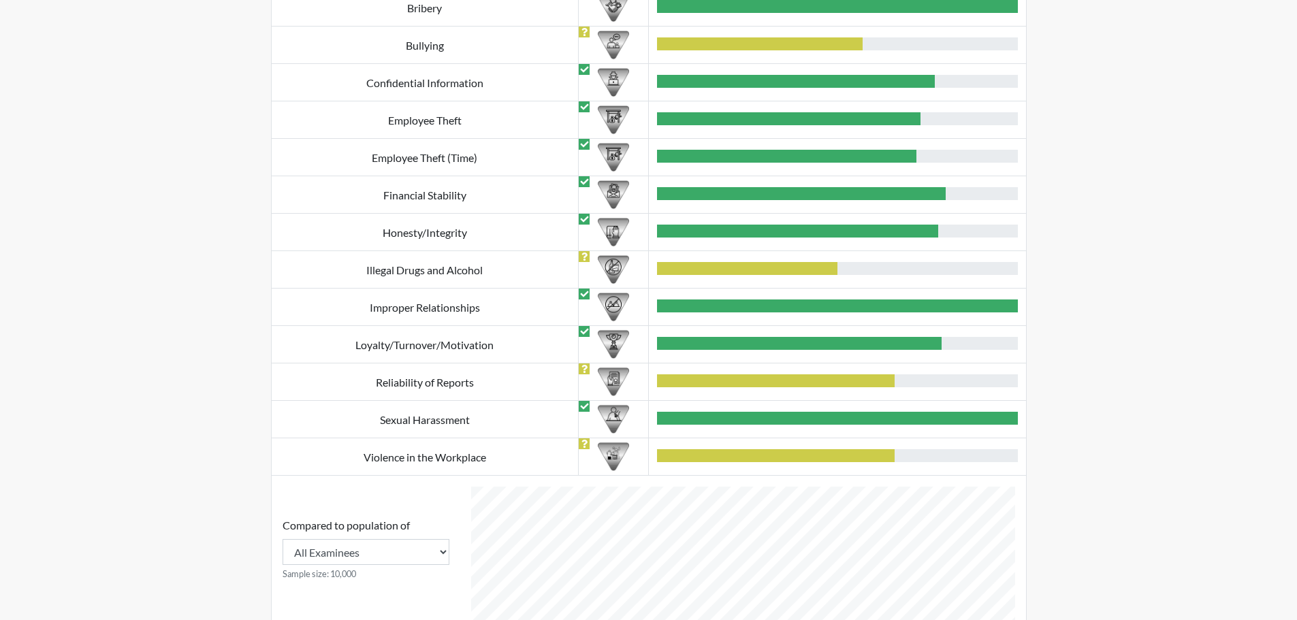
scroll to position [750, 0]
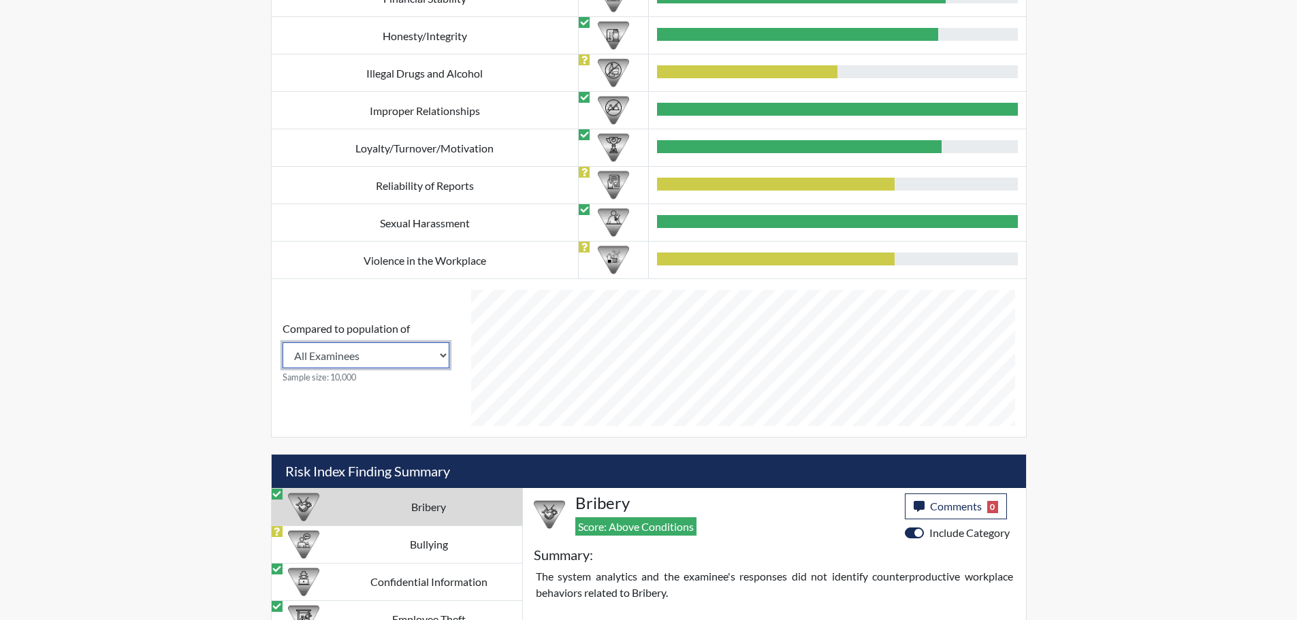
click at [320, 345] on select "All Examinees United Security, Inc." at bounding box center [366, 356] width 167 height 26
select select "organization"
click at [283, 343] on select "All Examinees United Security, Inc." at bounding box center [366, 356] width 167 height 26
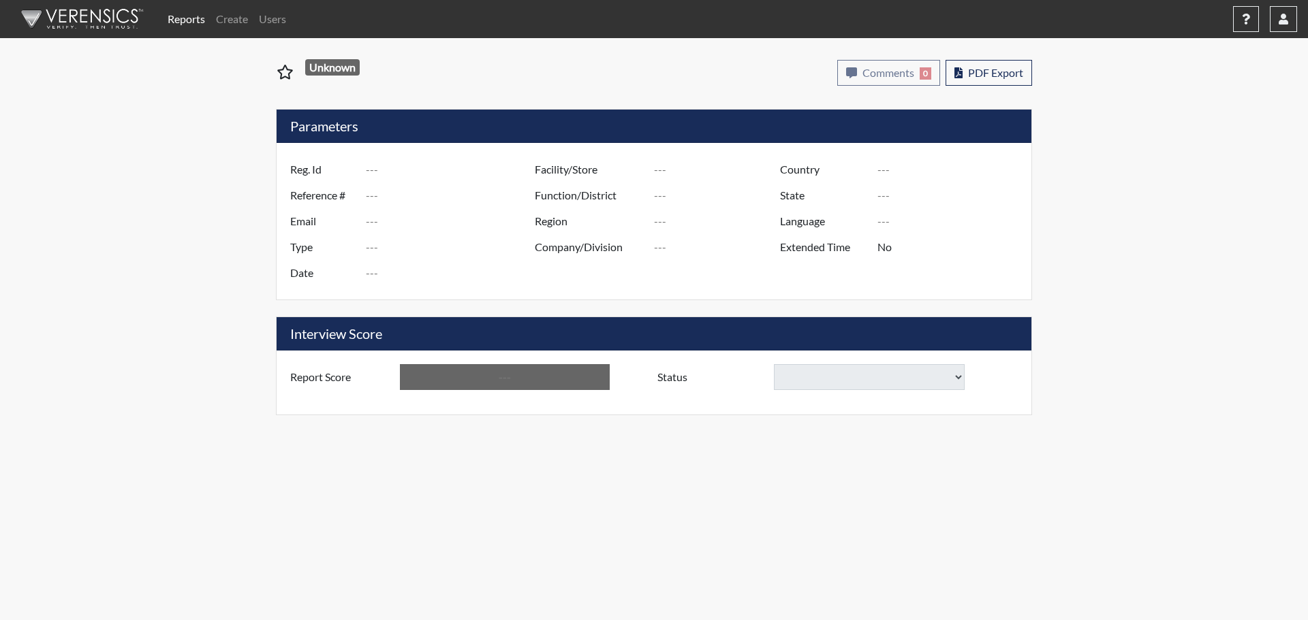
type input "0138"
type input "48287"
type input "[EMAIL_ADDRESS][DOMAIN_NAME]"
type input "Pre-Employment"
type input "[DATE]"
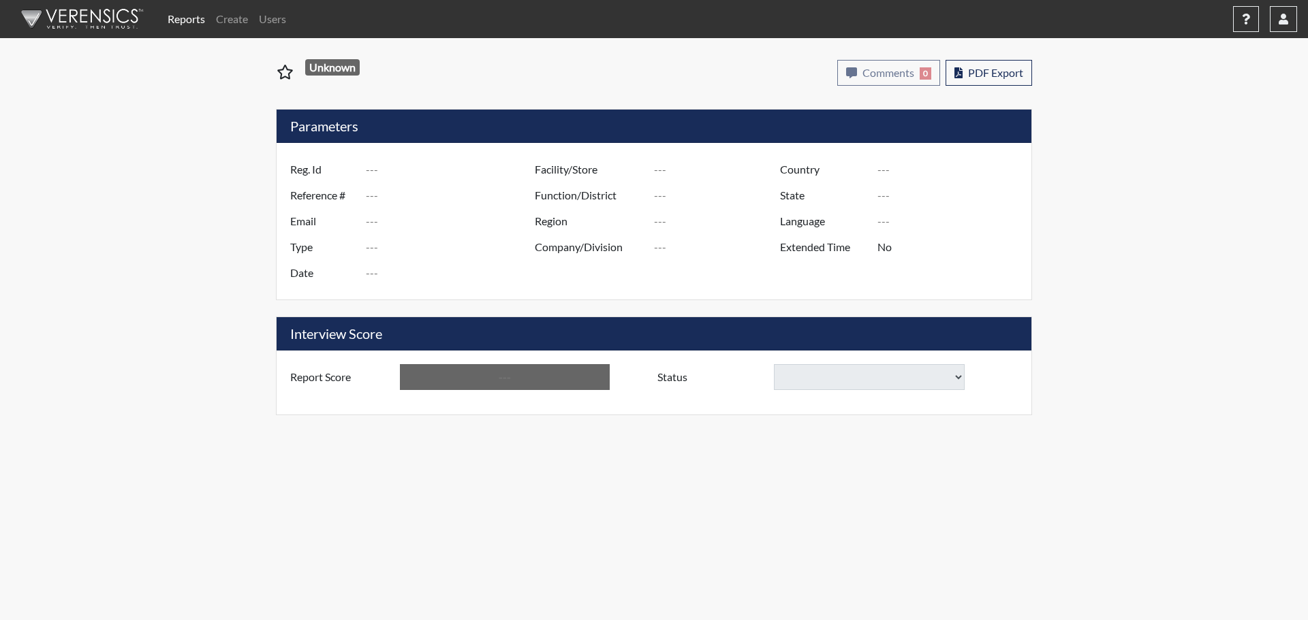
type input "[GEOGRAPHIC_DATA]"
type input "[US_STATE]"
type input "English"
type input "Below Conditions"
select select "reasonable-explanation-provided"
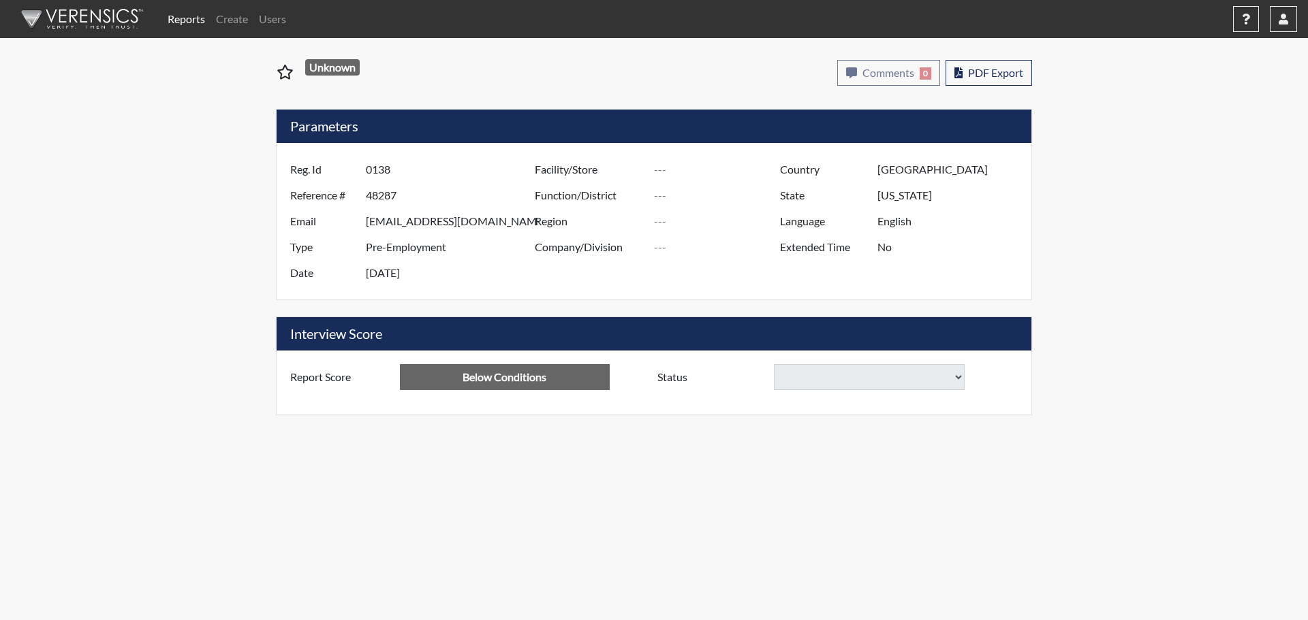
select select
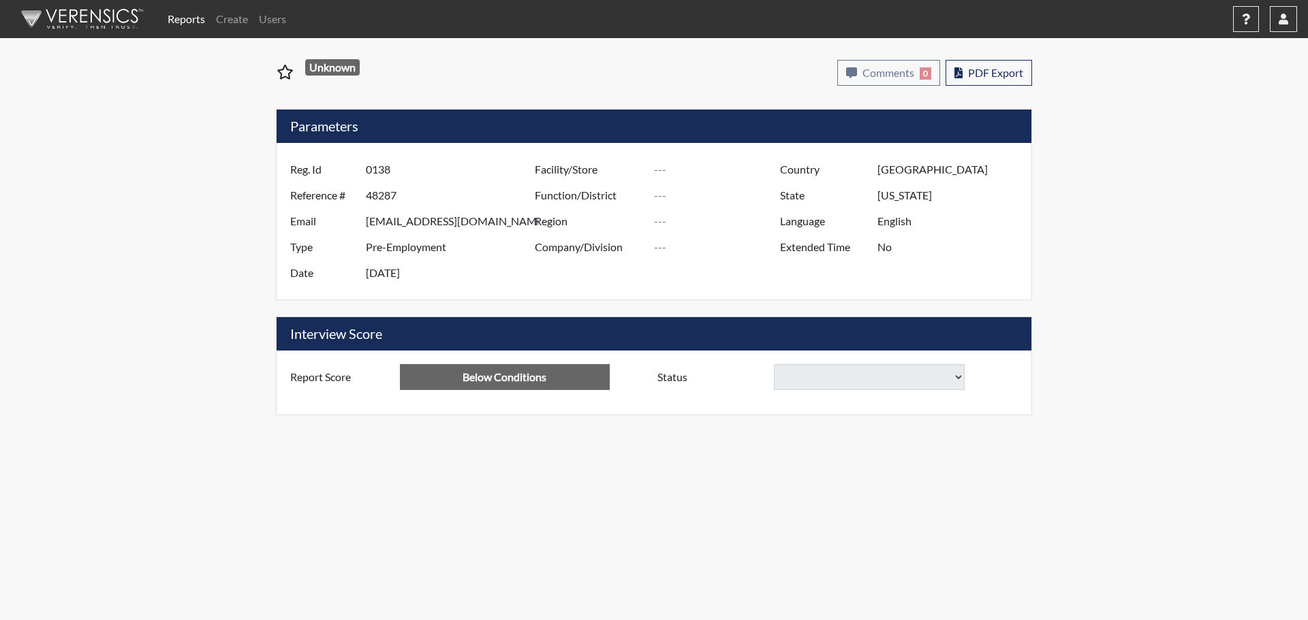
select select
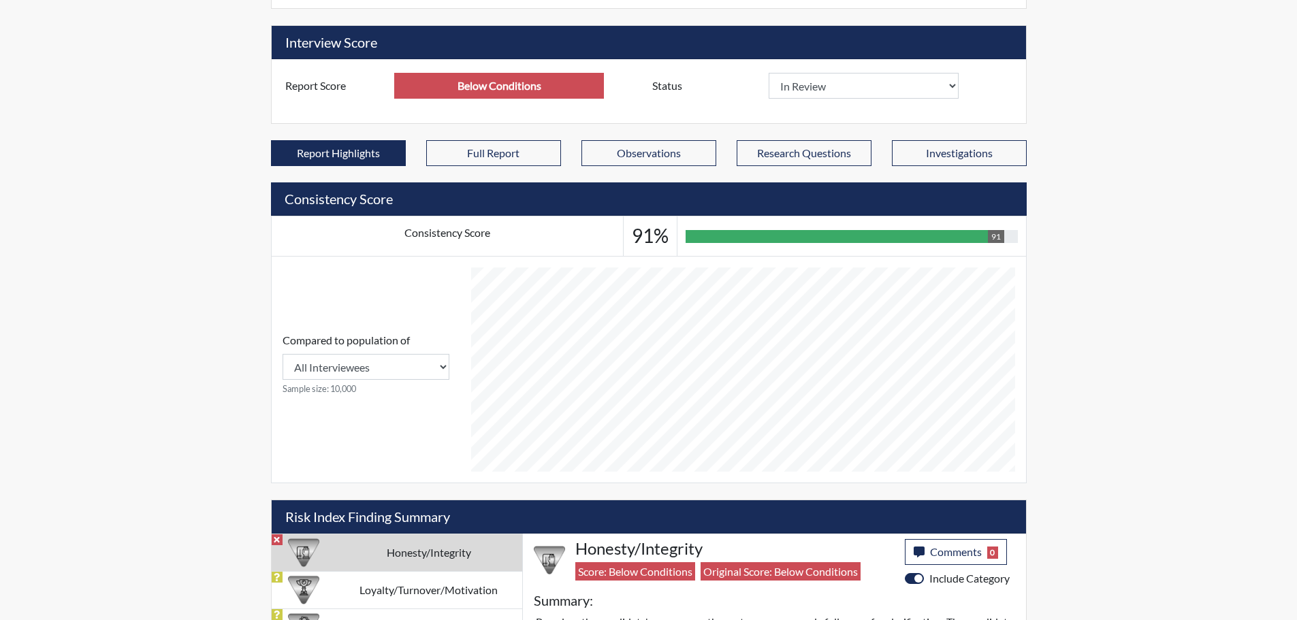
scroll to position [272, 0]
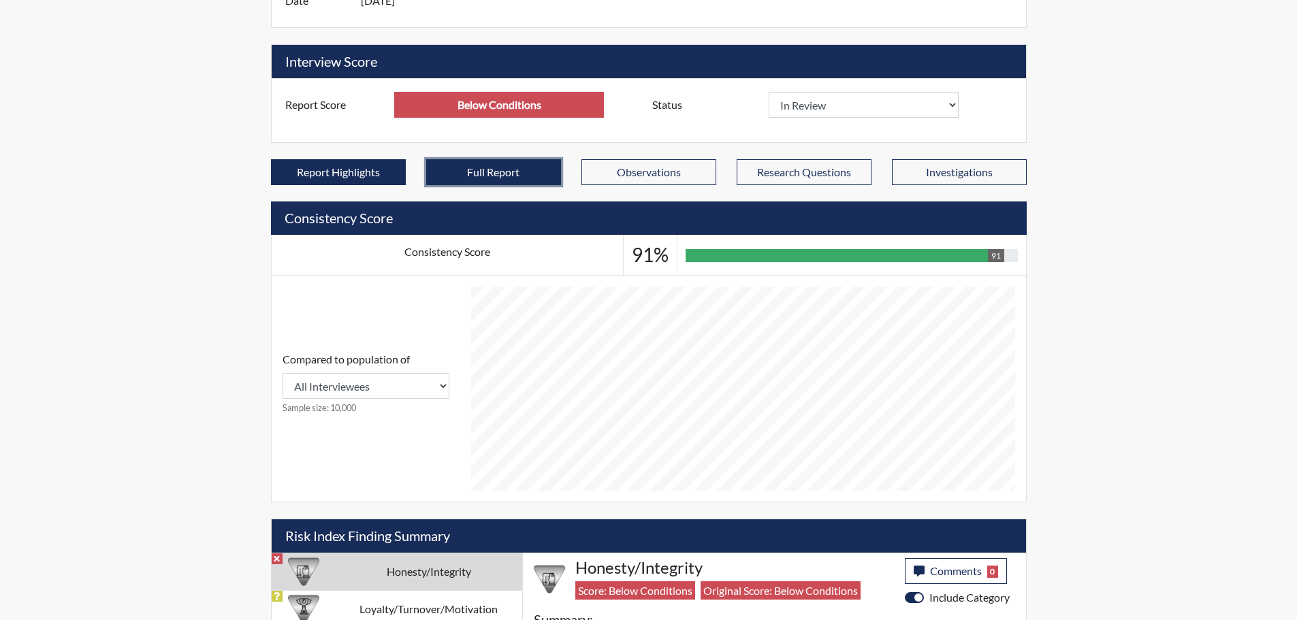
click at [486, 174] on button "Full Report" at bounding box center [493, 172] width 135 height 26
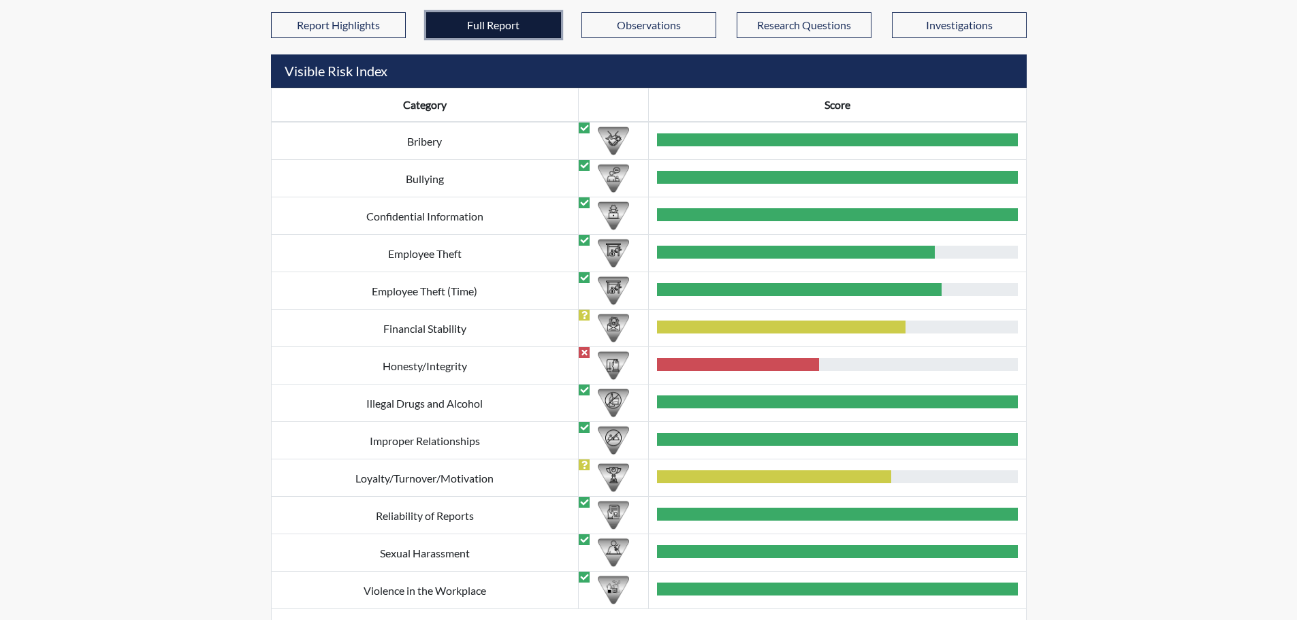
scroll to position [613, 0]
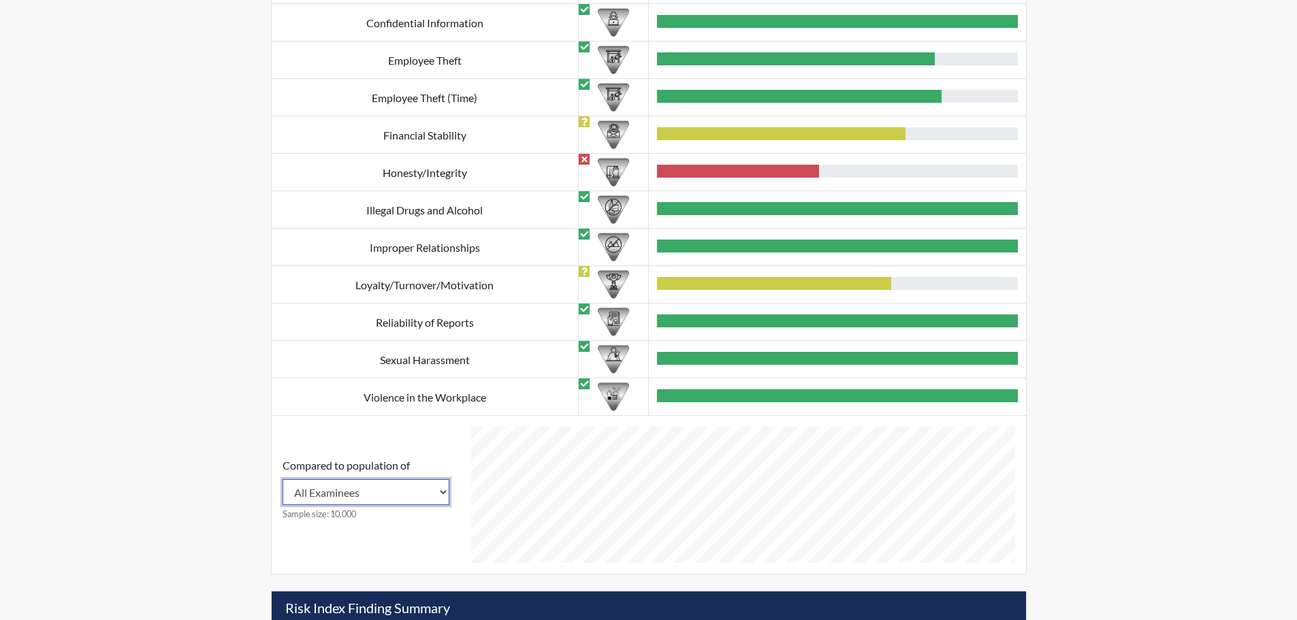
click at [398, 481] on select "All Examinees United Security, Inc." at bounding box center [366, 492] width 167 height 26
click at [283, 479] on select "All Examinees United Security, Inc." at bounding box center [366, 492] width 167 height 26
click at [387, 490] on select "All Examinees United Security, Inc." at bounding box center [366, 492] width 167 height 26
select select "all"
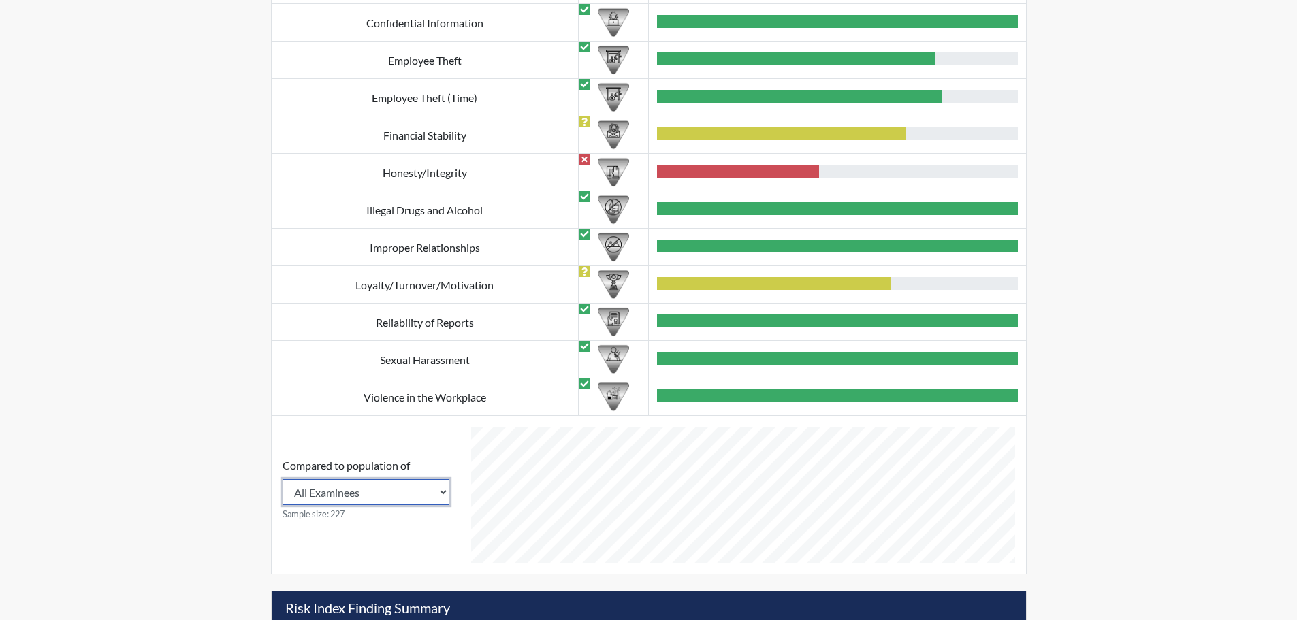
click at [283, 479] on select "All Examinees United Security, Inc." at bounding box center [366, 492] width 167 height 26
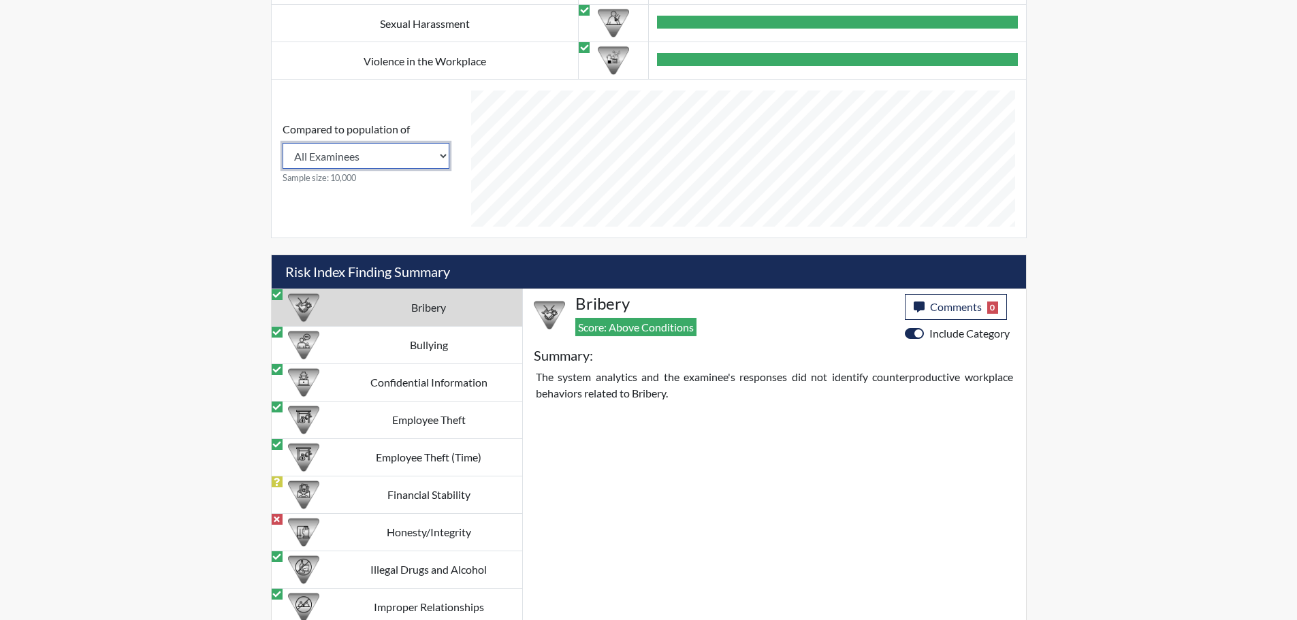
scroll to position [953, 0]
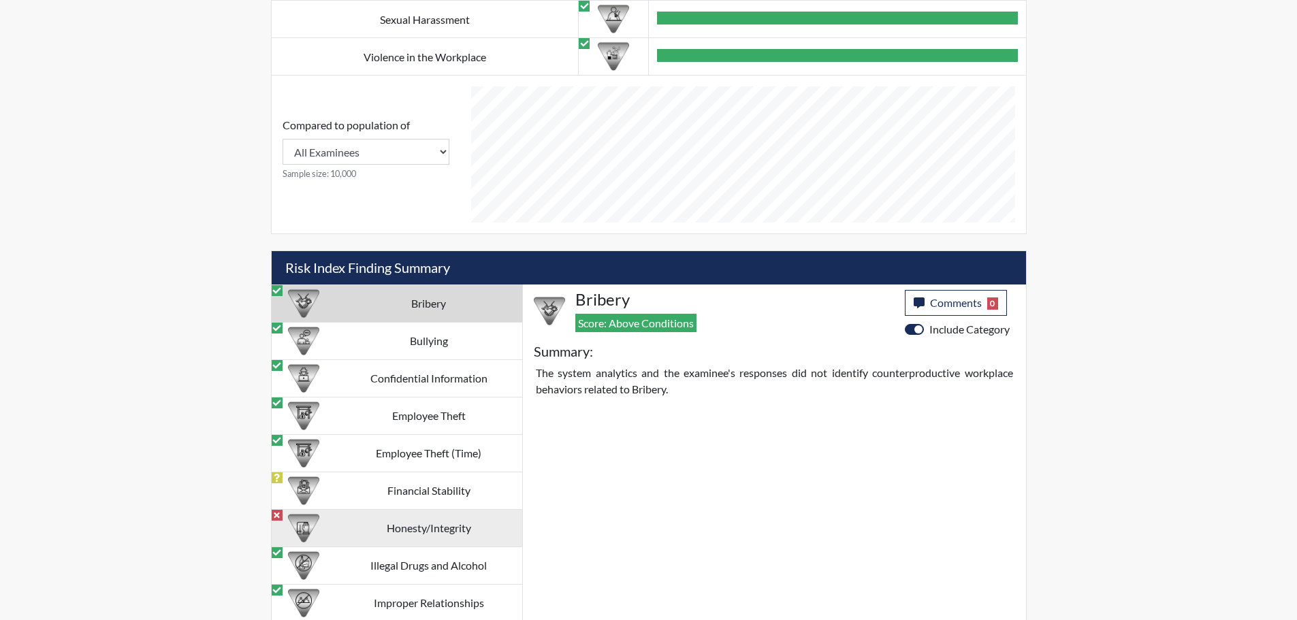
click at [388, 525] on td "Honesty/Integrity" at bounding box center [429, 528] width 187 height 37
select select "reasonable-explanation-provided"
select select
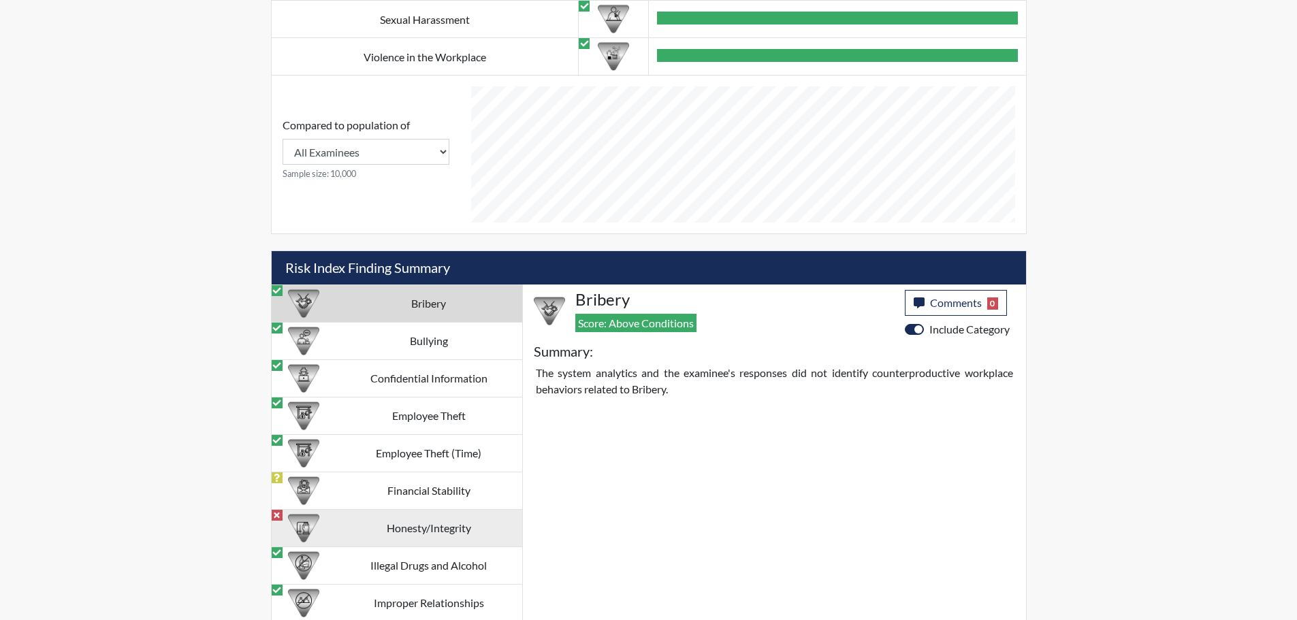
select select
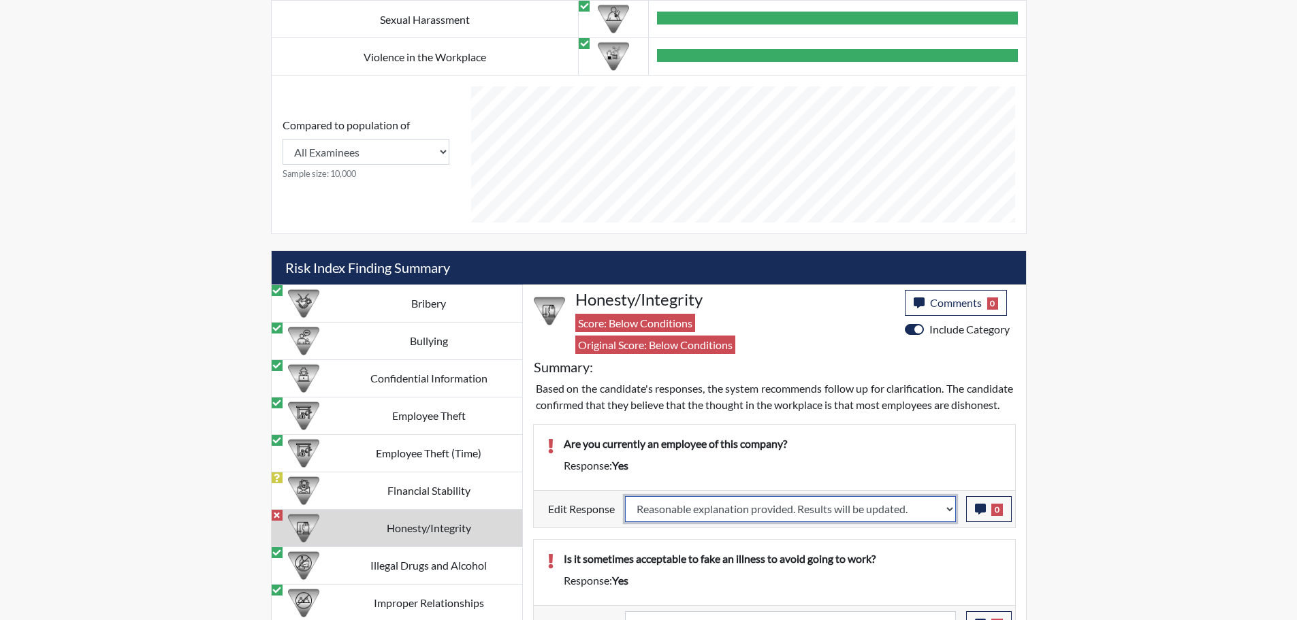
click at [742, 522] on select "Question is not relevant. Results will be updated. Reasonable explanation provi…" at bounding box center [790, 509] width 331 height 26
click at [625, 512] on select "Question is not relevant. Results will be updated. Reasonable explanation provi…" at bounding box center [790, 509] width 331 height 26
click at [586, 522] on label "Edit Response" at bounding box center [581, 509] width 67 height 26
click at [693, 522] on select "Question is not relevant. Results will be updated. Reasonable explanation provi…" at bounding box center [790, 509] width 331 height 26
select select "revert"
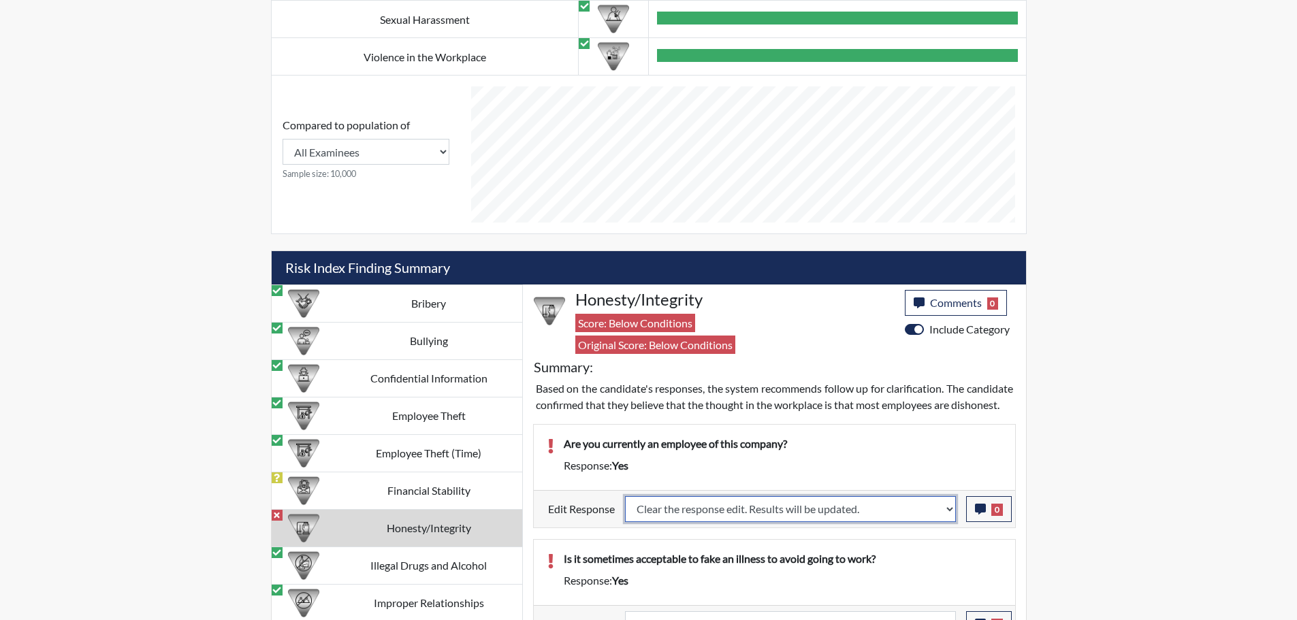
click at [625, 512] on select "Question is not relevant. Results will be updated. Reasonable explanation provi…" at bounding box center [790, 509] width 331 height 26
select select
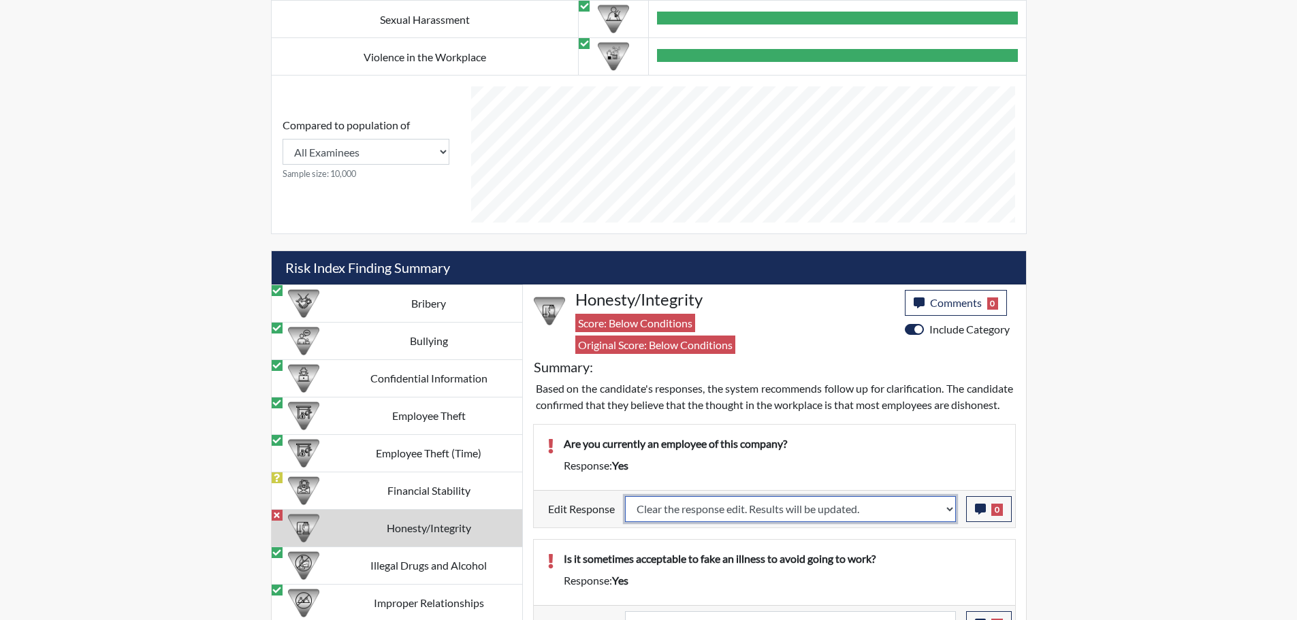
select select
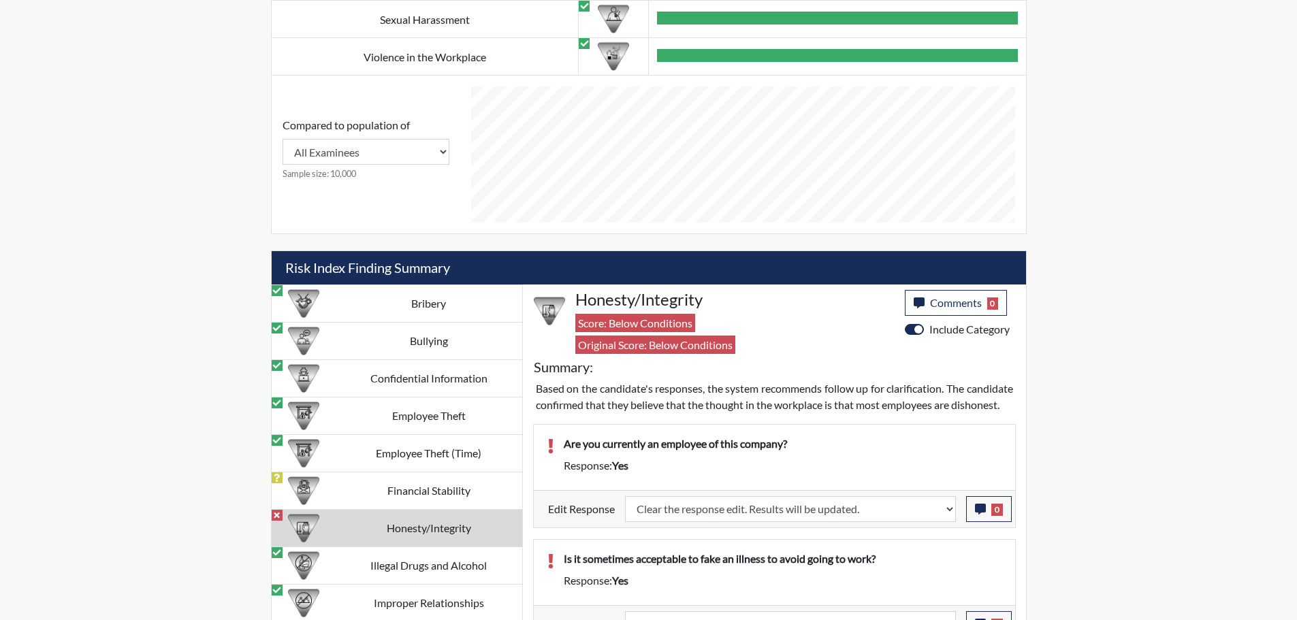
select select
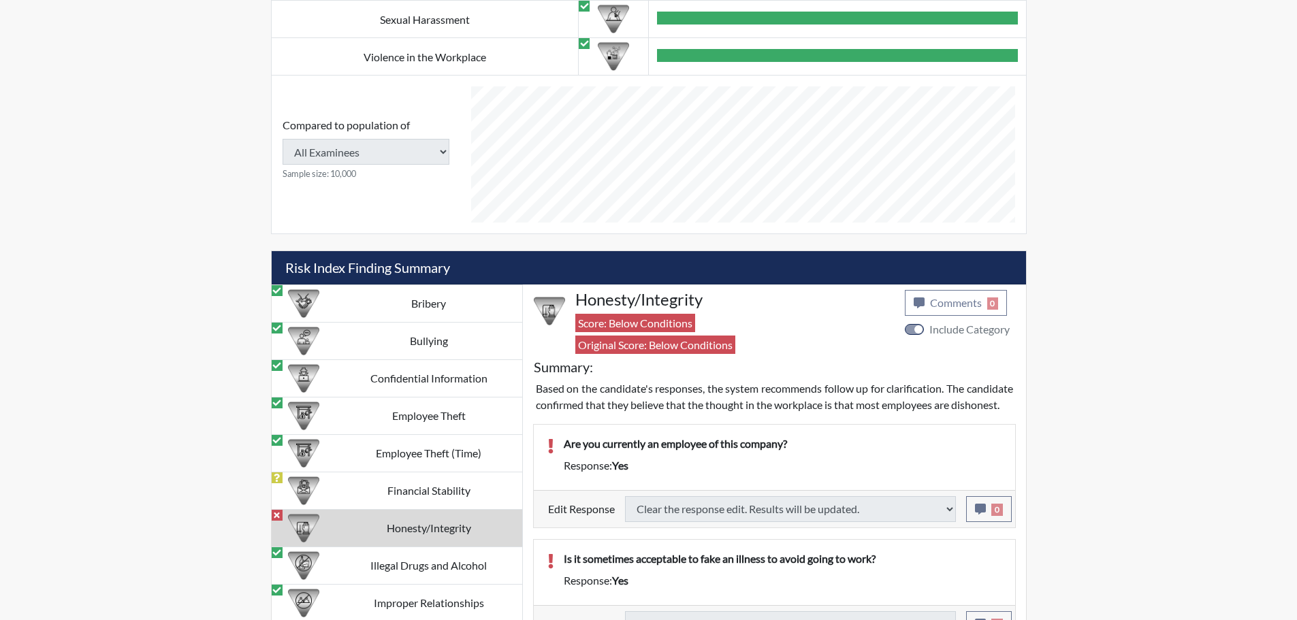
click at [821, 452] on p "Are you currently an employee of this company?" at bounding box center [783, 444] width 438 height 16
select select
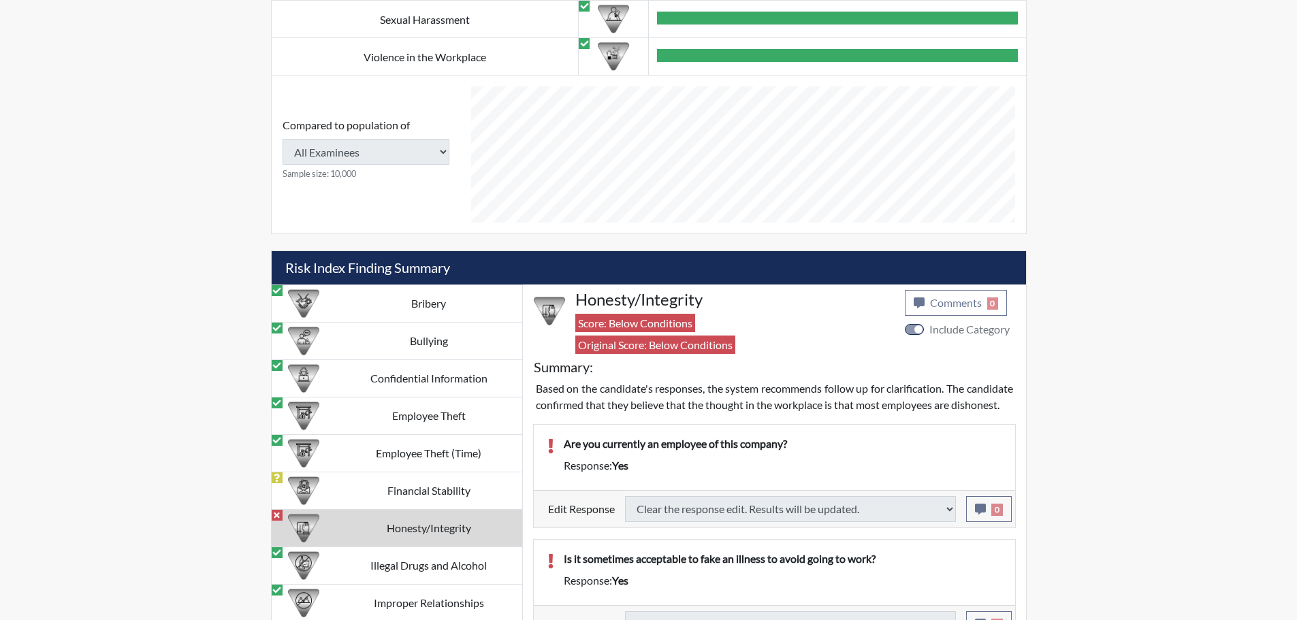
select select
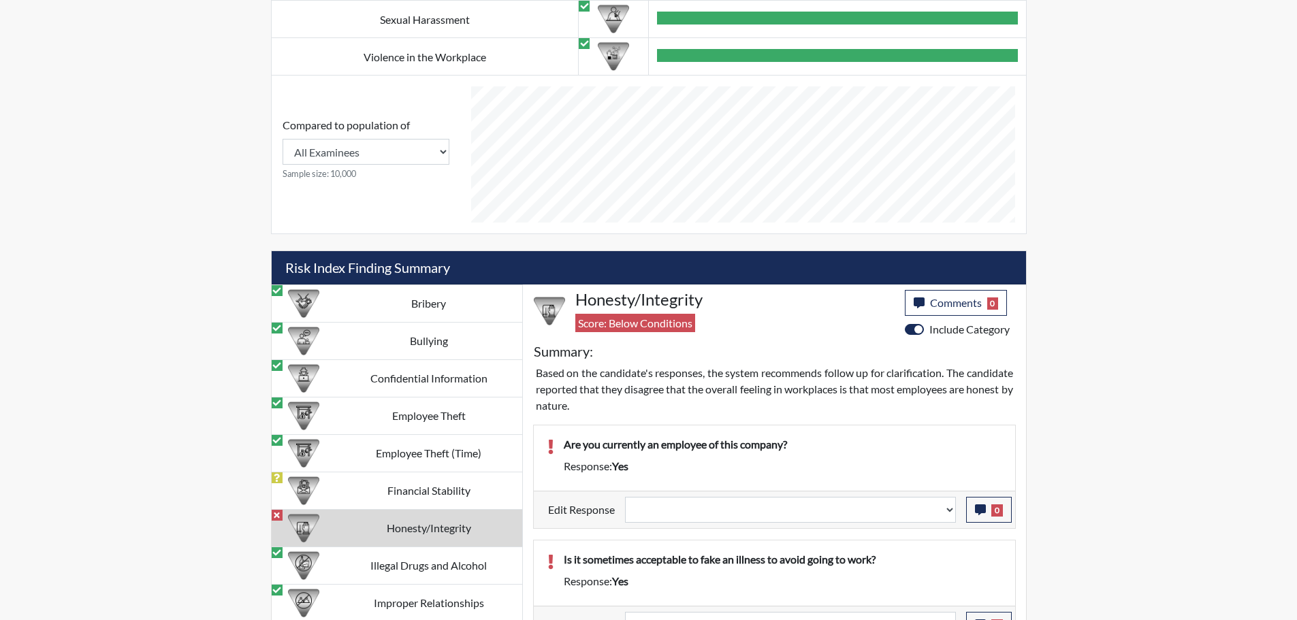
scroll to position [158, 566]
click at [761, 520] on select "Question is not relevant. Results will be updated. Reasonable explanation provi…" at bounding box center [790, 510] width 331 height 26
select select "reasonable-explanation-provided"
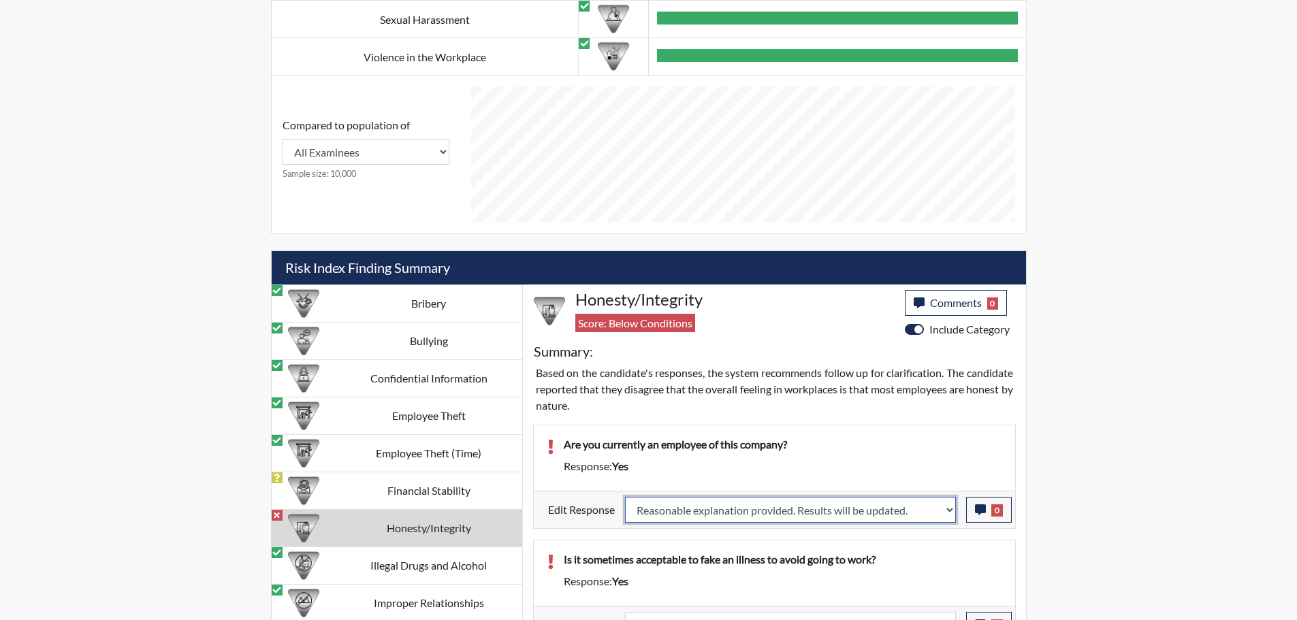
click at [625, 497] on select "Question is not relevant. Results will be updated. Reasonable explanation provi…" at bounding box center [790, 510] width 331 height 26
select select
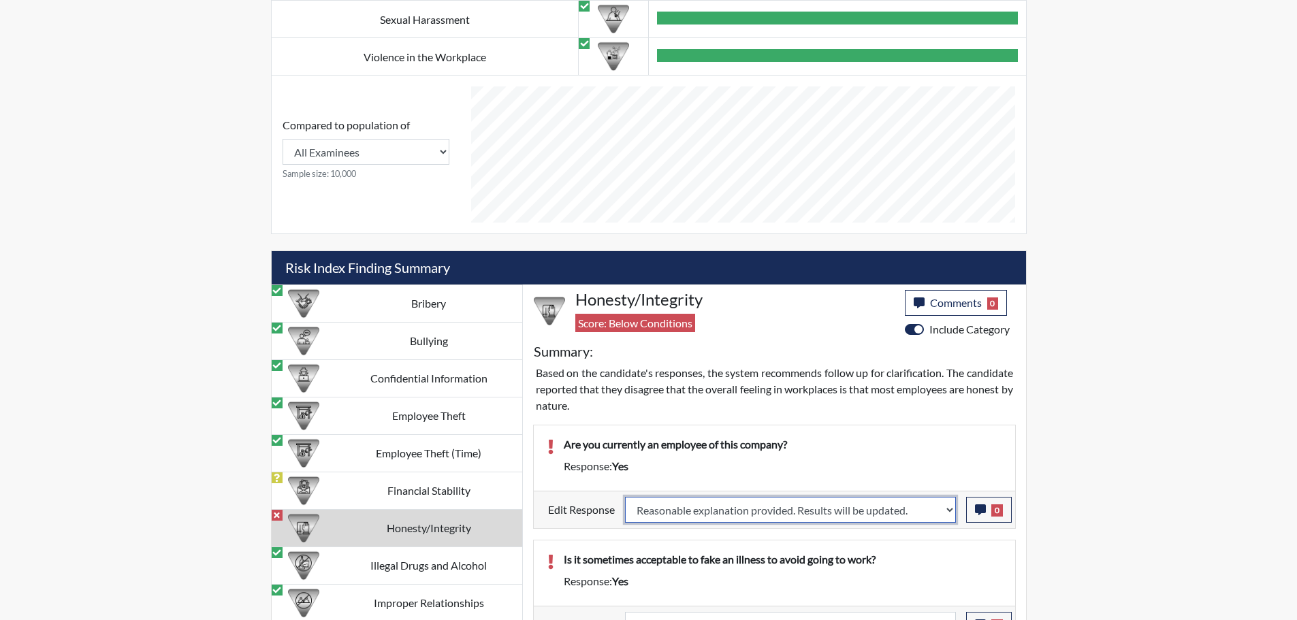
select select
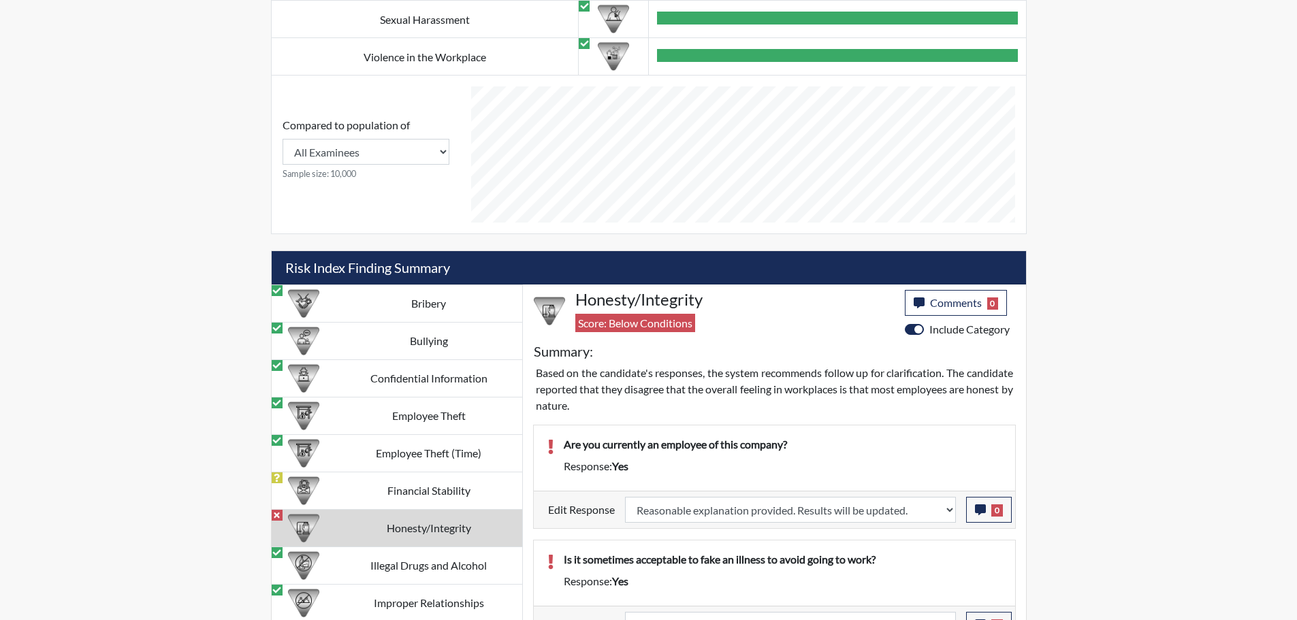
select select
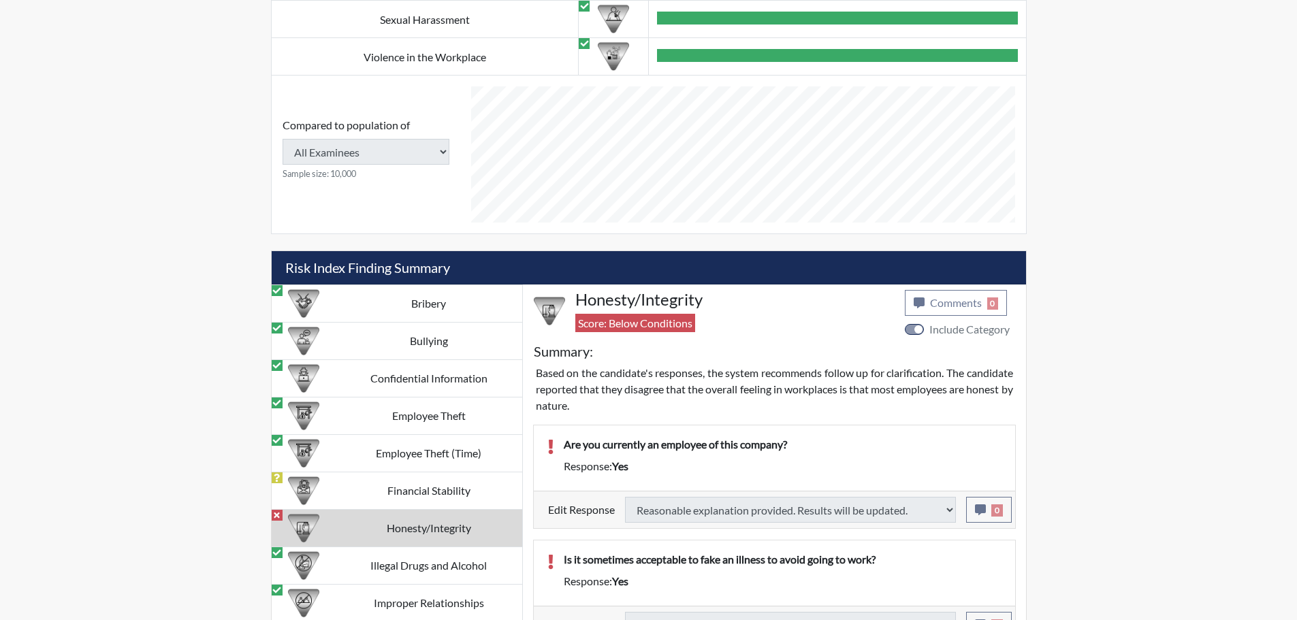
select select
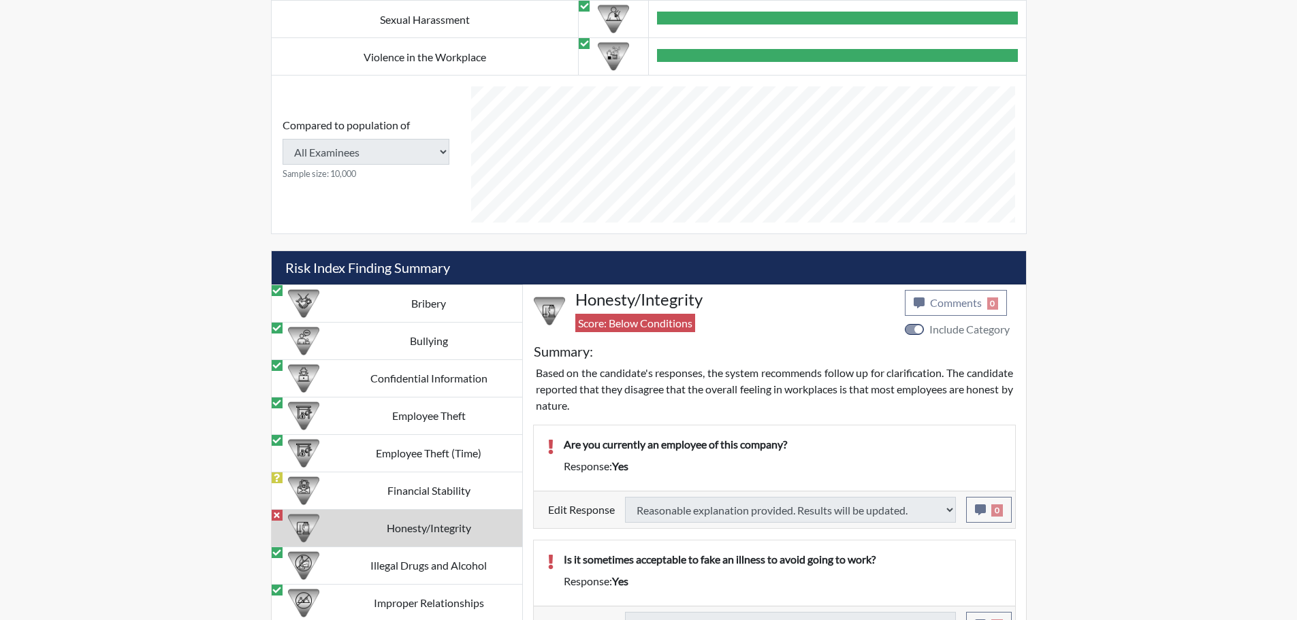
select select
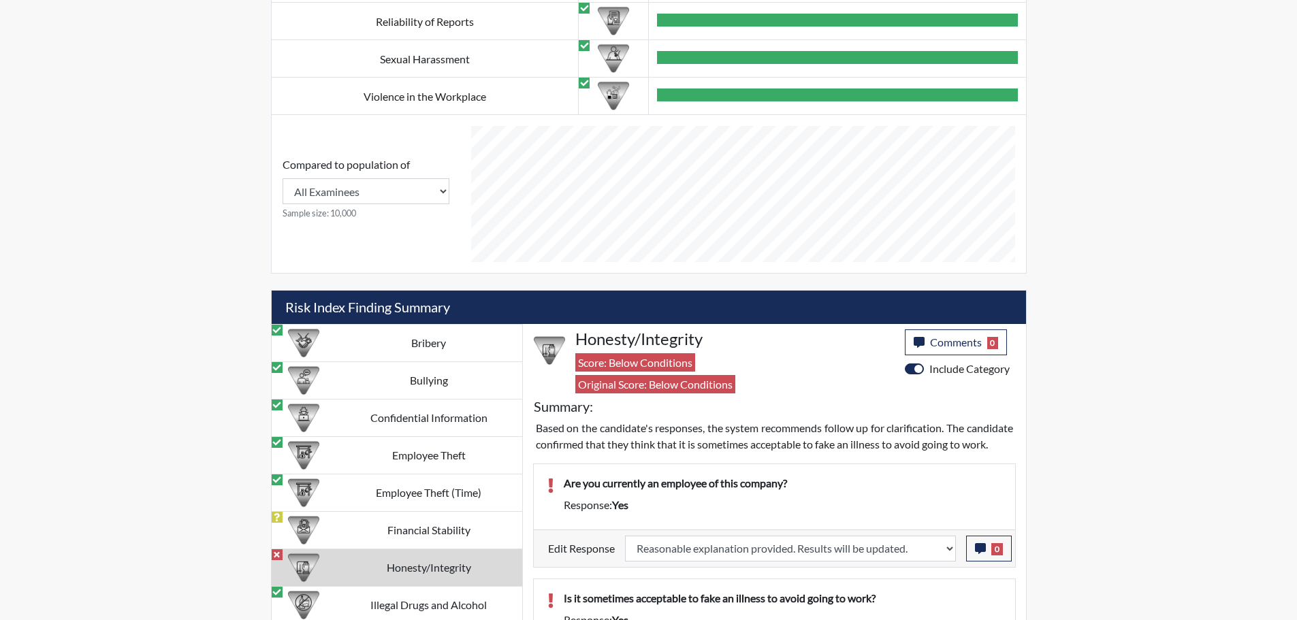
scroll to position [817, 0]
